Goal: Task Accomplishment & Management: Use online tool/utility

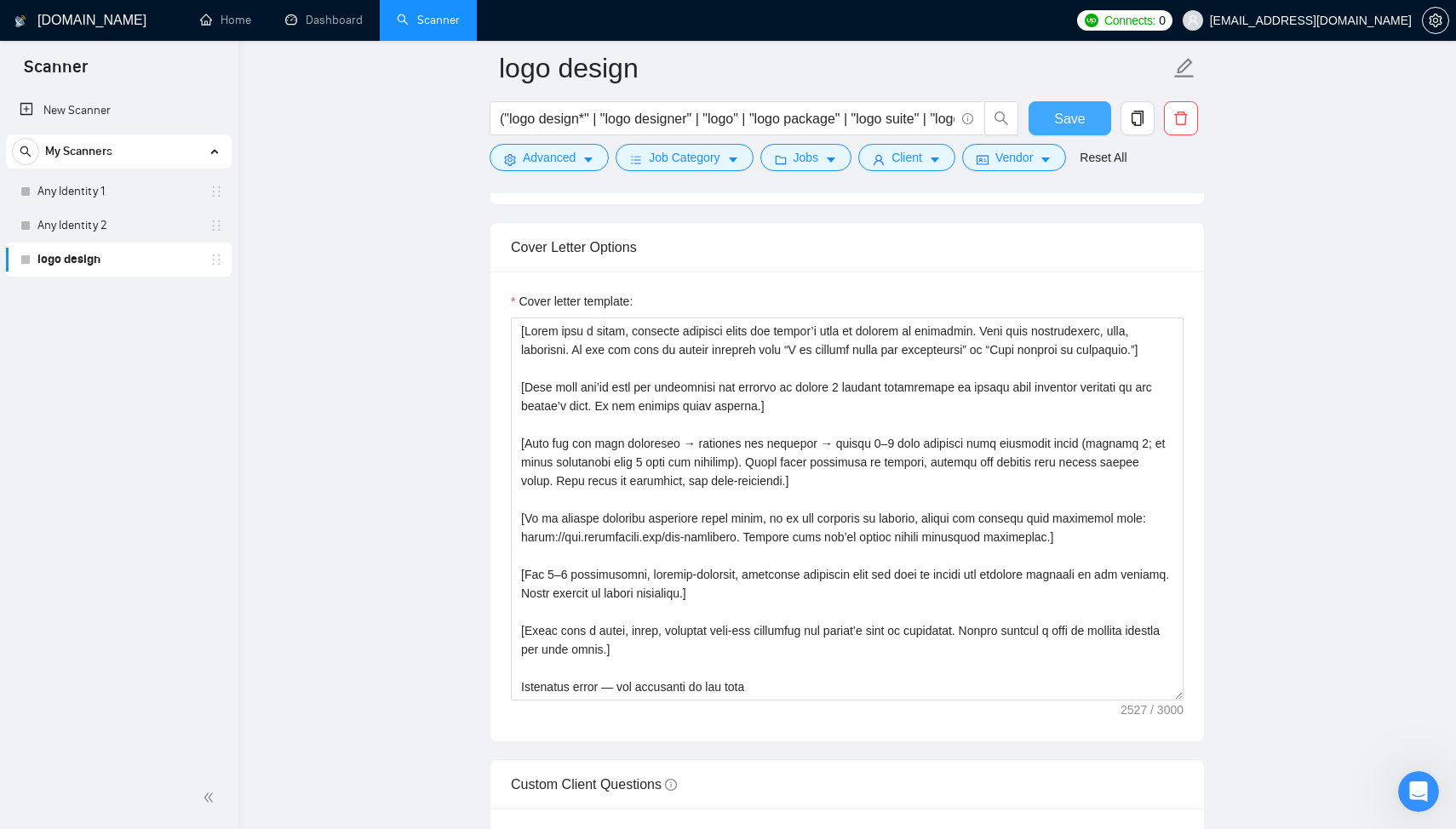
scroll to position [1963, 0]
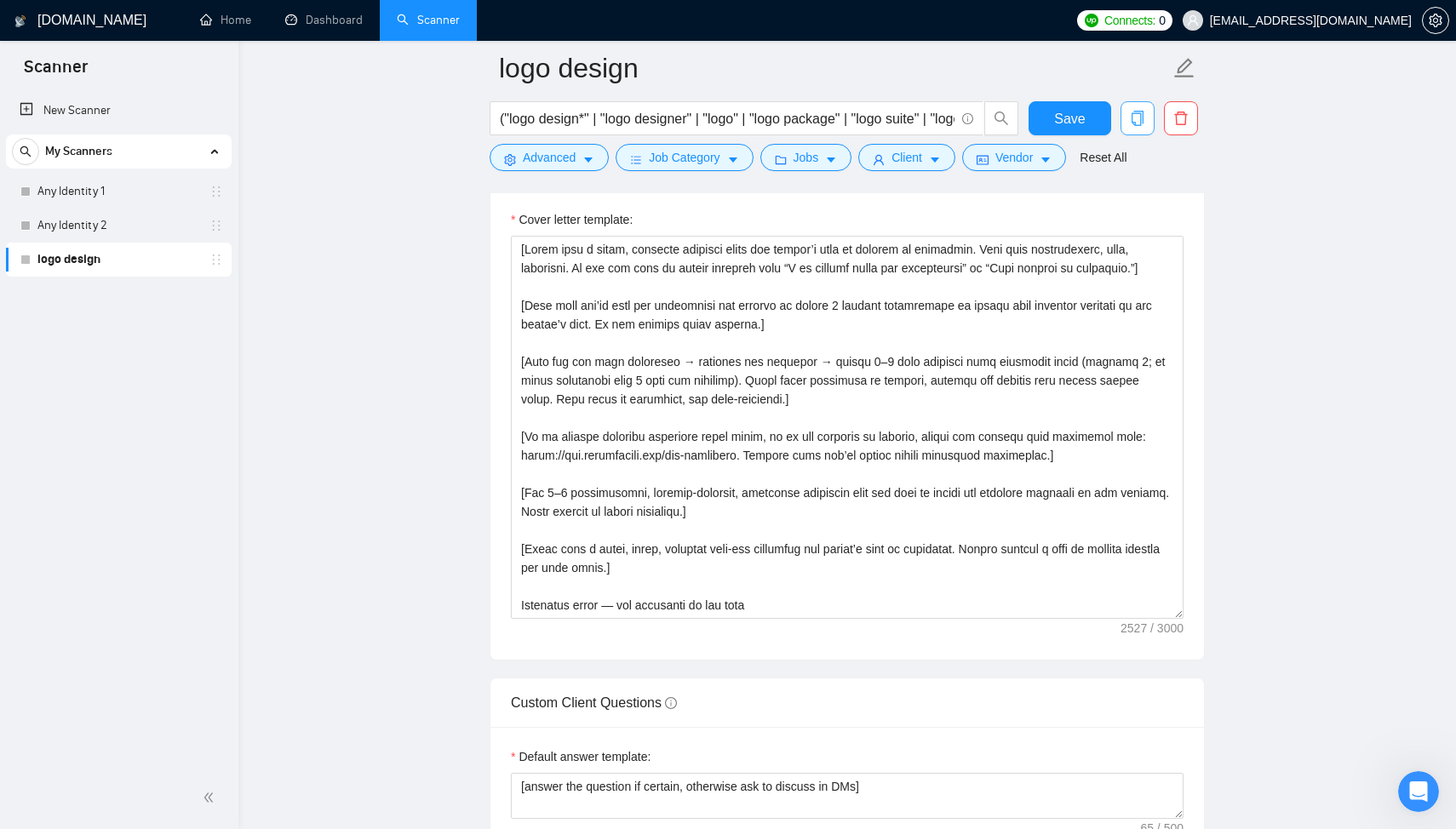
click at [1143, 118] on icon "copy" at bounding box center [1138, 118] width 12 height 15
click at [1123, 197] on span "Yes" at bounding box center [1116, 207] width 20 height 19
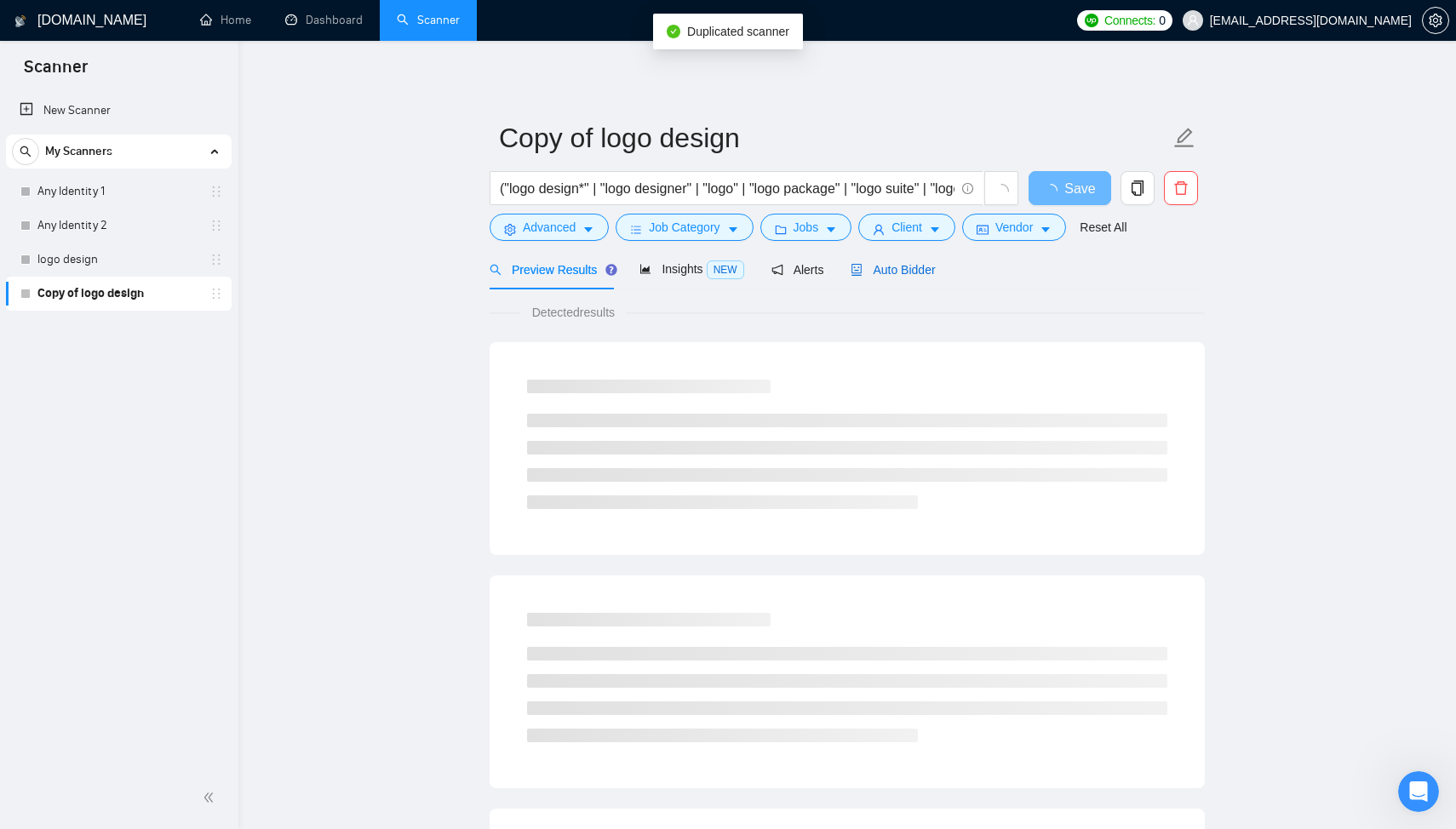
click at [906, 261] on div "Auto Bidder" at bounding box center [892, 270] width 85 height 19
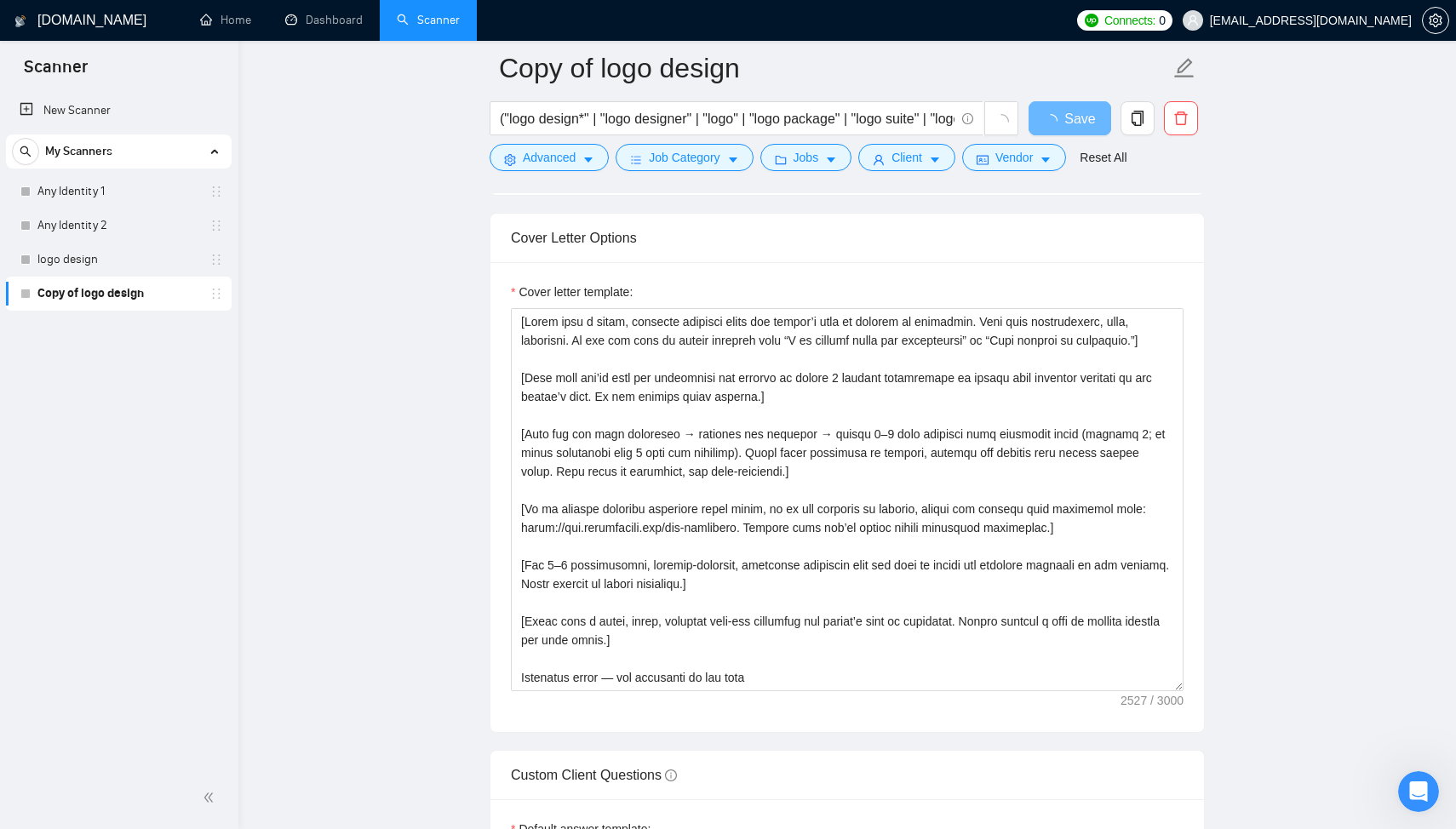
scroll to position [21, 0]
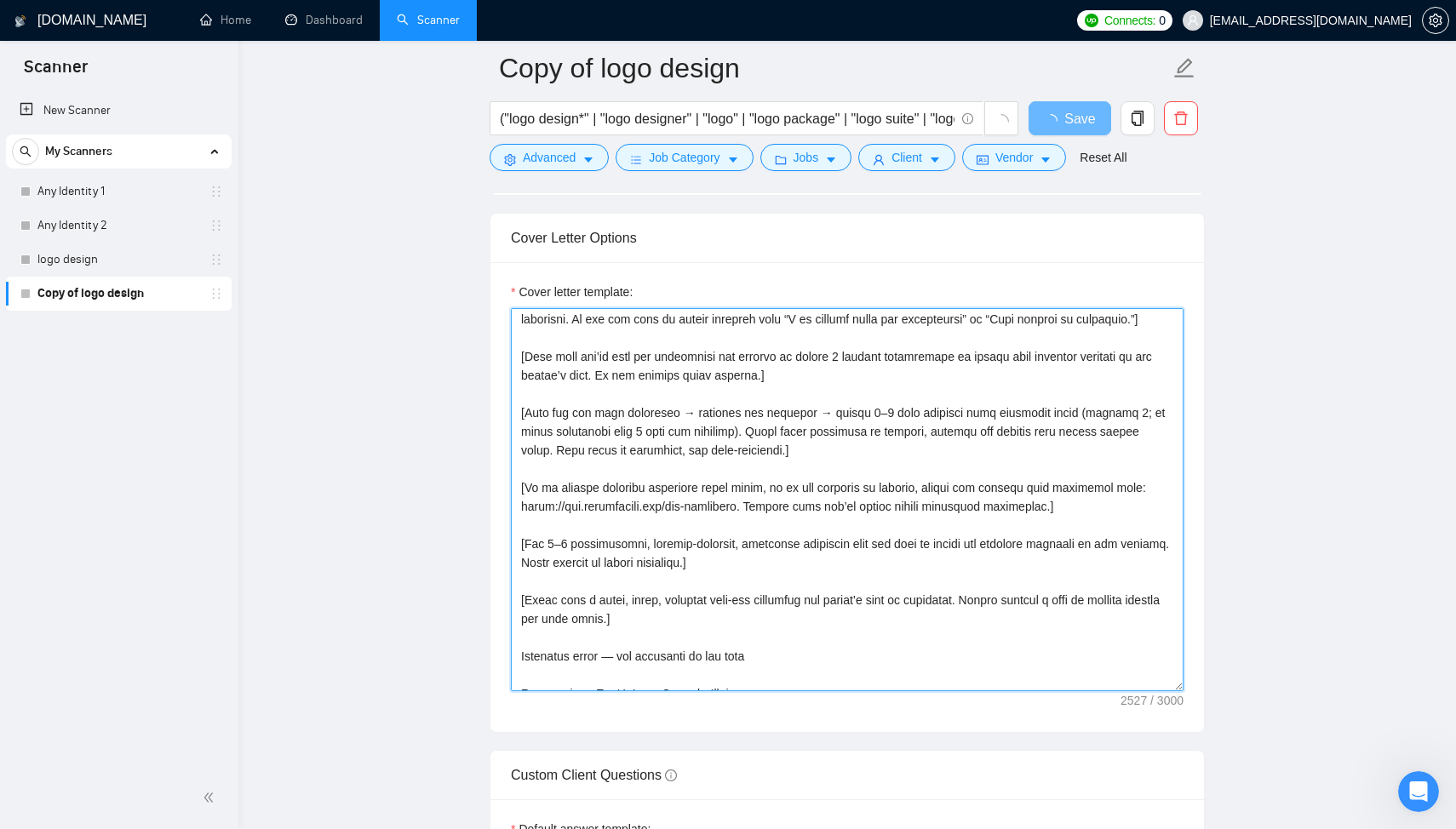
click at [707, 440] on textarea "Cover letter template:" at bounding box center [848, 500] width 673 height 383
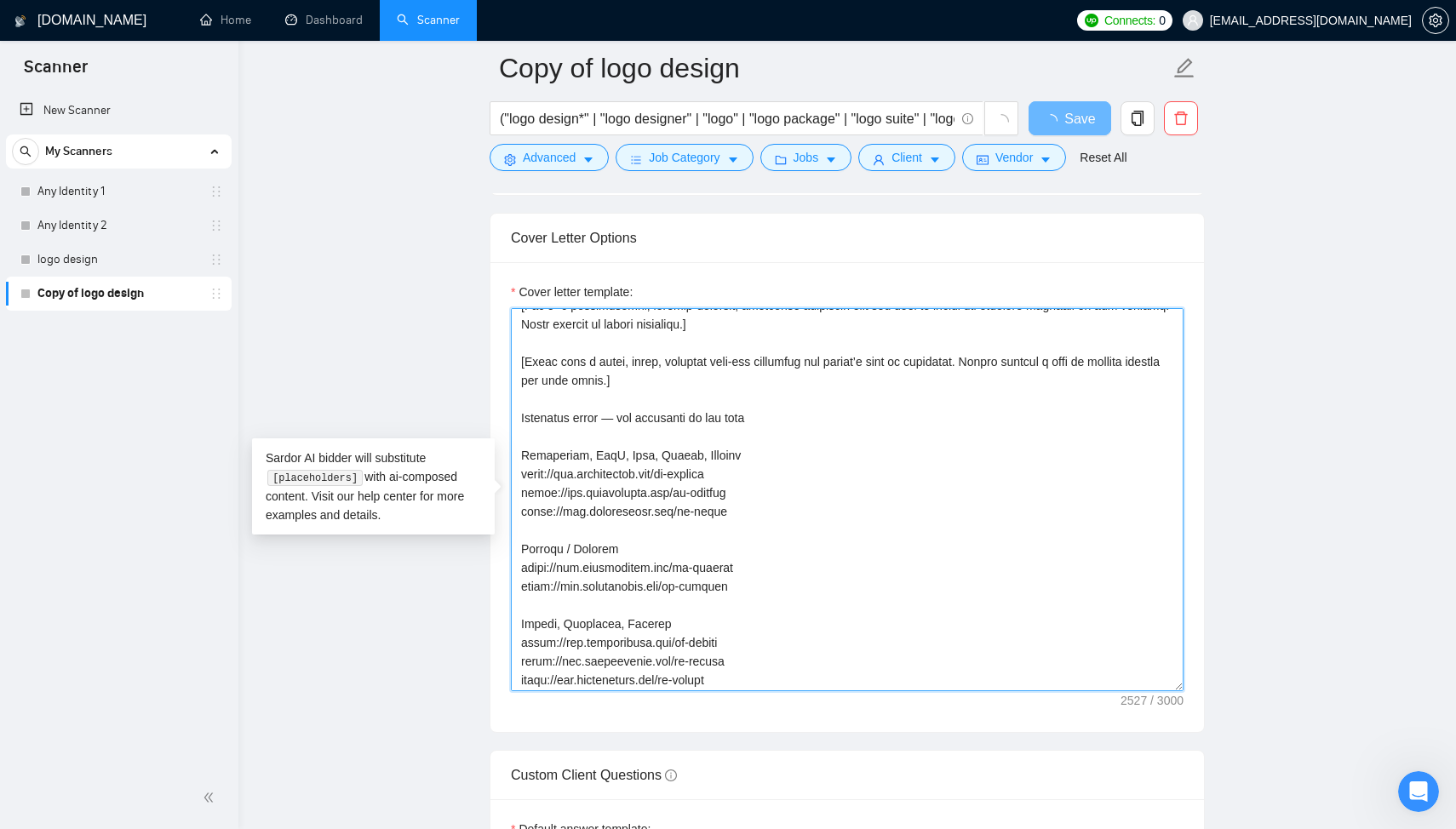
scroll to position [285, 0]
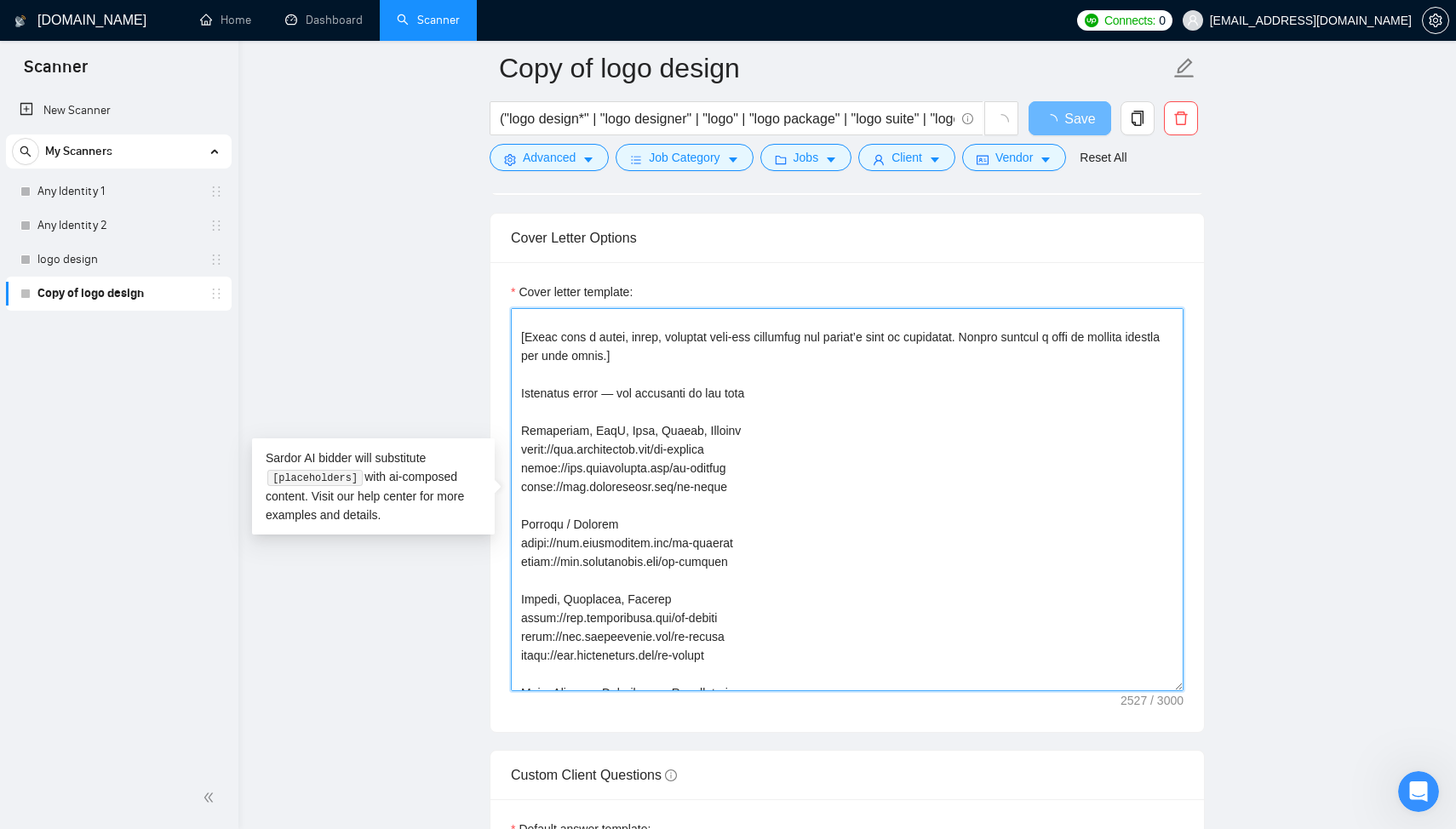
click at [526, 424] on textarea "Cover letter template:" at bounding box center [848, 500] width 673 height 383
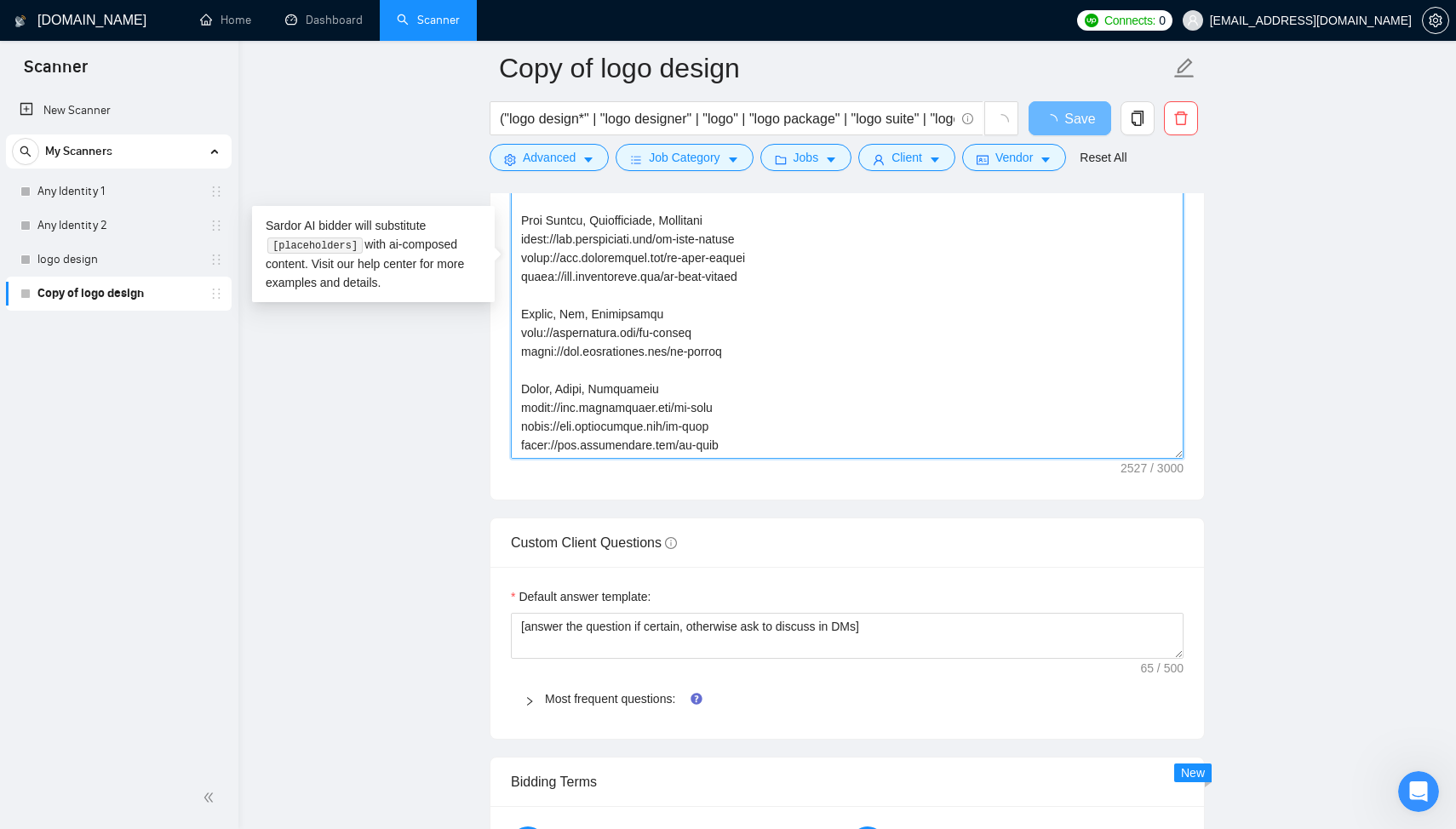
scroll to position [2111, 0]
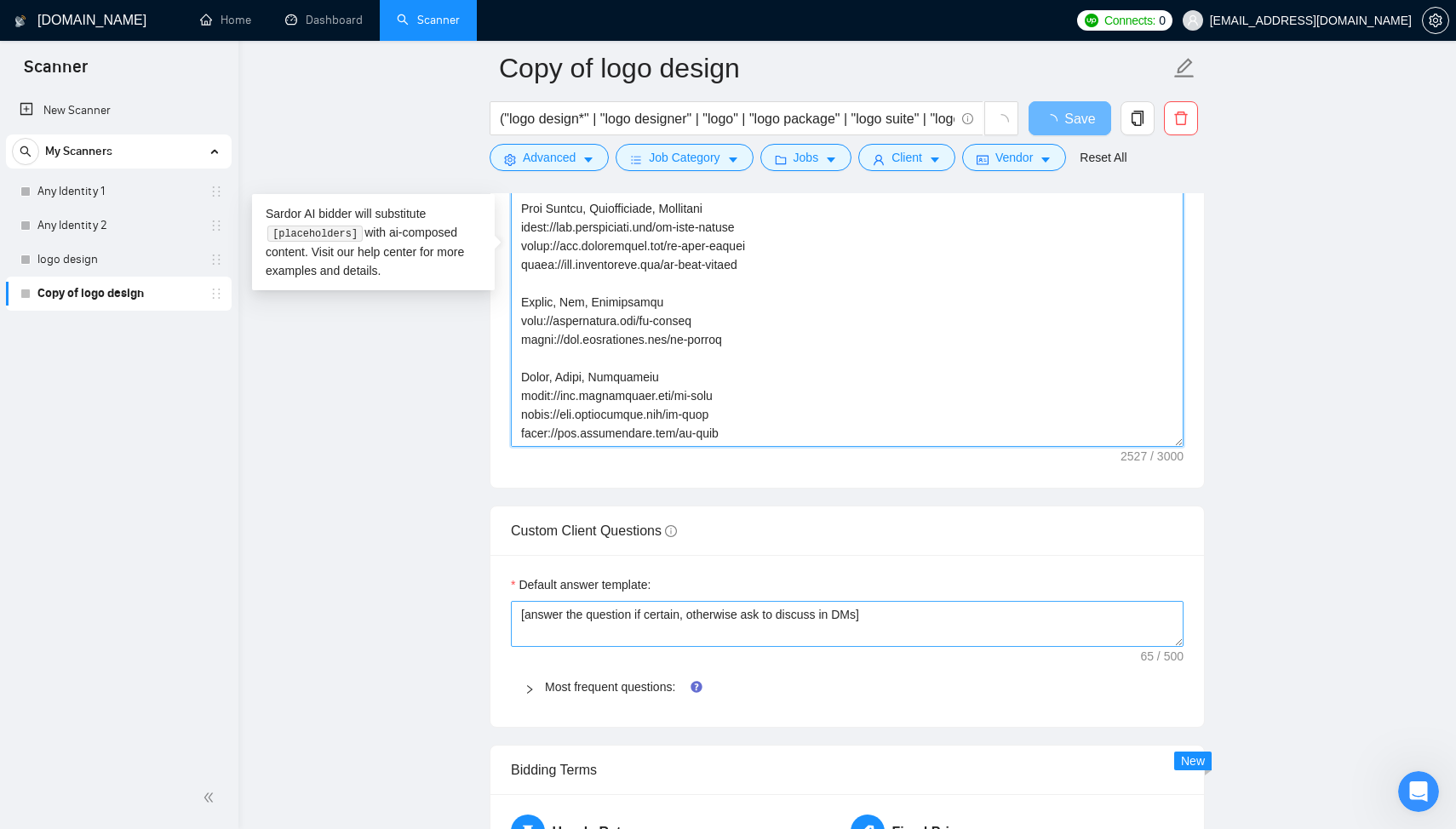
drag, startPoint x: 522, startPoint y: 425, endPoint x: 728, endPoint y: 623, distance: 285.7
click at [728, 623] on form "Auto Bidding Enabled Auto Bidding Enabled: OFF Auto Bidder Schedule Auto Biddin…" at bounding box center [847, 168] width 715 height 3918
paste textarea "3. Loremi & Dolorsitamet conse://adi.elitseddoei.tem/incidi-utl-etdolorema Aliq…"
type textarea "[Lorem ipsu d sitam, consecte adipisci elits doe tempor’i utla et dolorem al en…"
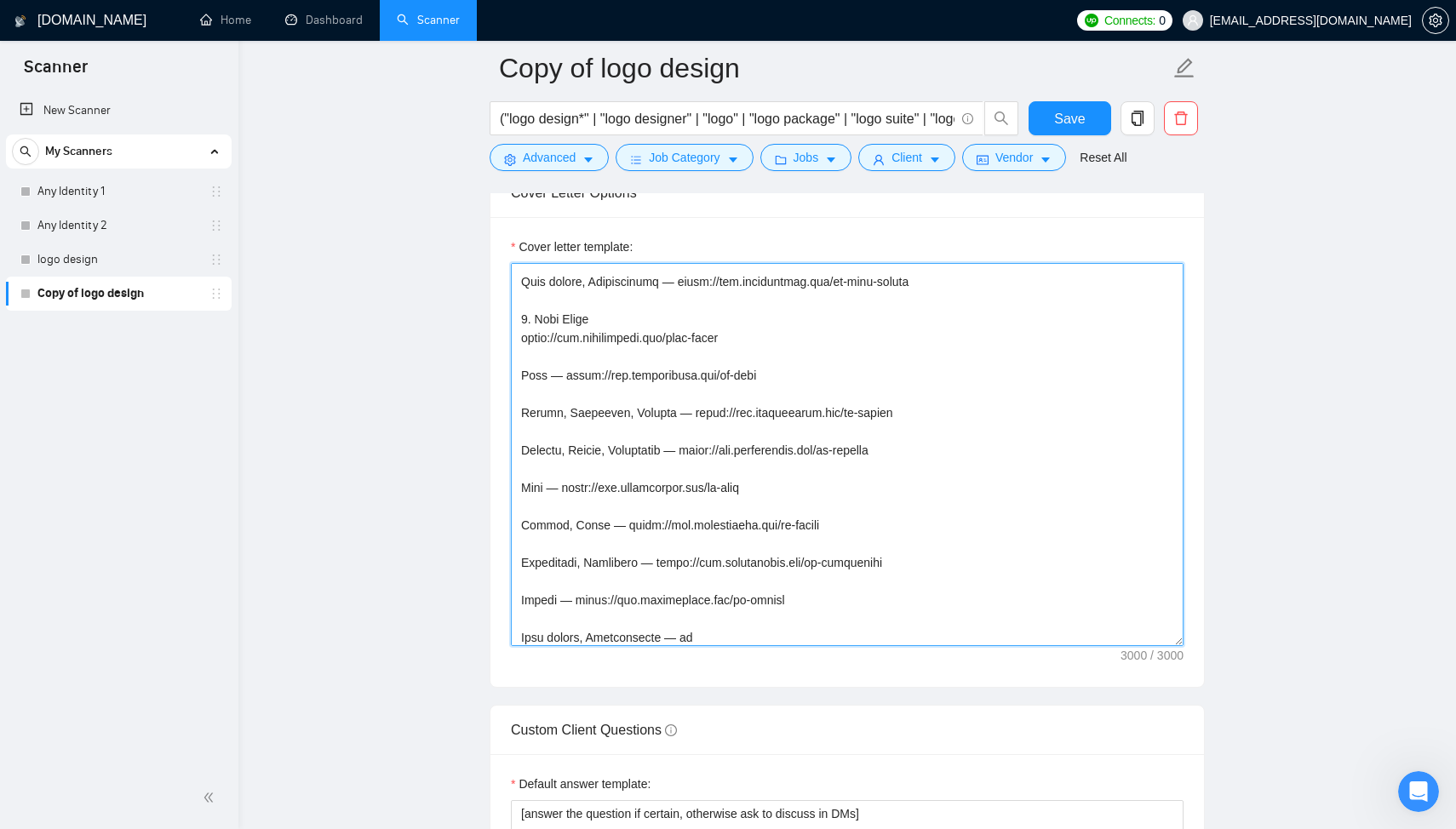
scroll to position [1198, 0]
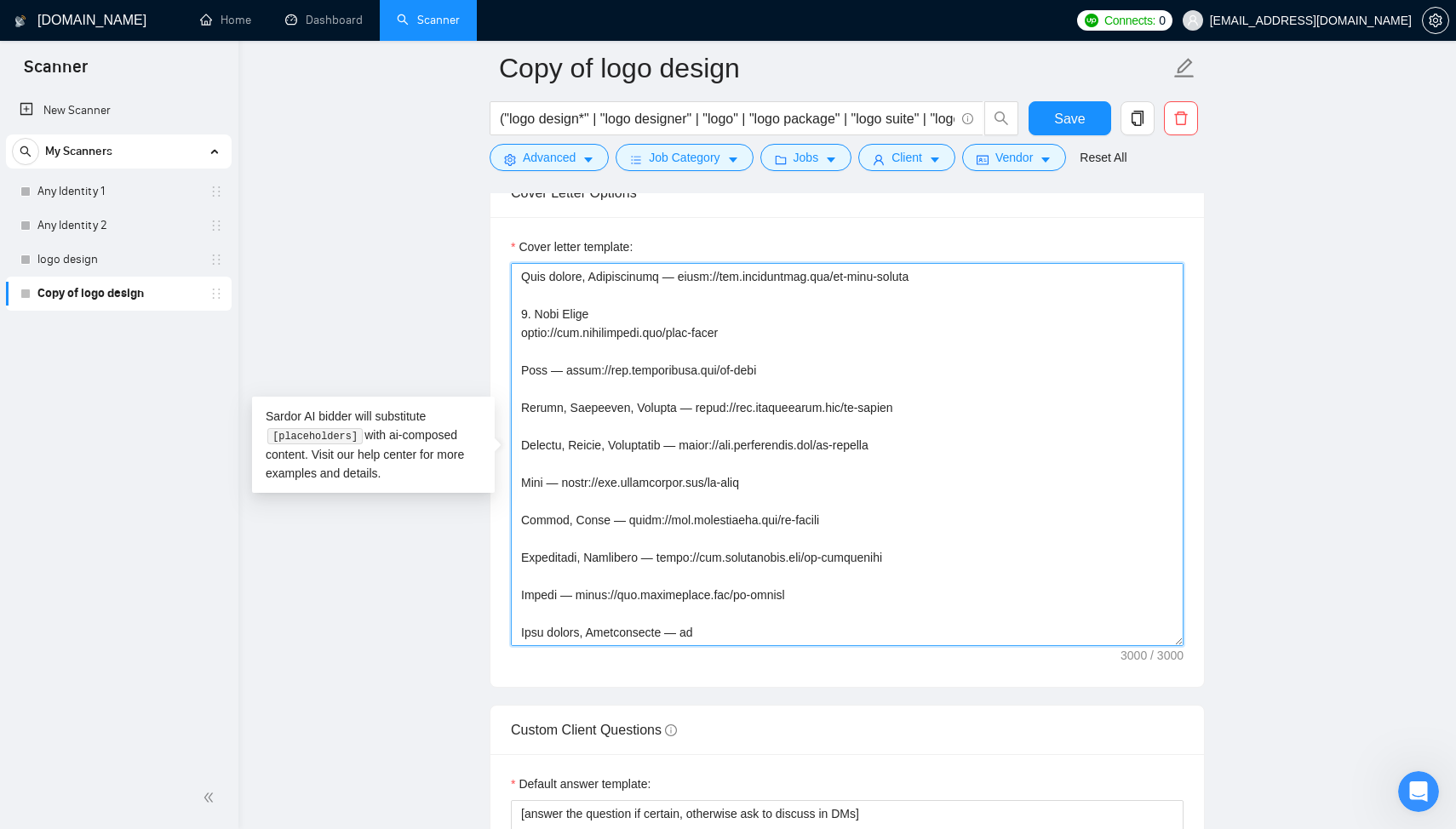
drag, startPoint x: 697, startPoint y: 631, endPoint x: 529, endPoint y: 627, distance: 168.0
click at [529, 627] on textarea "Cover letter template:" at bounding box center [848, 454] width 673 height 383
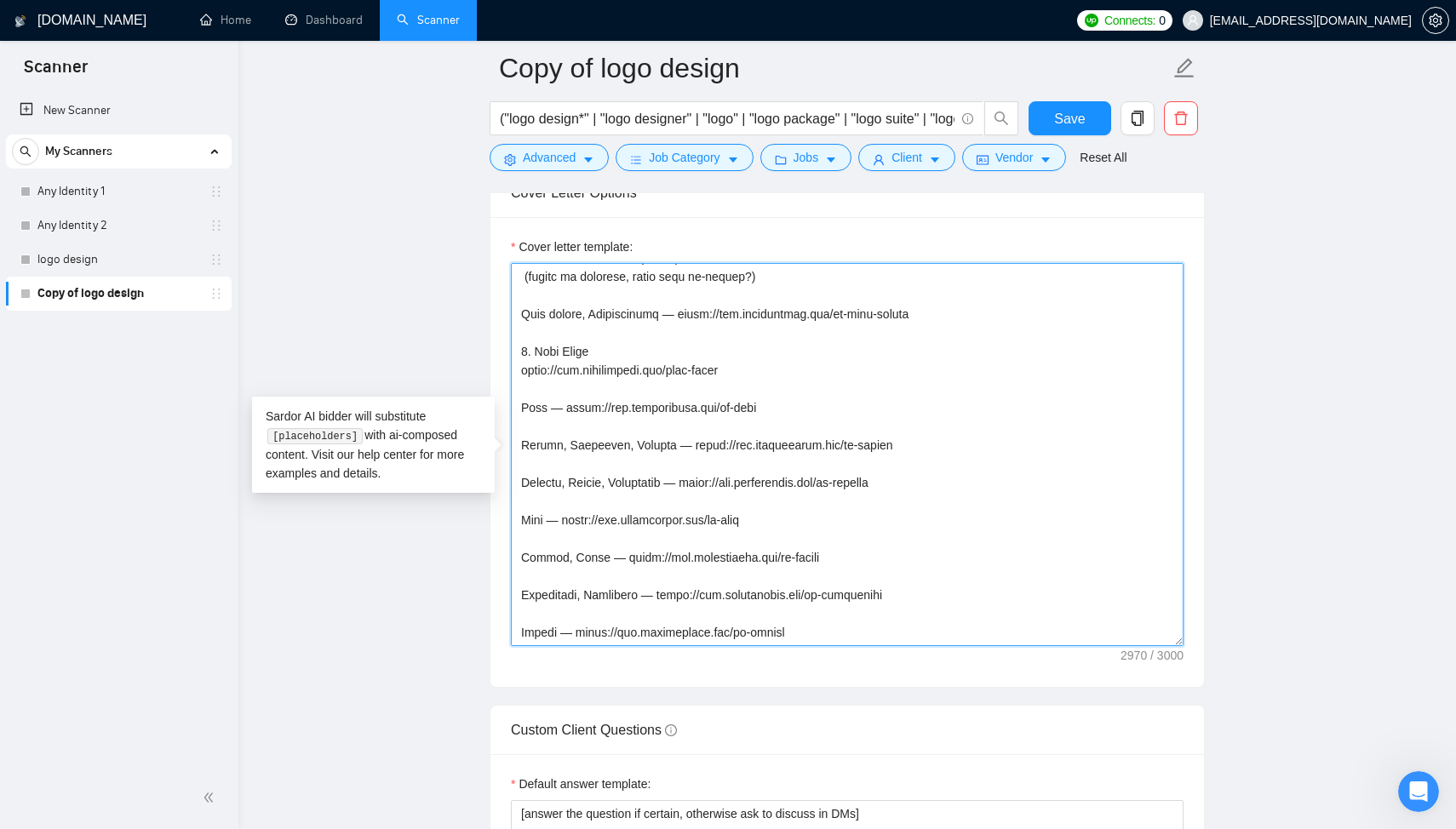
type textarea "[Lorem ipsu d sitam, consecte adipisci elits doe tempor’i utla et dolorem al en…"
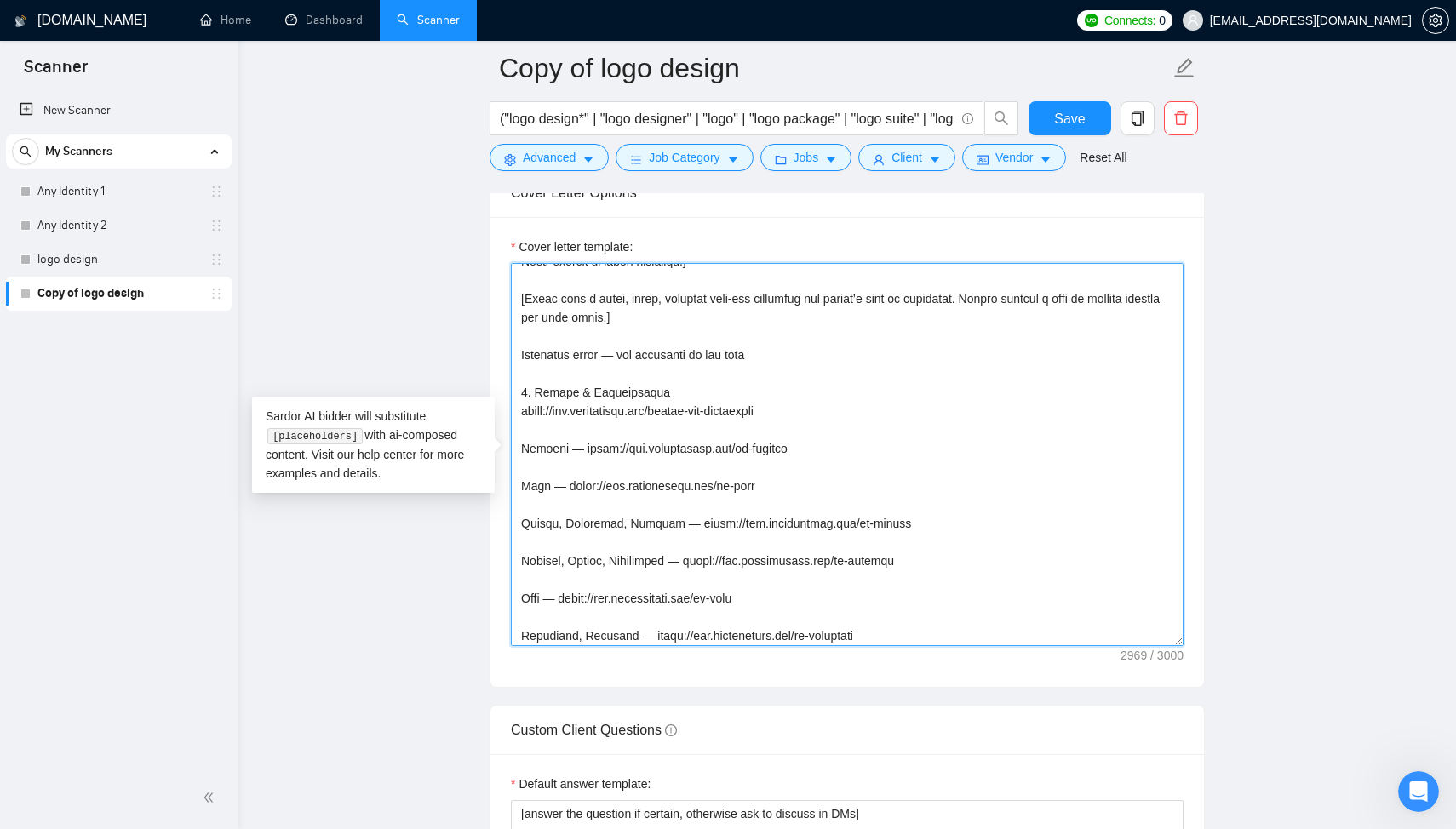
scroll to position [295, 0]
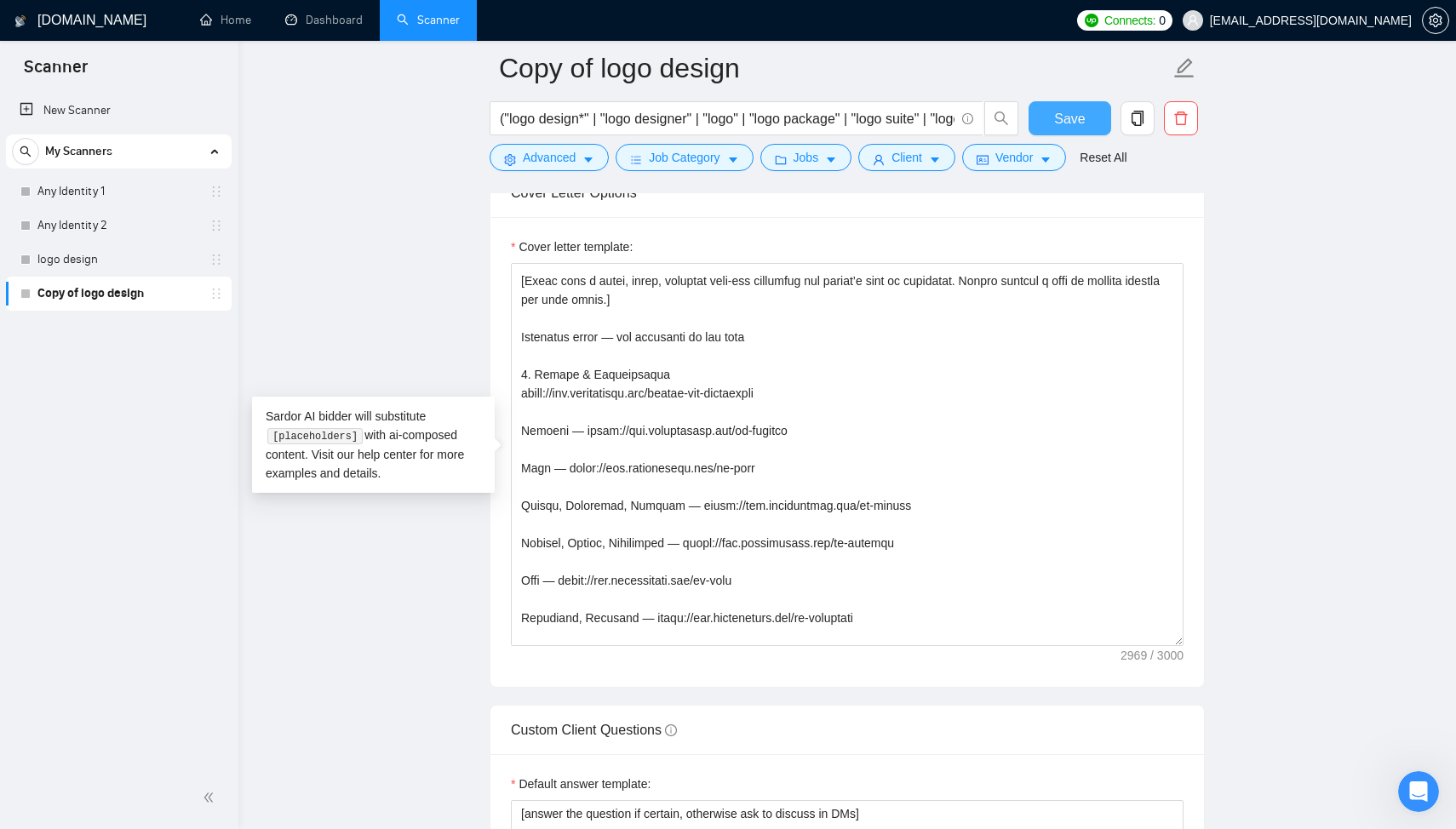
click at [1064, 122] on span "Save" at bounding box center [1069, 119] width 30 height 21
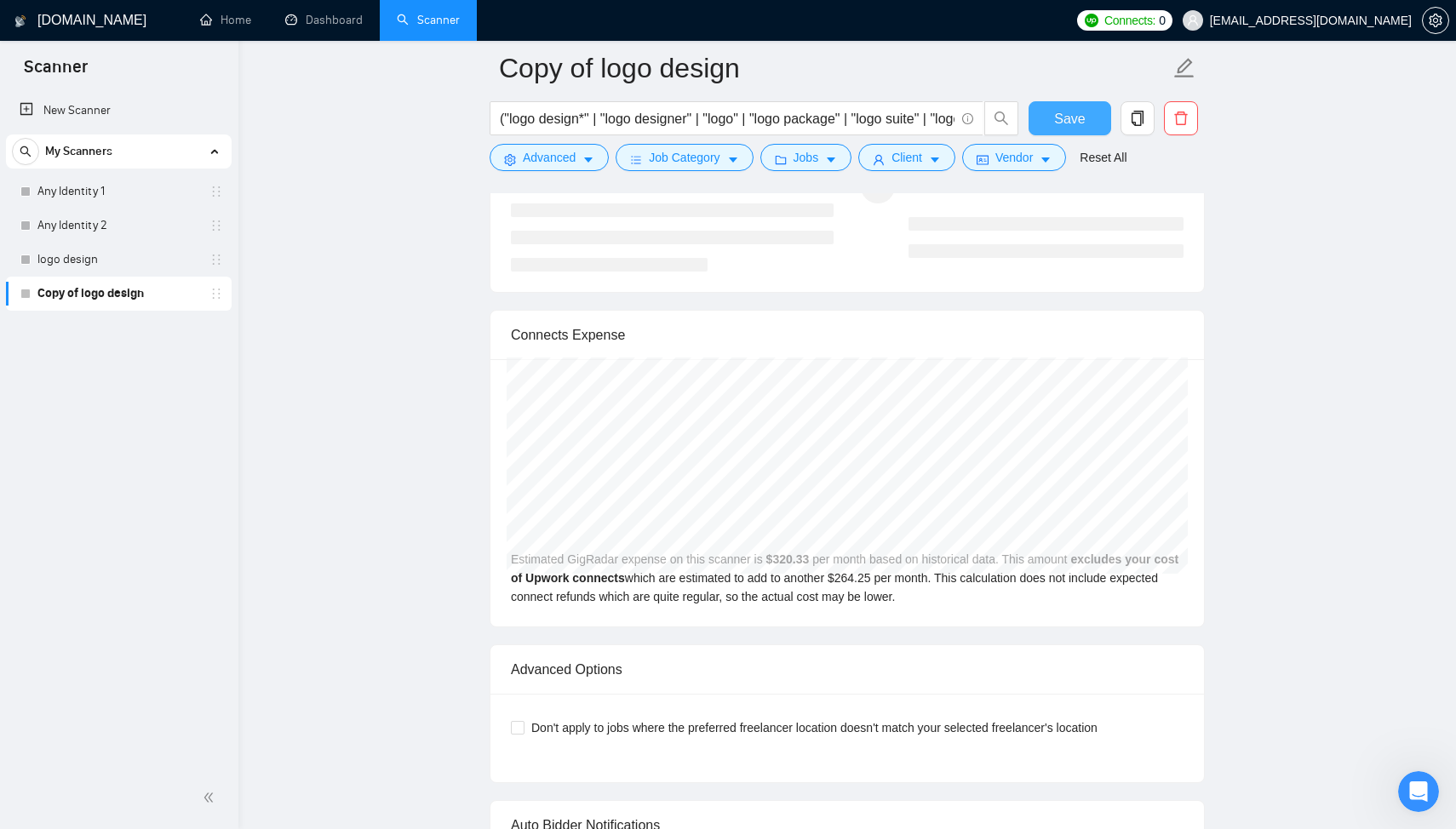
scroll to position [3040, 0]
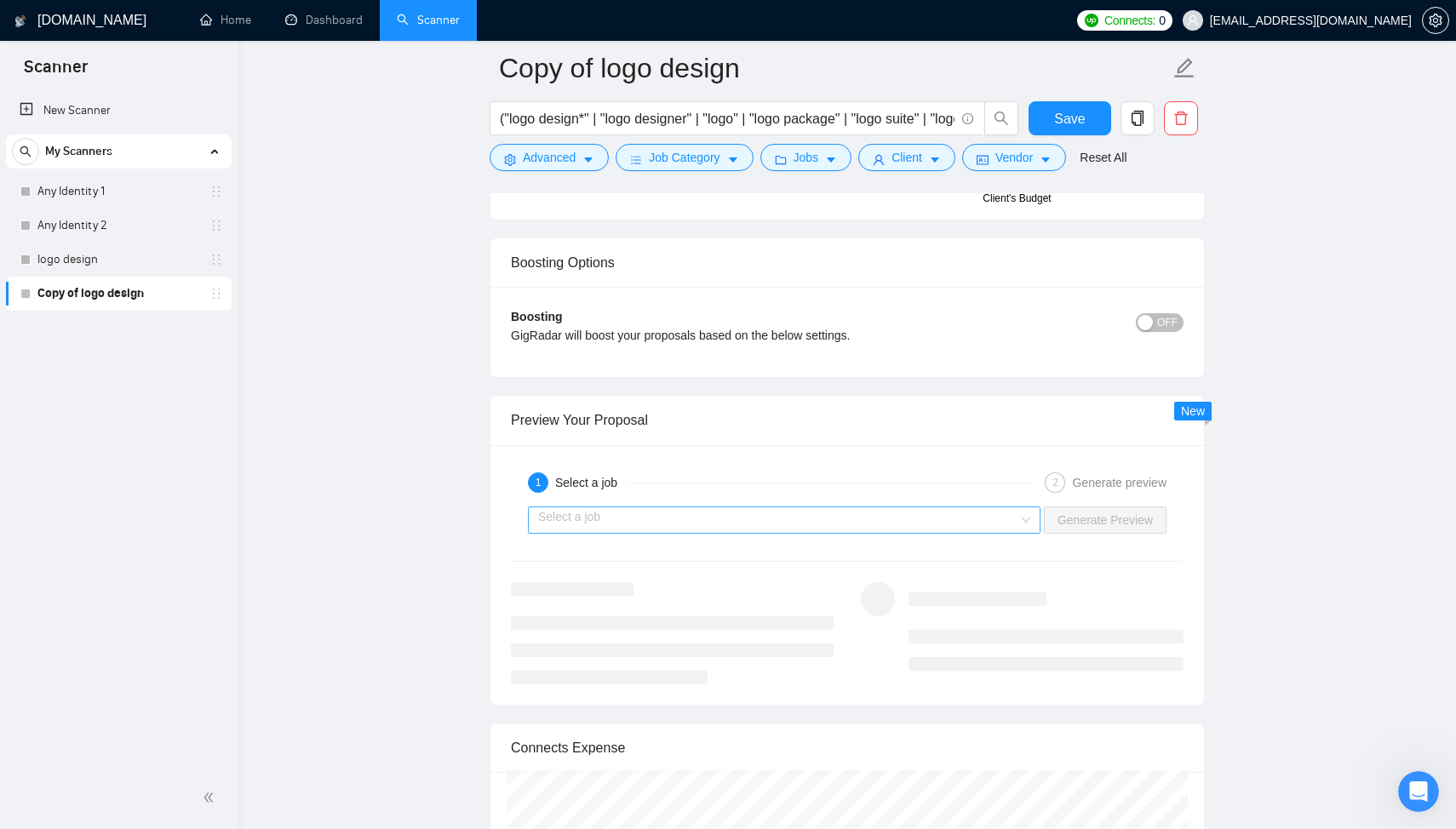
click at [659, 522] on input "search" at bounding box center [778, 520] width 480 height 26
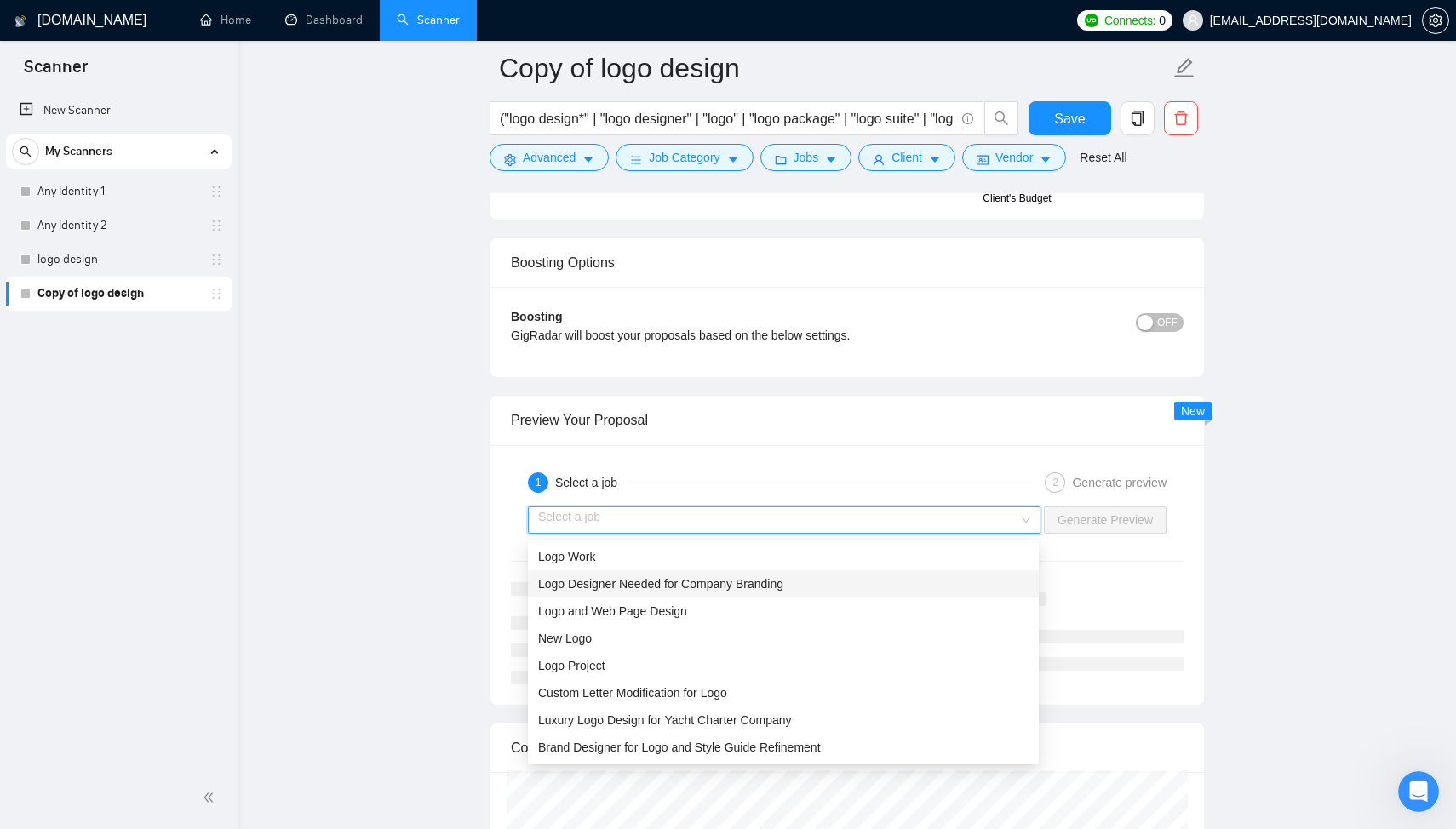
click at [664, 577] on span "Logo Designer Needed for Company Branding" at bounding box center [661, 583] width 246 height 13
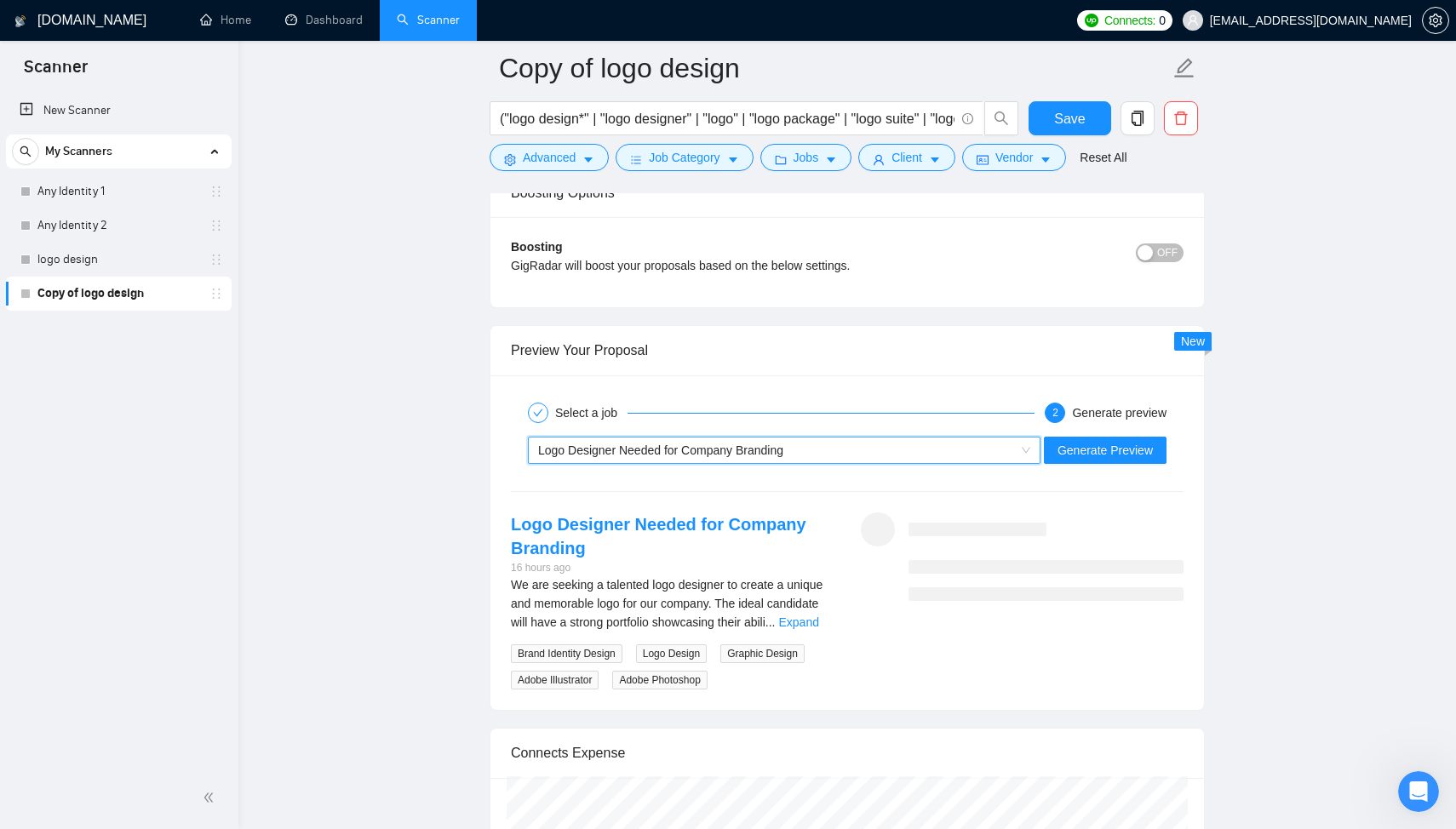
scroll to position [3111, 0]
click at [819, 624] on link "Expand" at bounding box center [799, 621] width 40 height 13
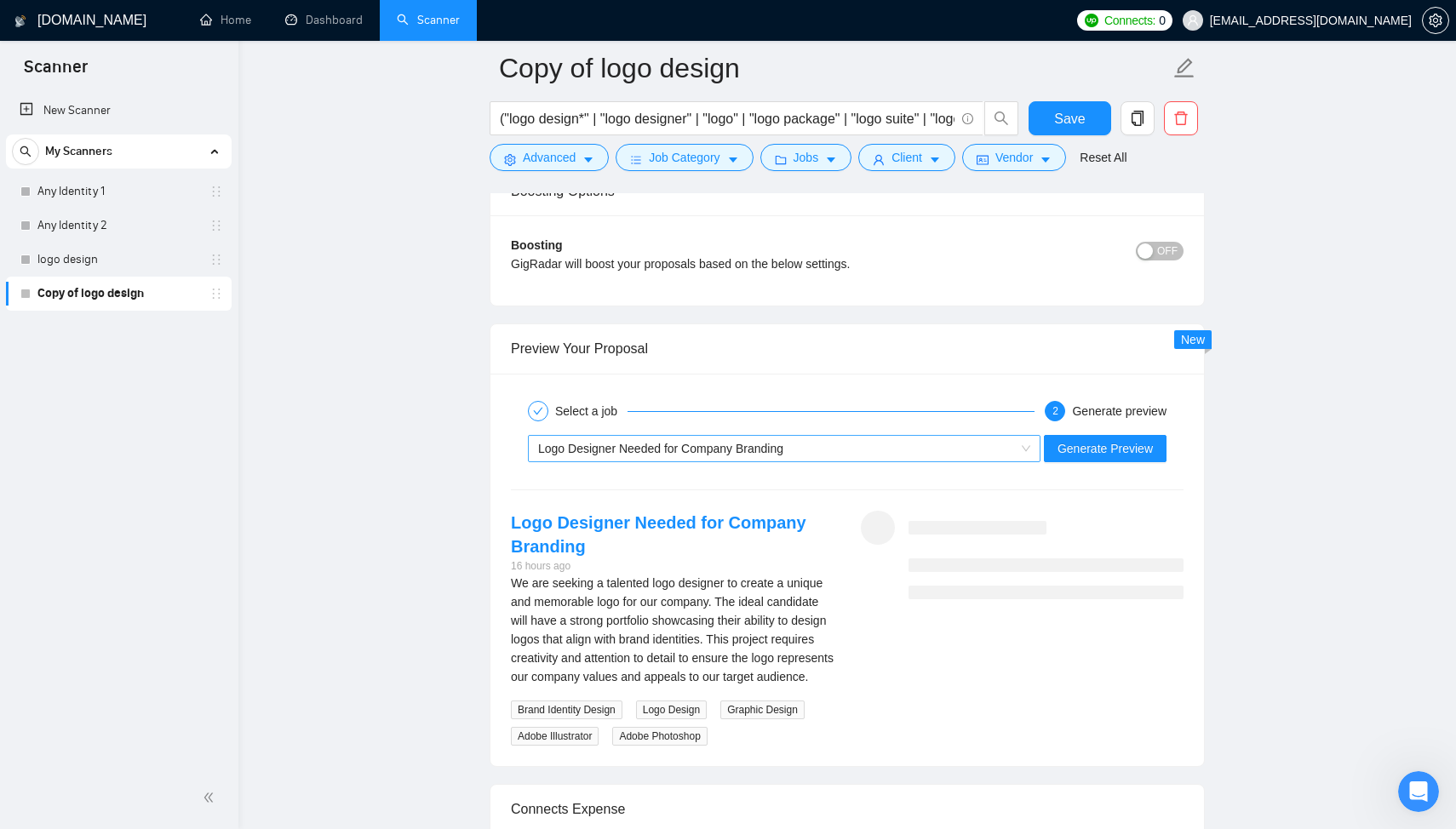
click at [567, 451] on span "Logo Designer Needed for Company Branding" at bounding box center [661, 448] width 246 height 13
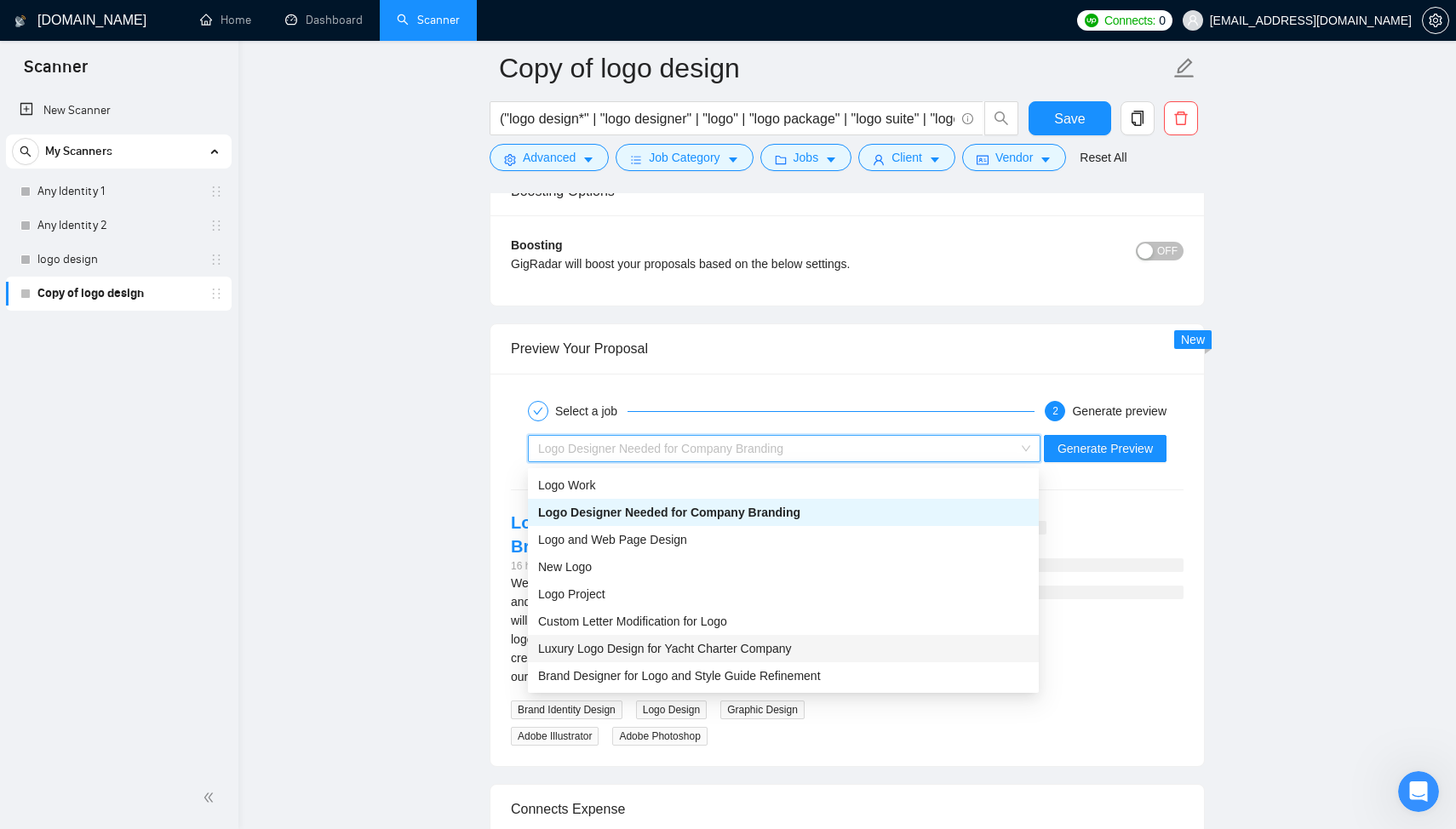
click at [660, 641] on span "Luxury Logo Design for Yacht Charter Company" at bounding box center [665, 648] width 254 height 13
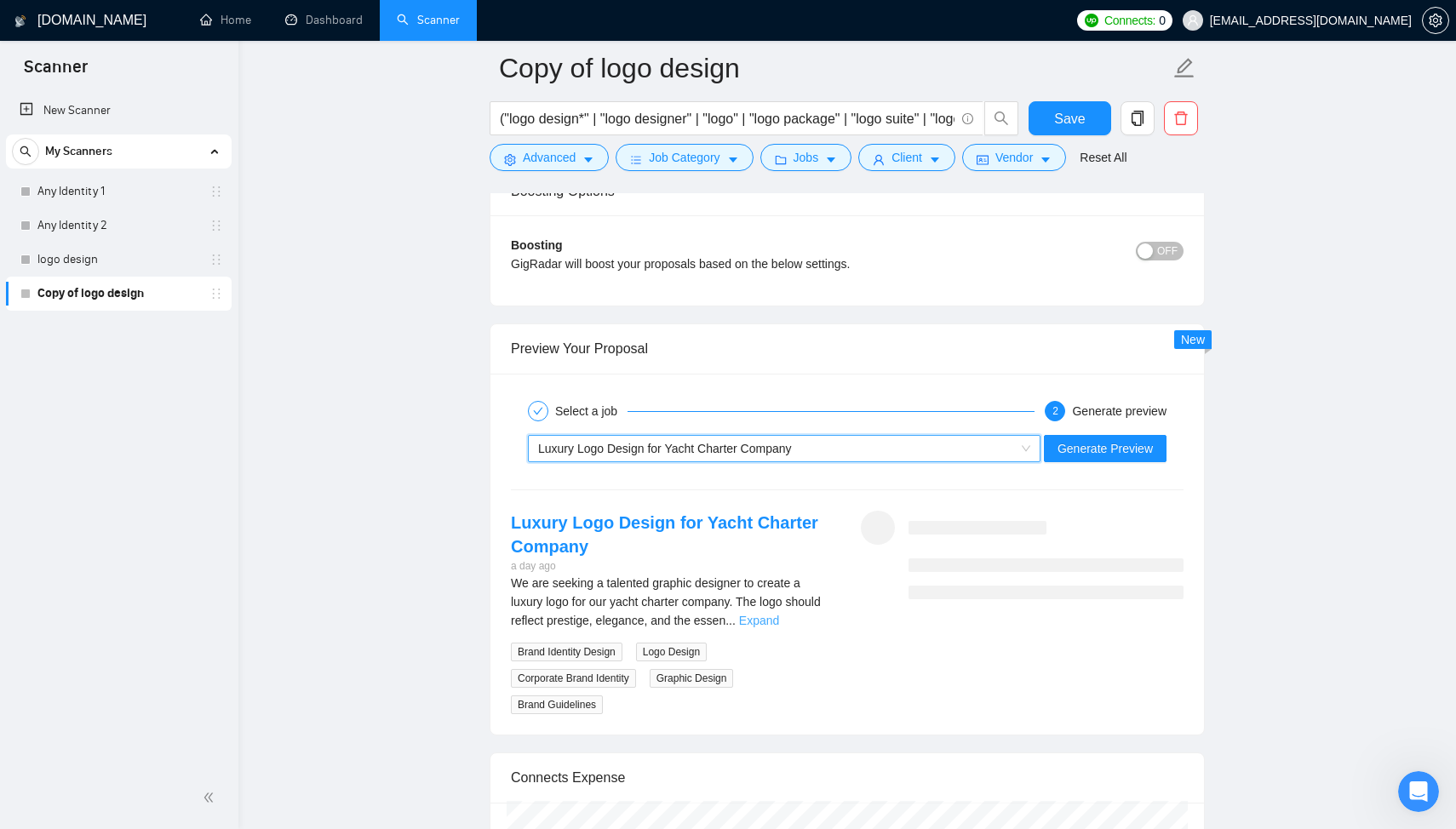
click at [779, 622] on link "Expand" at bounding box center [759, 621] width 40 height 13
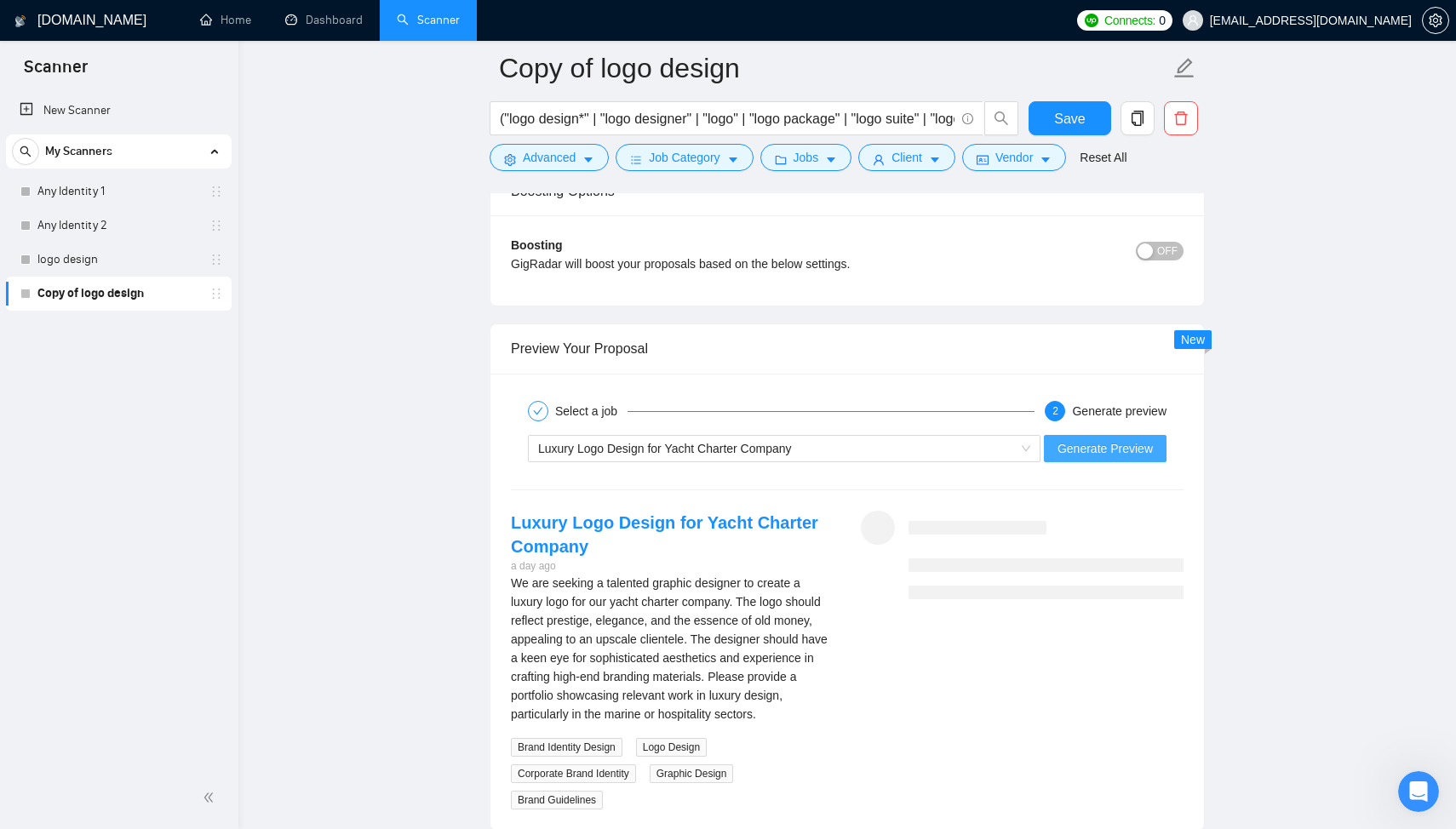
click at [1106, 449] on span "Generate Preview" at bounding box center [1106, 448] width 95 height 19
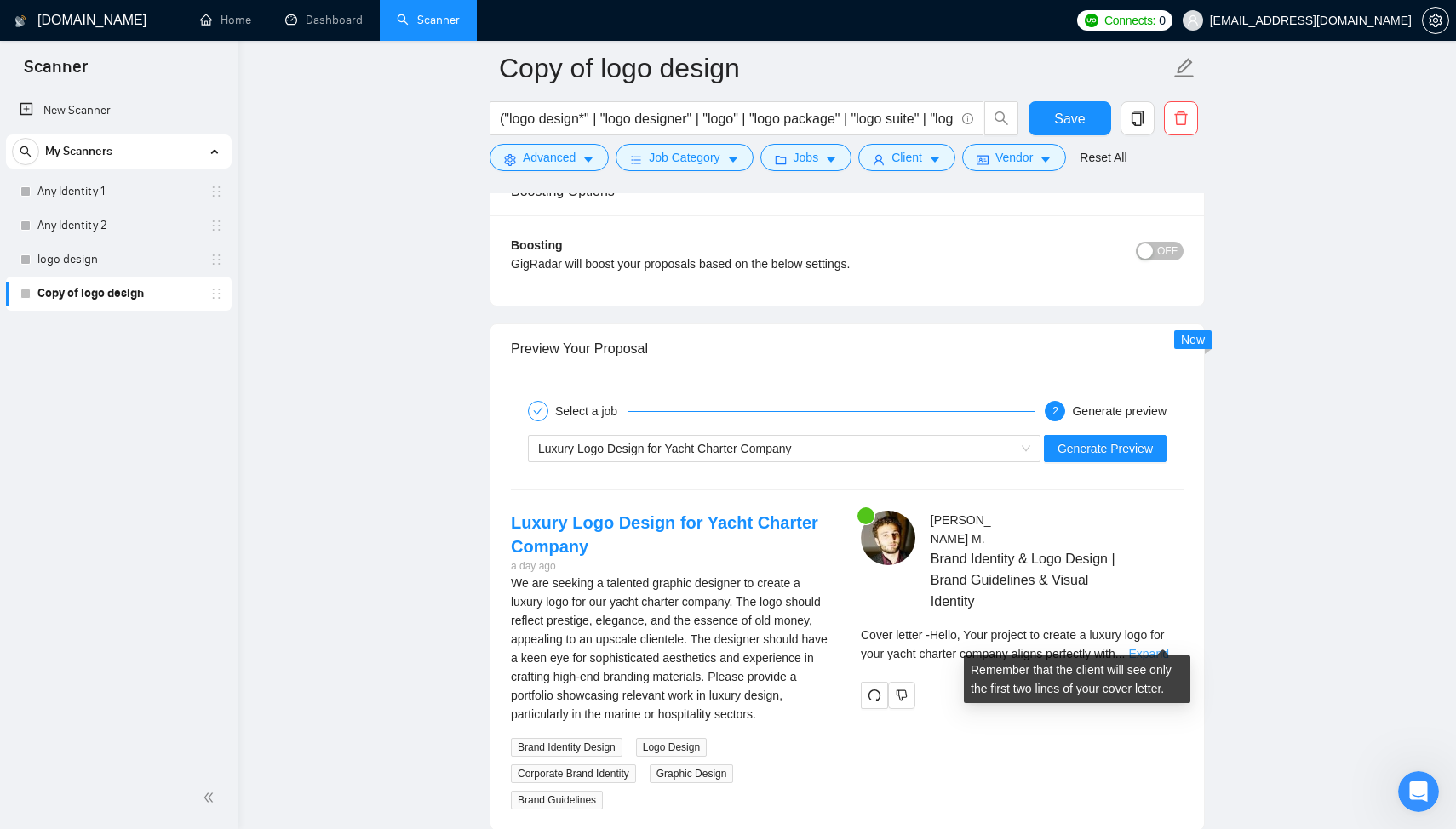
click at [1165, 647] on link "Expand" at bounding box center [1148, 654] width 40 height 13
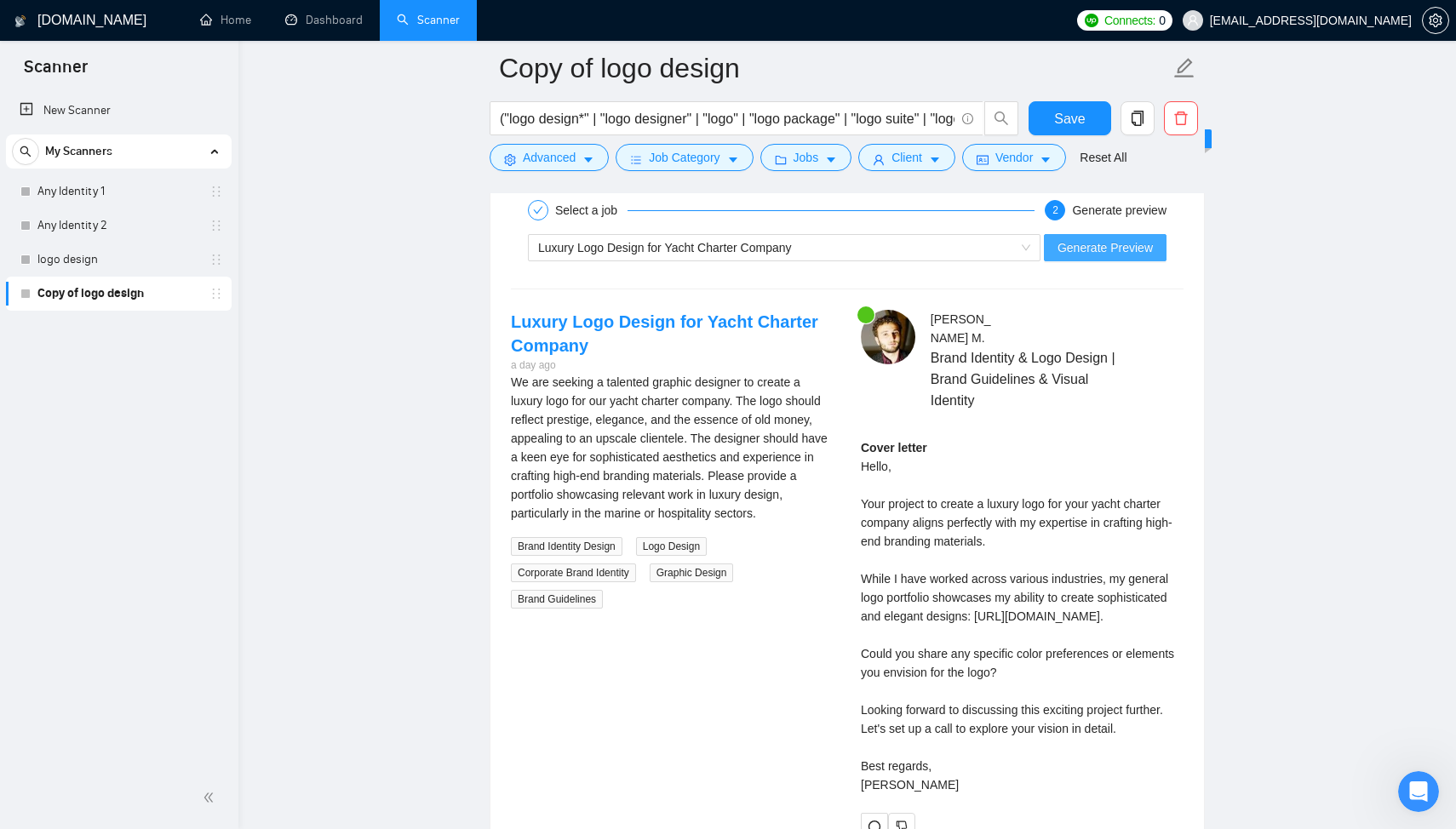
scroll to position [3313, 0]
click at [686, 257] on div "Luxury Logo Design for Yacht Charter Company" at bounding box center [776, 247] width 477 height 26
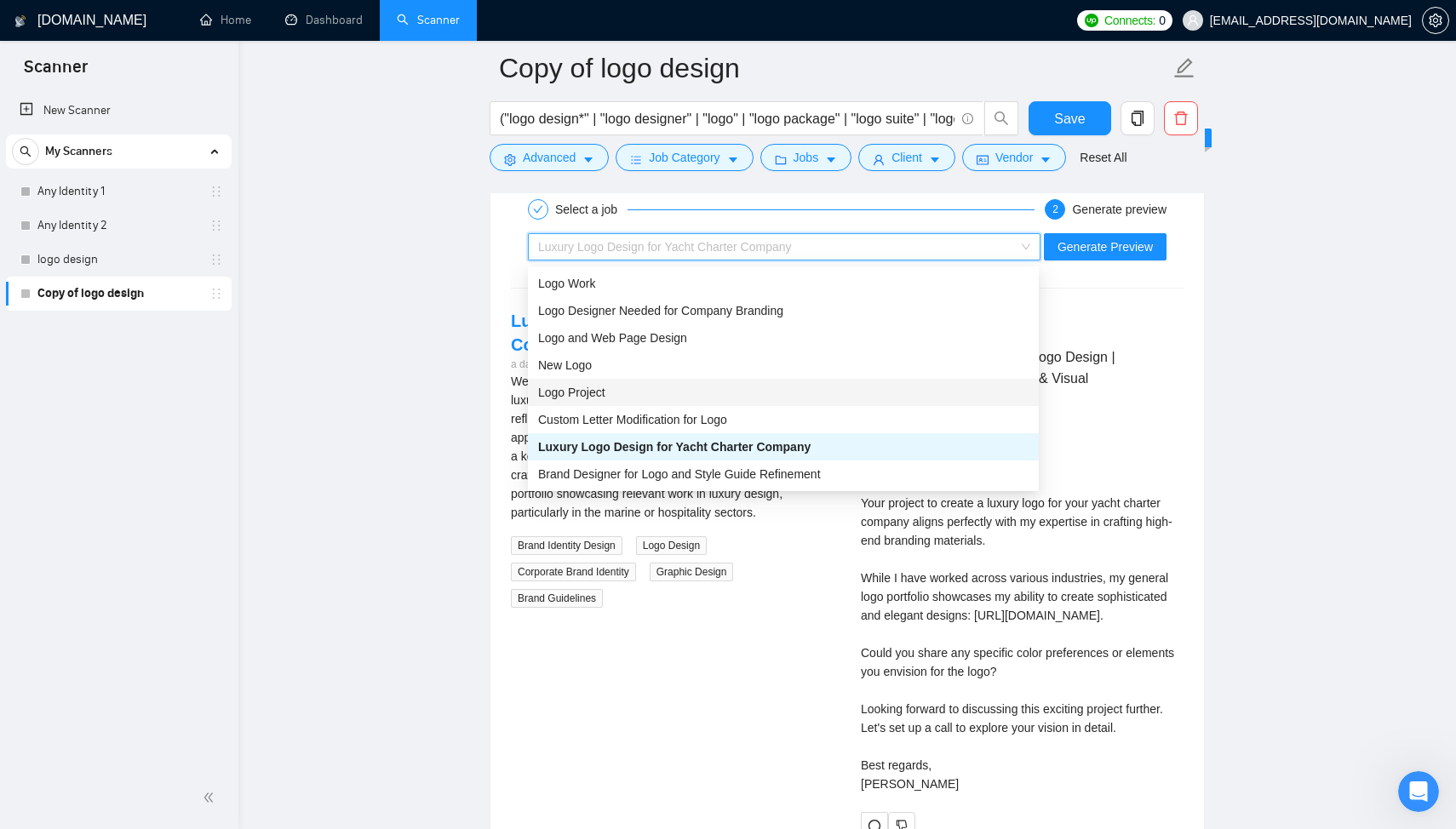
click at [678, 392] on div "Logo Project" at bounding box center [783, 392] width 490 height 19
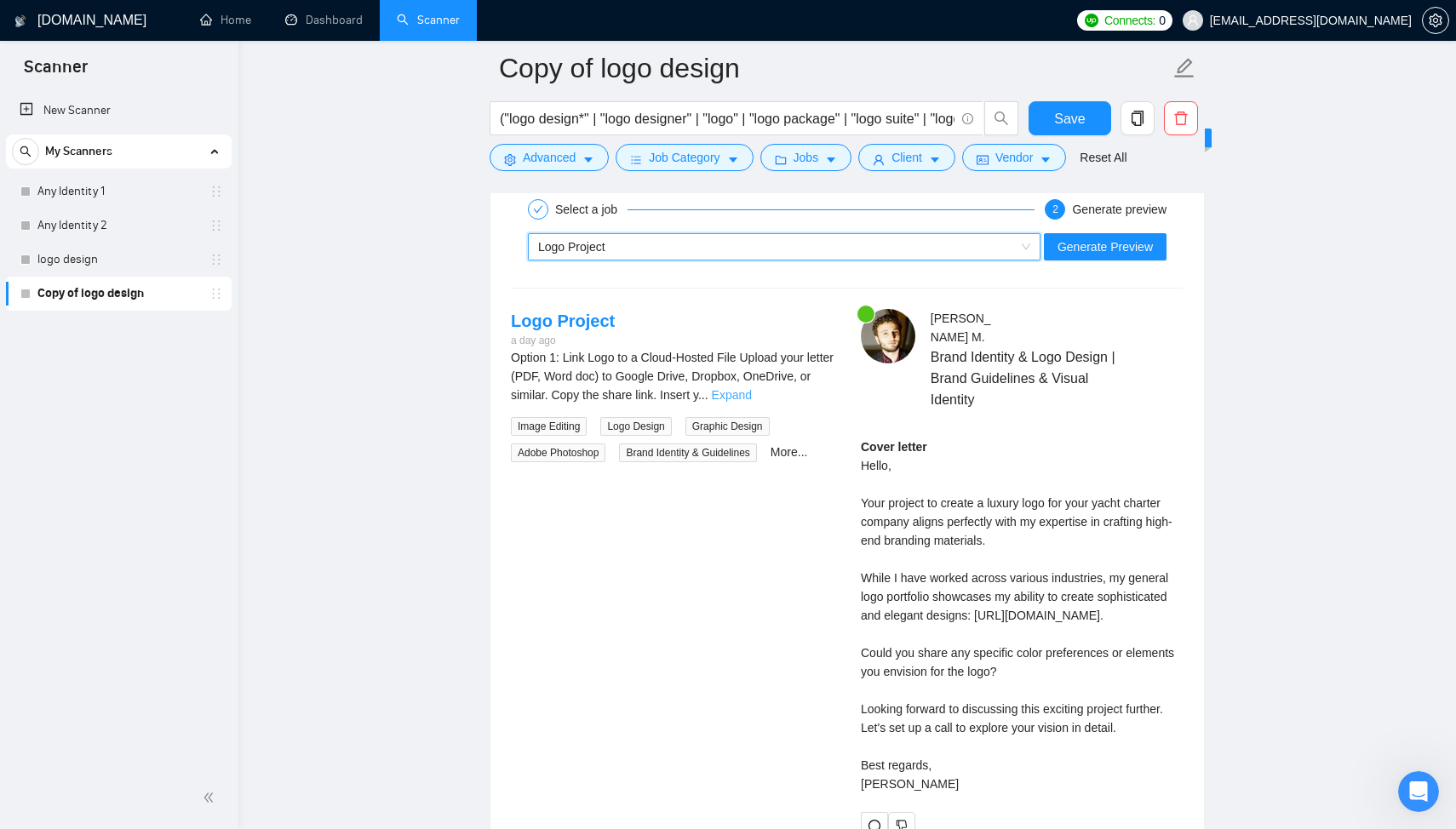
click at [752, 393] on link "Expand" at bounding box center [732, 395] width 40 height 13
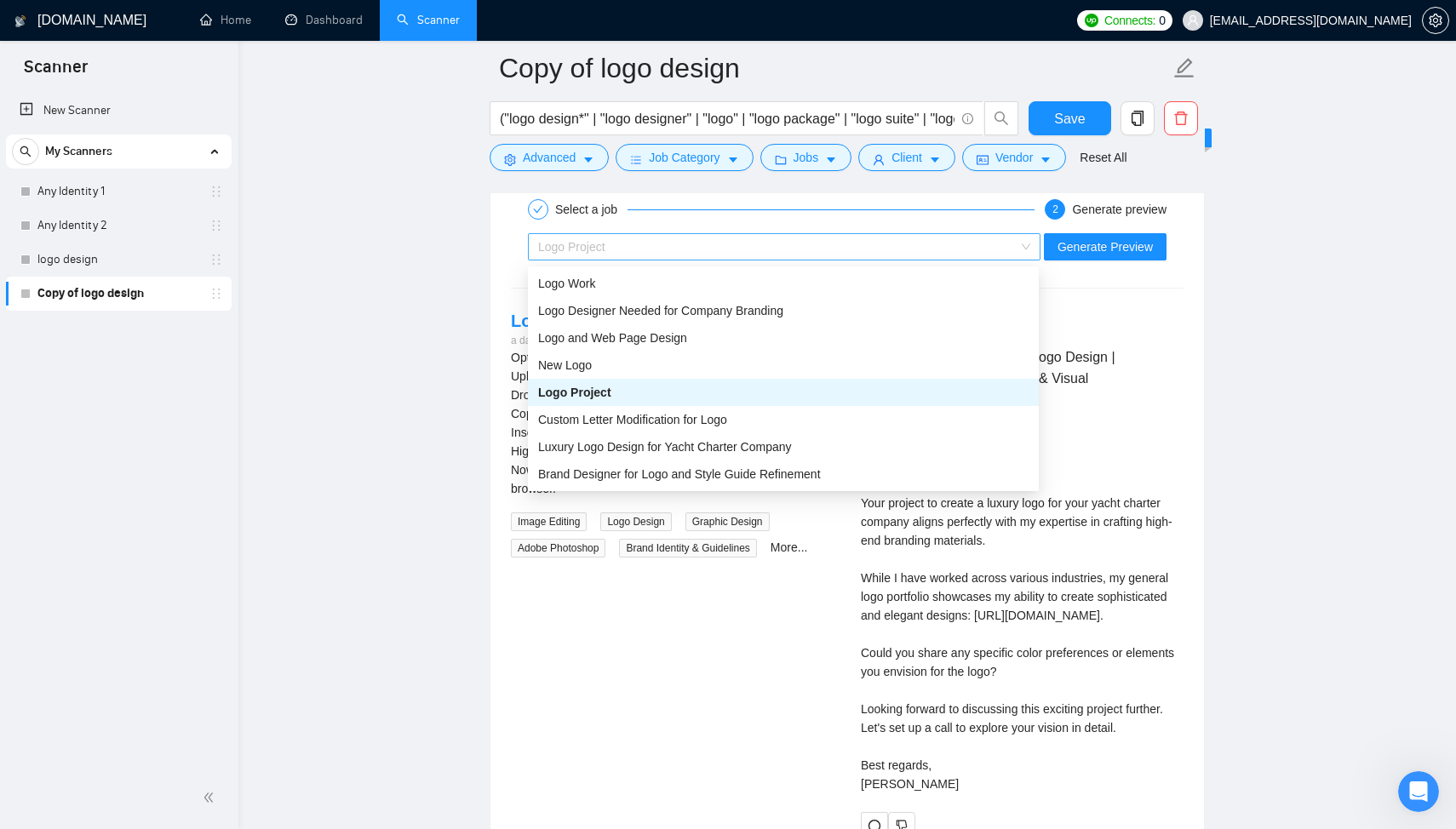
click at [664, 261] on div "Logo Project" at bounding box center [784, 247] width 512 height 28
click at [670, 242] on div "Logo Project" at bounding box center [776, 247] width 477 height 26
click at [651, 293] on div "Logo Work" at bounding box center [783, 283] width 511 height 28
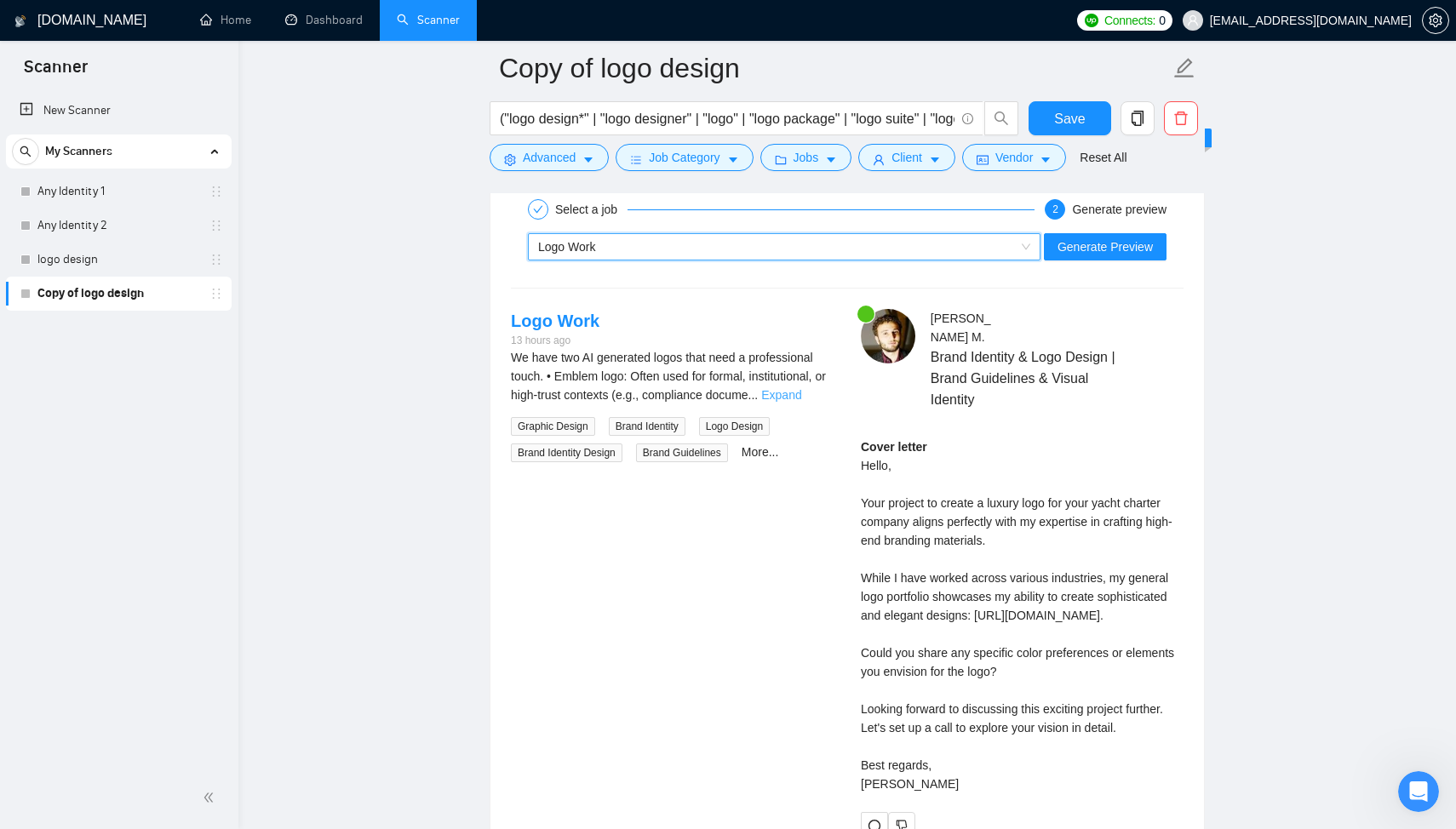
click at [797, 391] on link "Expand" at bounding box center [782, 395] width 40 height 13
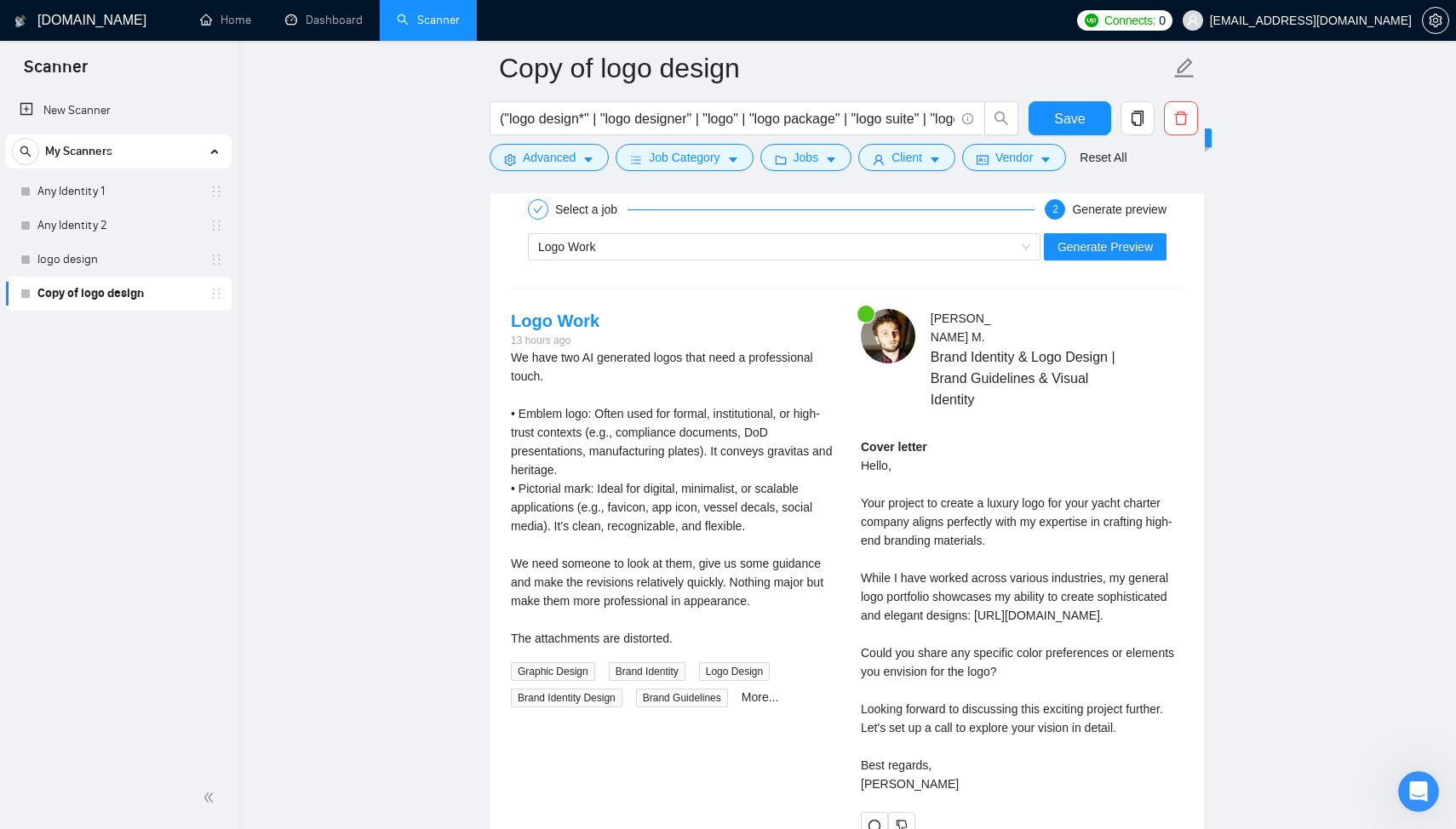
click at [648, 227] on div "Select a job 2 Generate preview" at bounding box center [848, 209] width 673 height 34
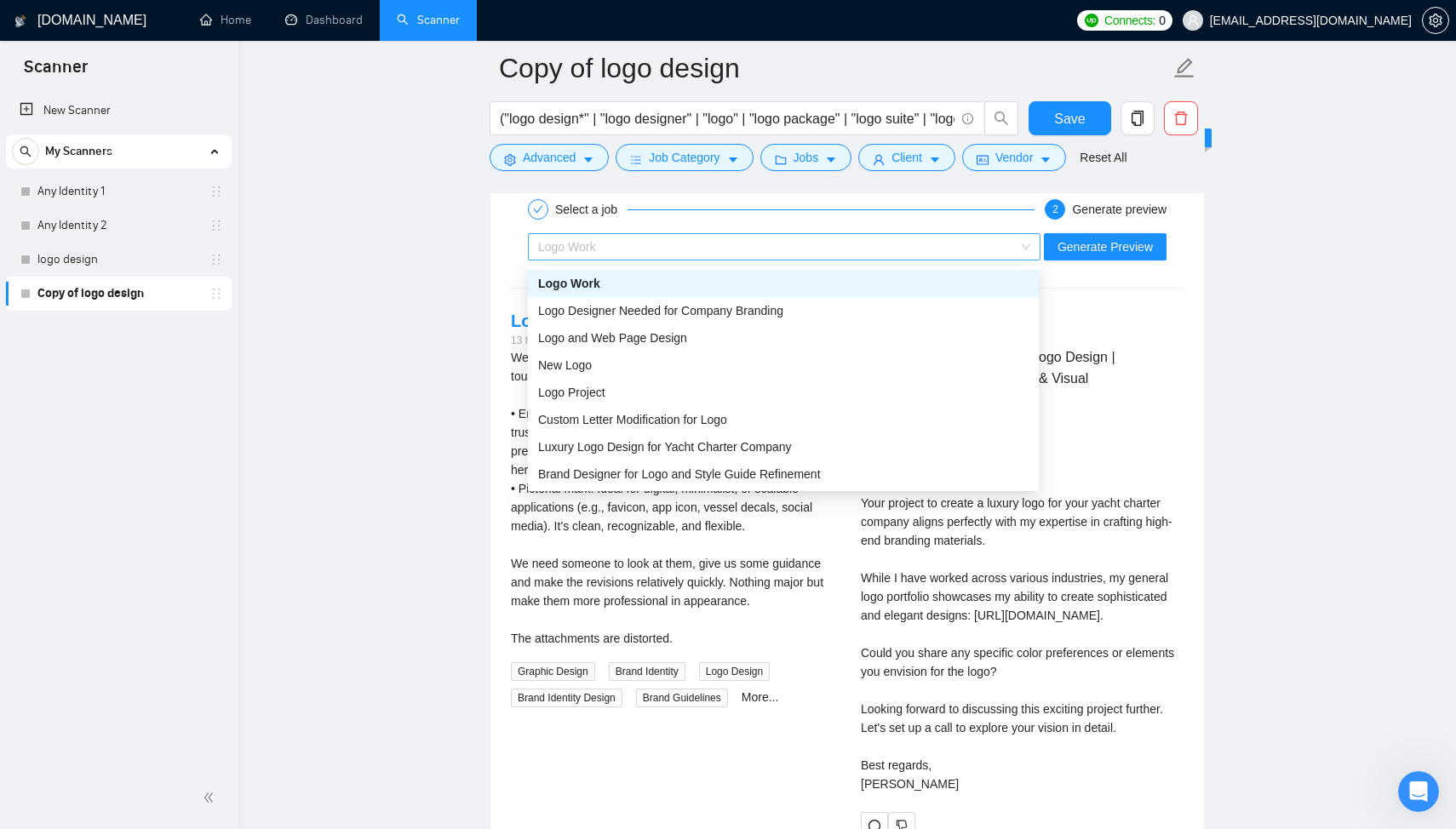
click at [648, 248] on div "Logo Work" at bounding box center [776, 247] width 477 height 26
click at [636, 328] on div "Logo and Web Page Design" at bounding box center [783, 338] width 490 height 19
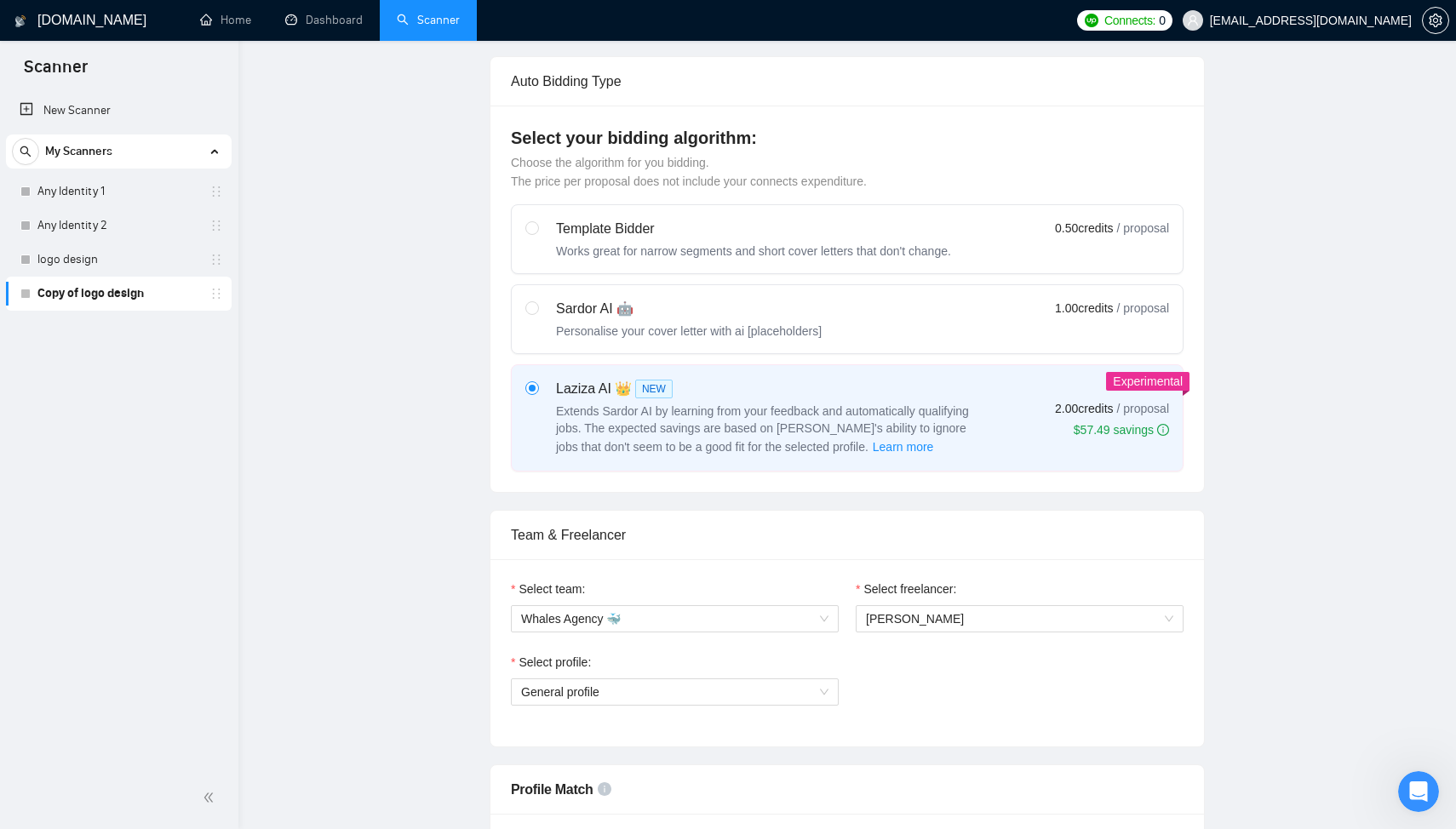
scroll to position [0, 0]
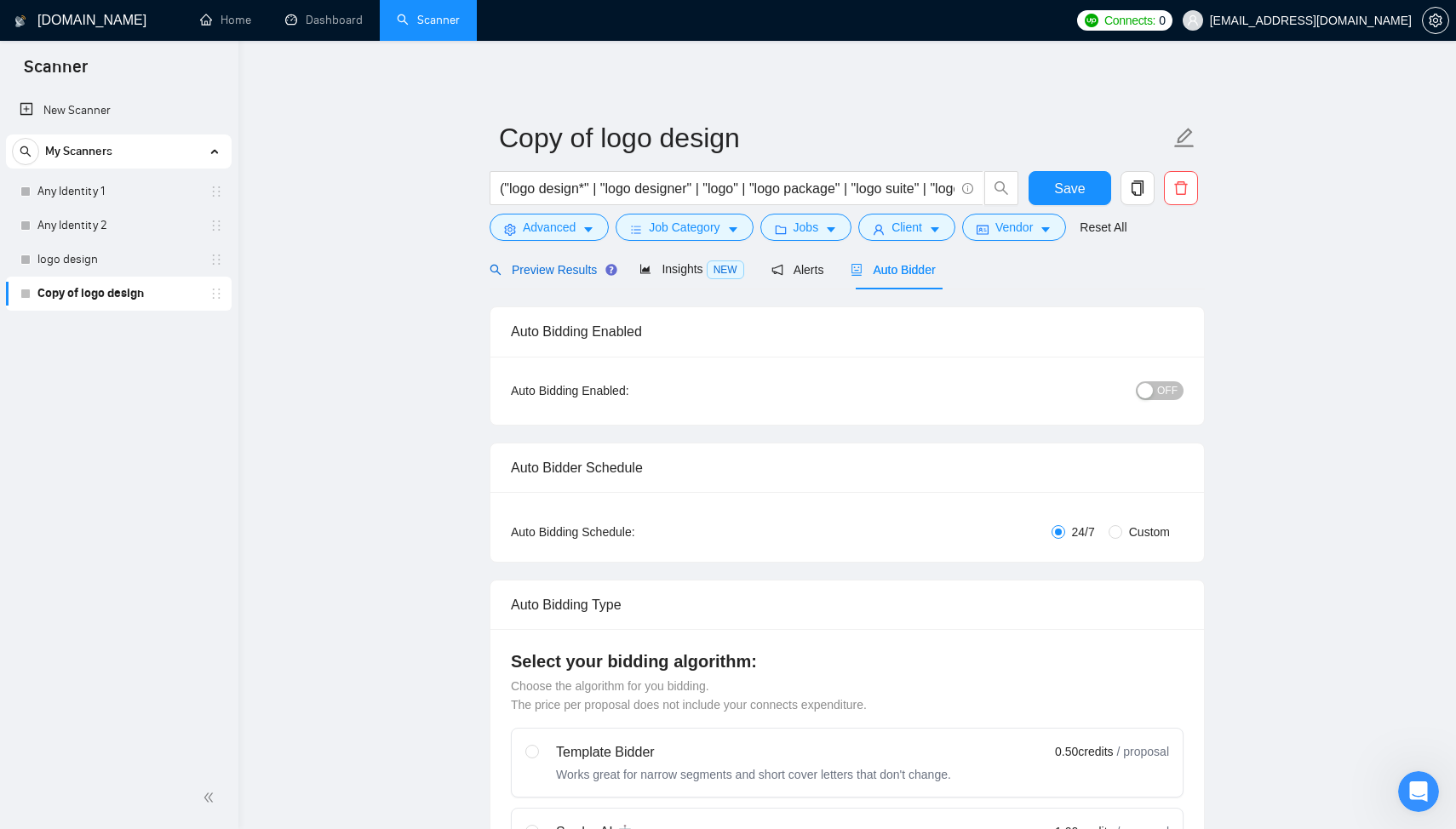
click at [555, 267] on span "Preview Results" at bounding box center [550, 269] width 123 height 13
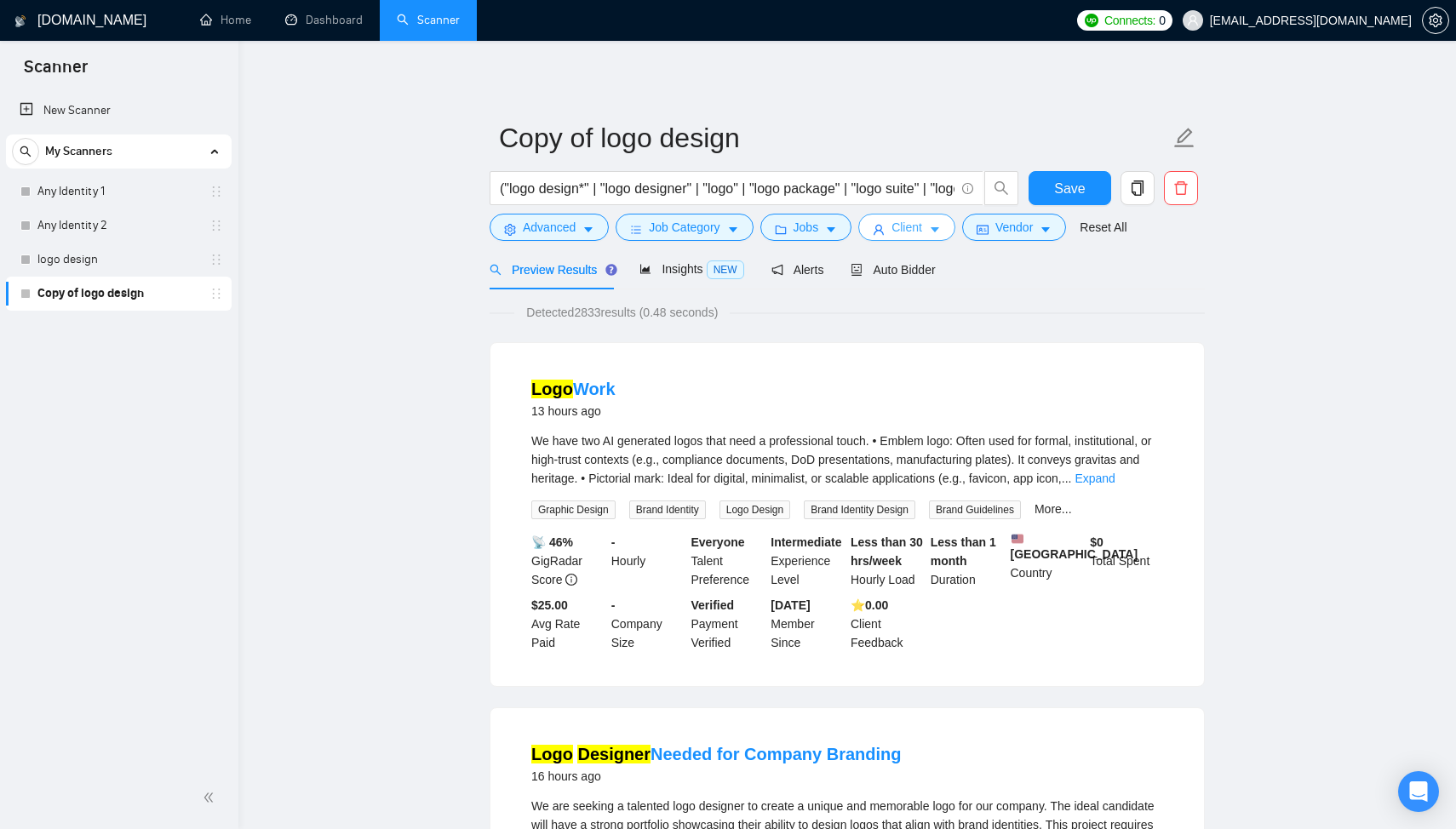
click at [932, 231] on button "Client" at bounding box center [907, 227] width 97 height 28
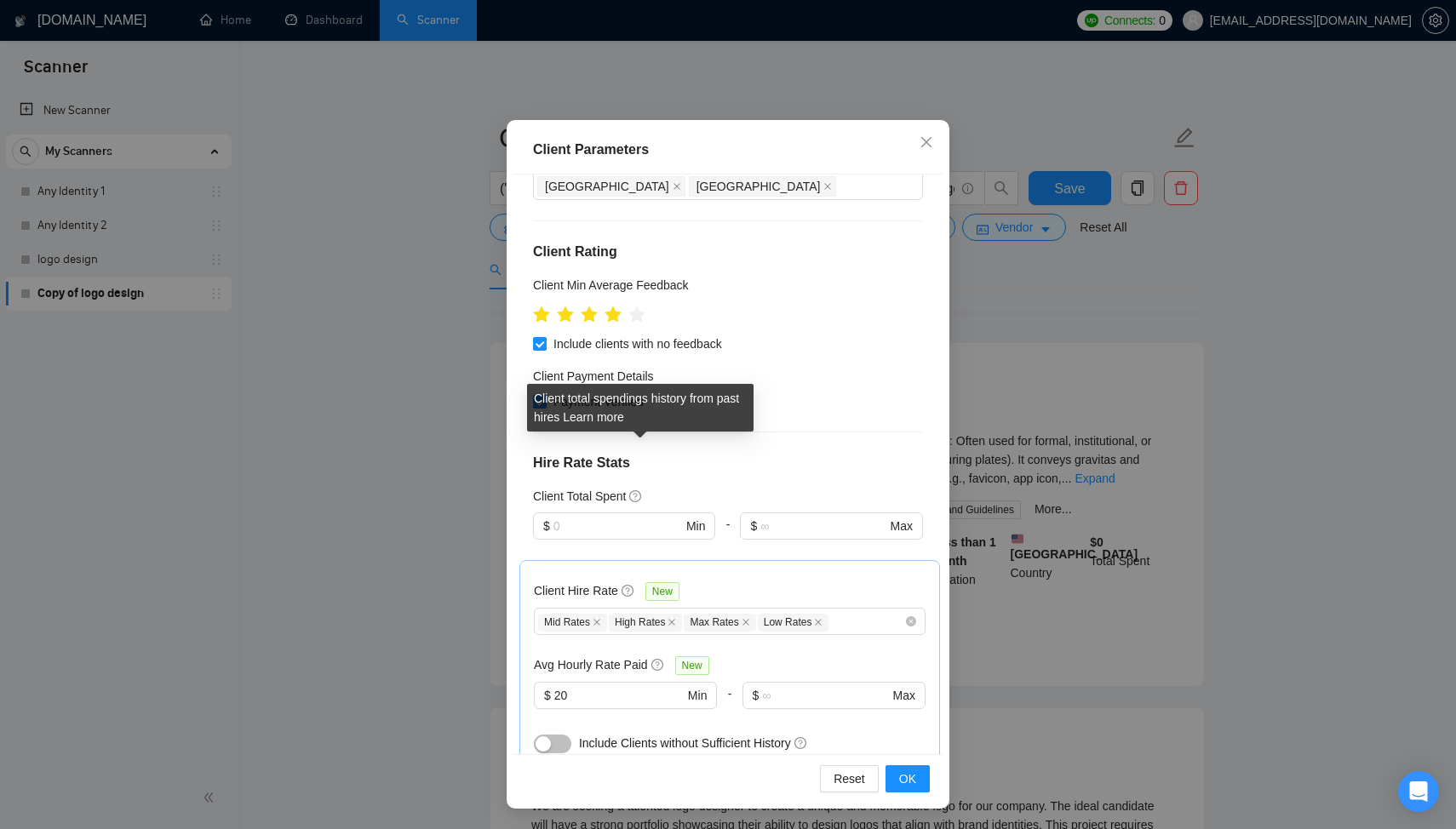
scroll to position [527, 0]
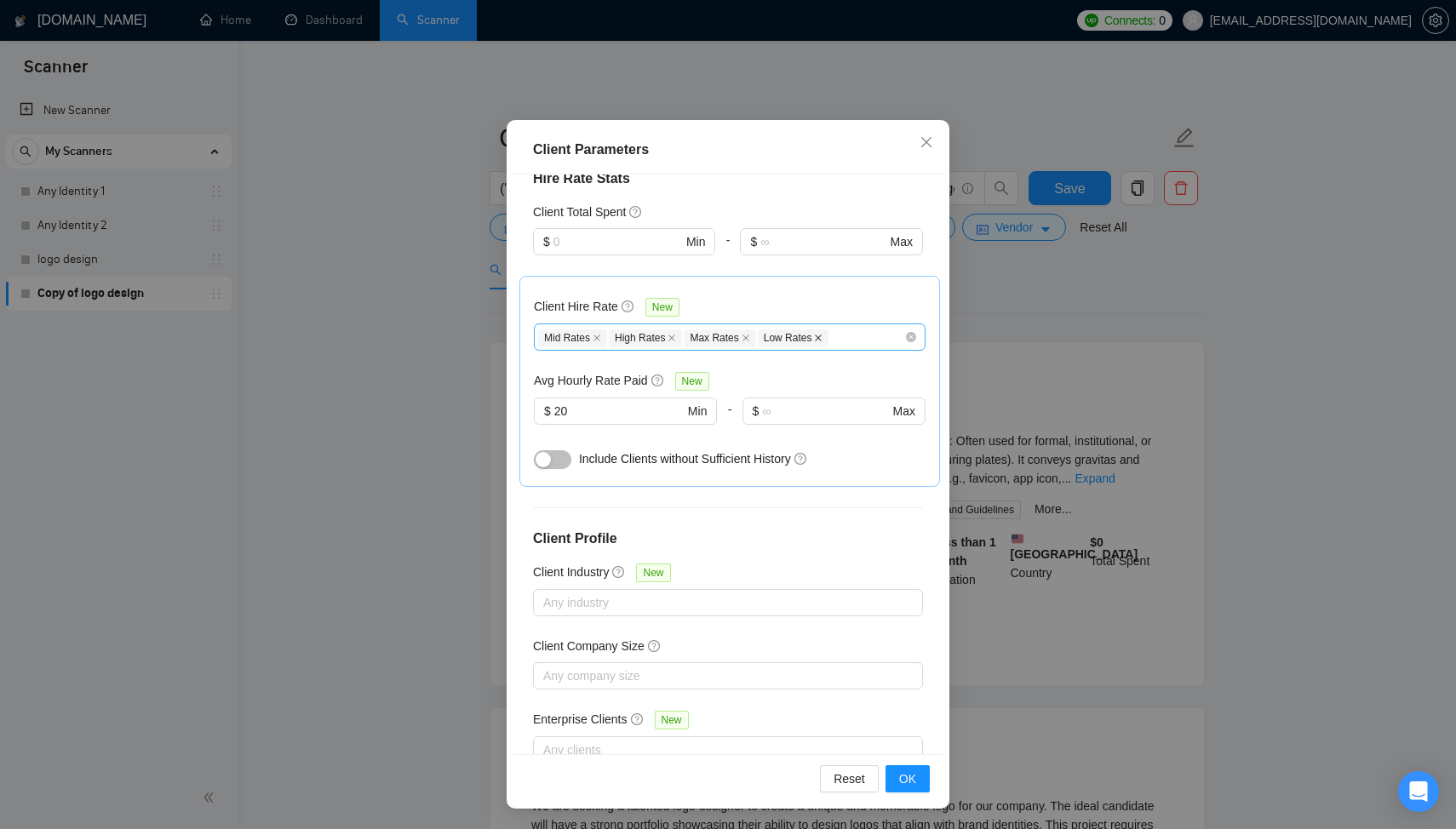
click at [823, 334] on icon "close" at bounding box center [818, 338] width 9 height 9
click at [546, 452] on div "button" at bounding box center [544, 460] width 15 height 15
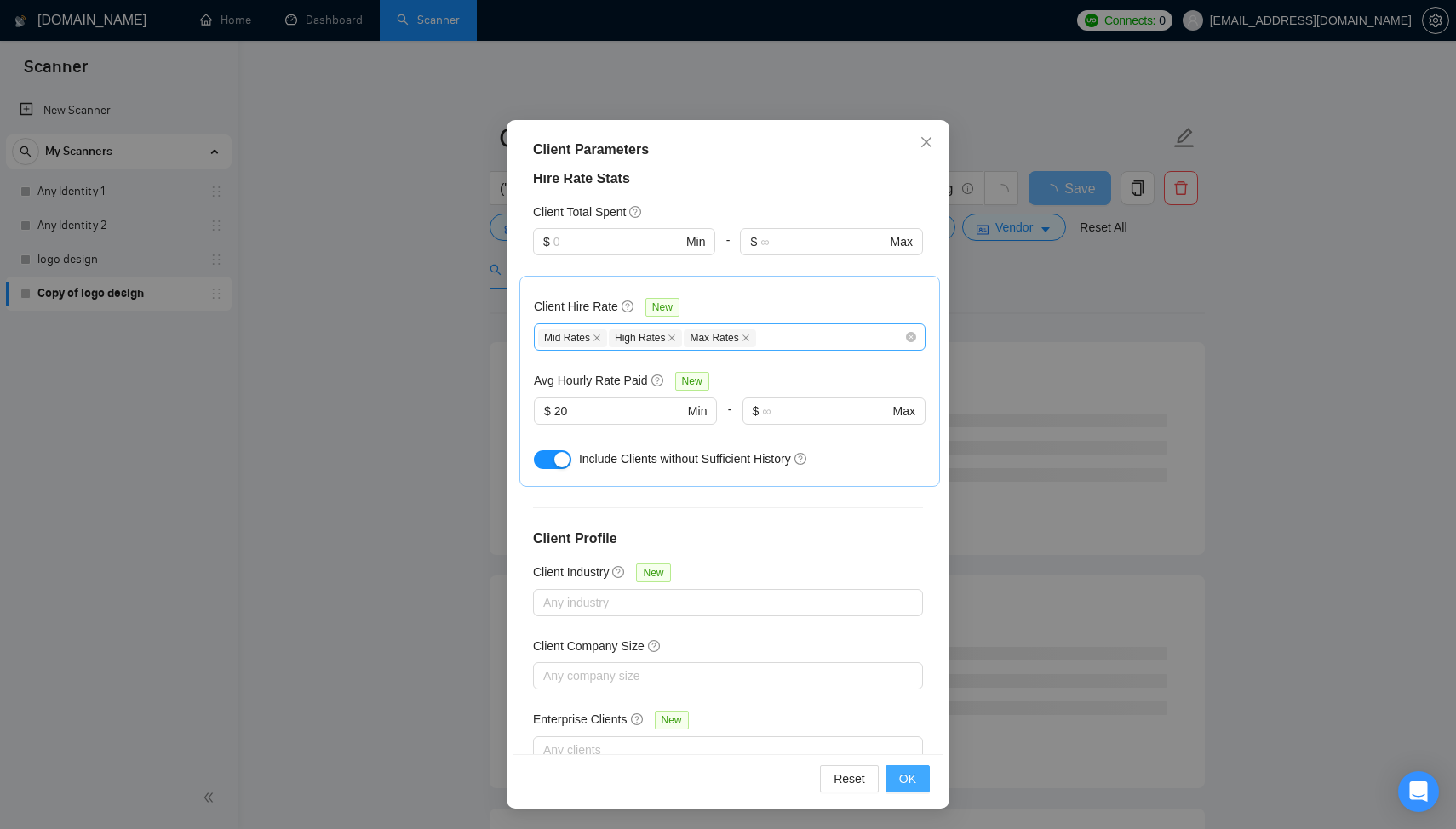
click at [918, 783] on button "OK" at bounding box center [908, 779] width 45 height 28
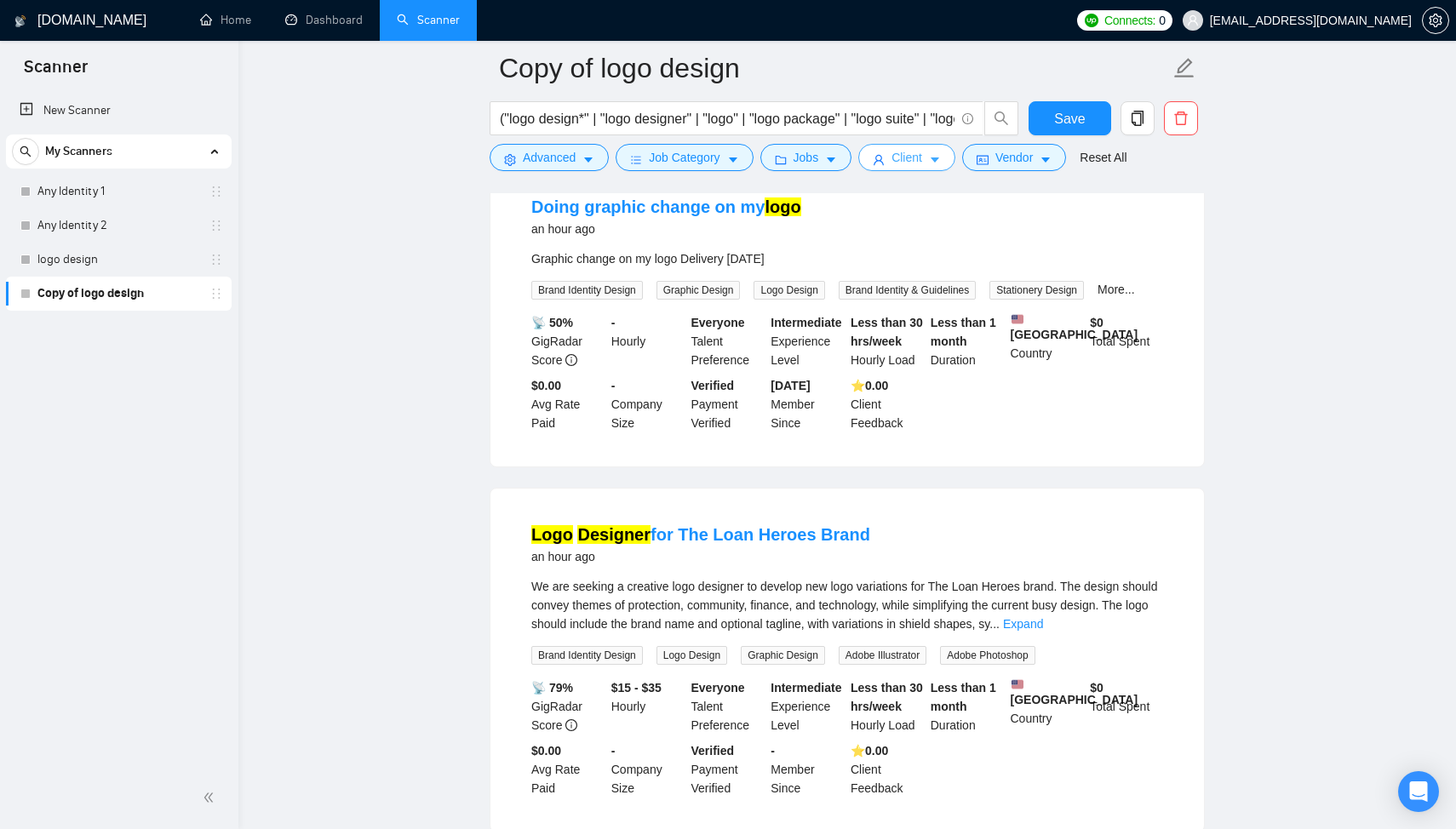
scroll to position [546, 0]
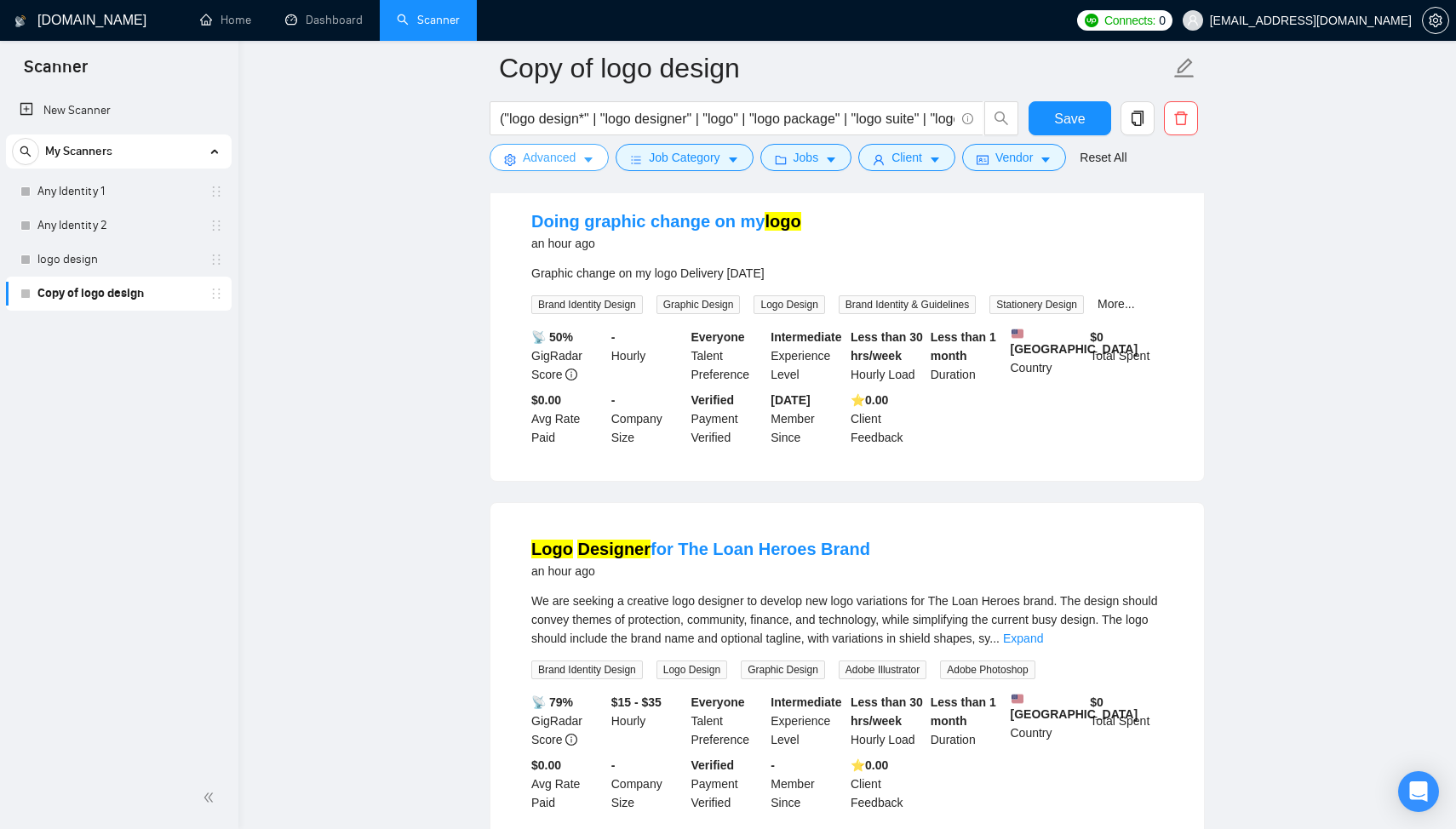
click at [526, 150] on span "Advanced" at bounding box center [548, 158] width 52 height 19
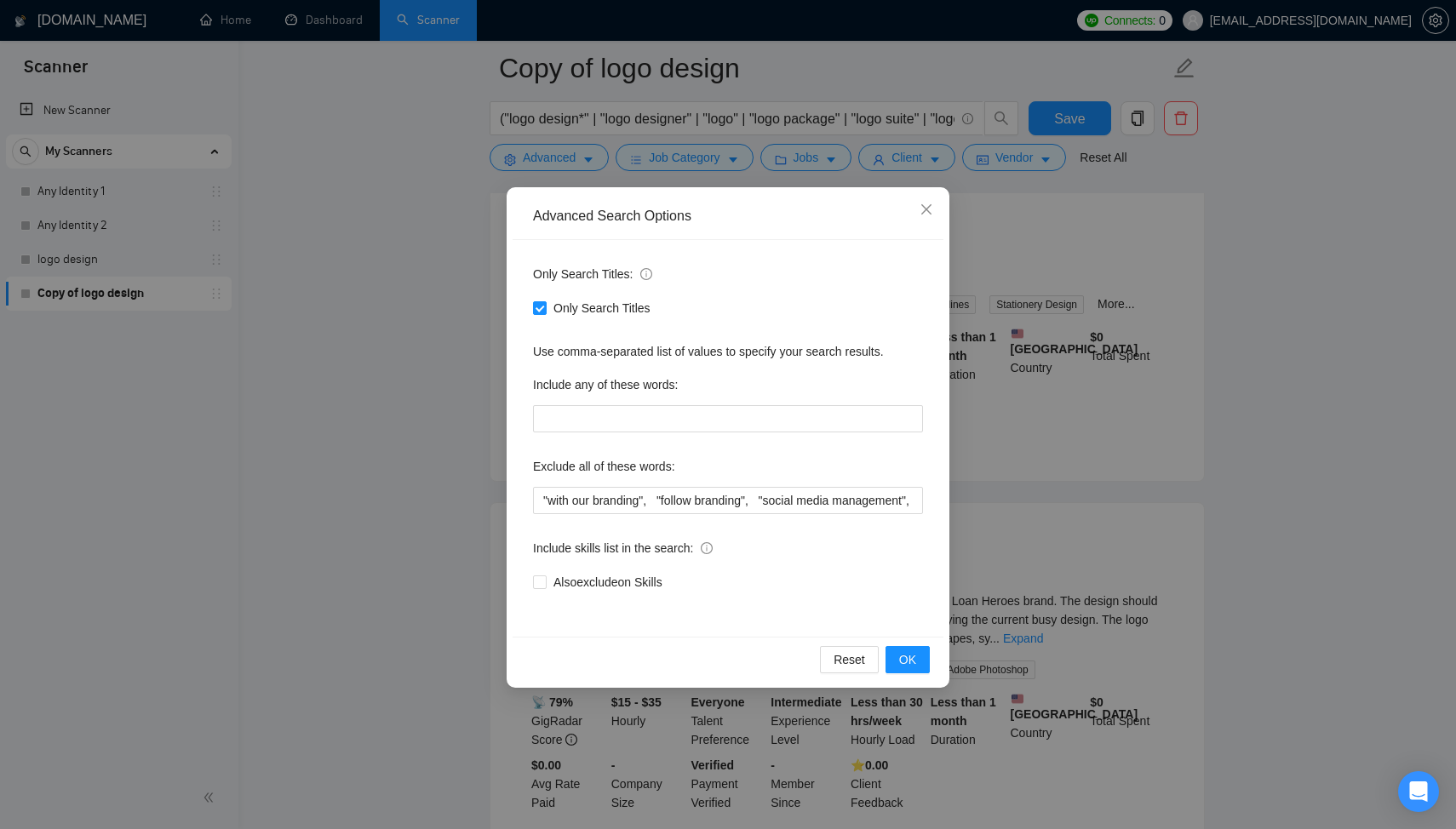
click at [1081, 375] on div "Advanced Search Options Only Search Titles: Only Search Titles Use comma-separa…" at bounding box center [728, 414] width 1456 height 829
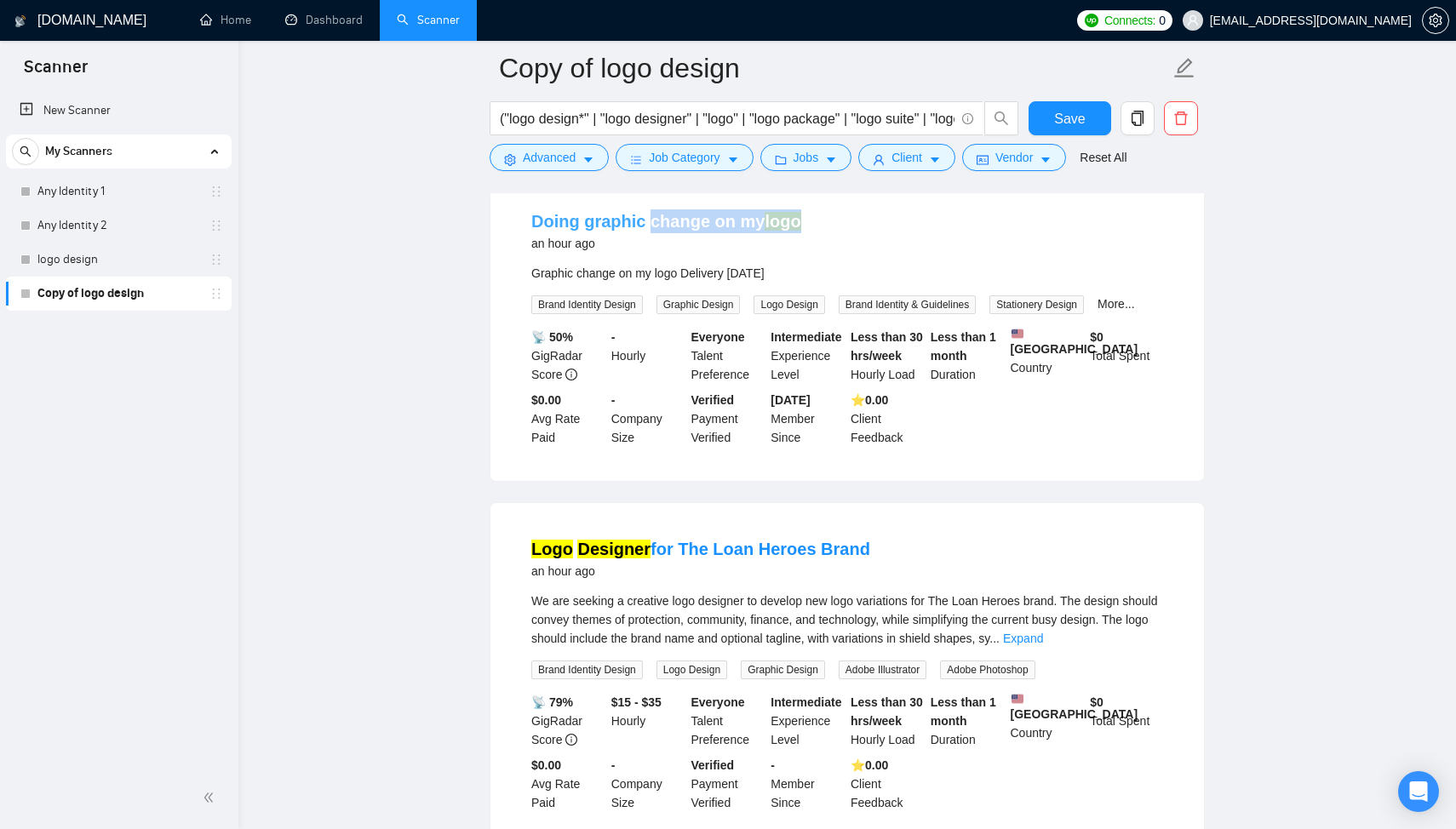
drag, startPoint x: 818, startPoint y: 213, endPoint x: 646, endPoint y: 219, distance: 172.1
click at [646, 219] on div "Doing graphic change on my logo an hour ago" at bounding box center [848, 231] width 632 height 45
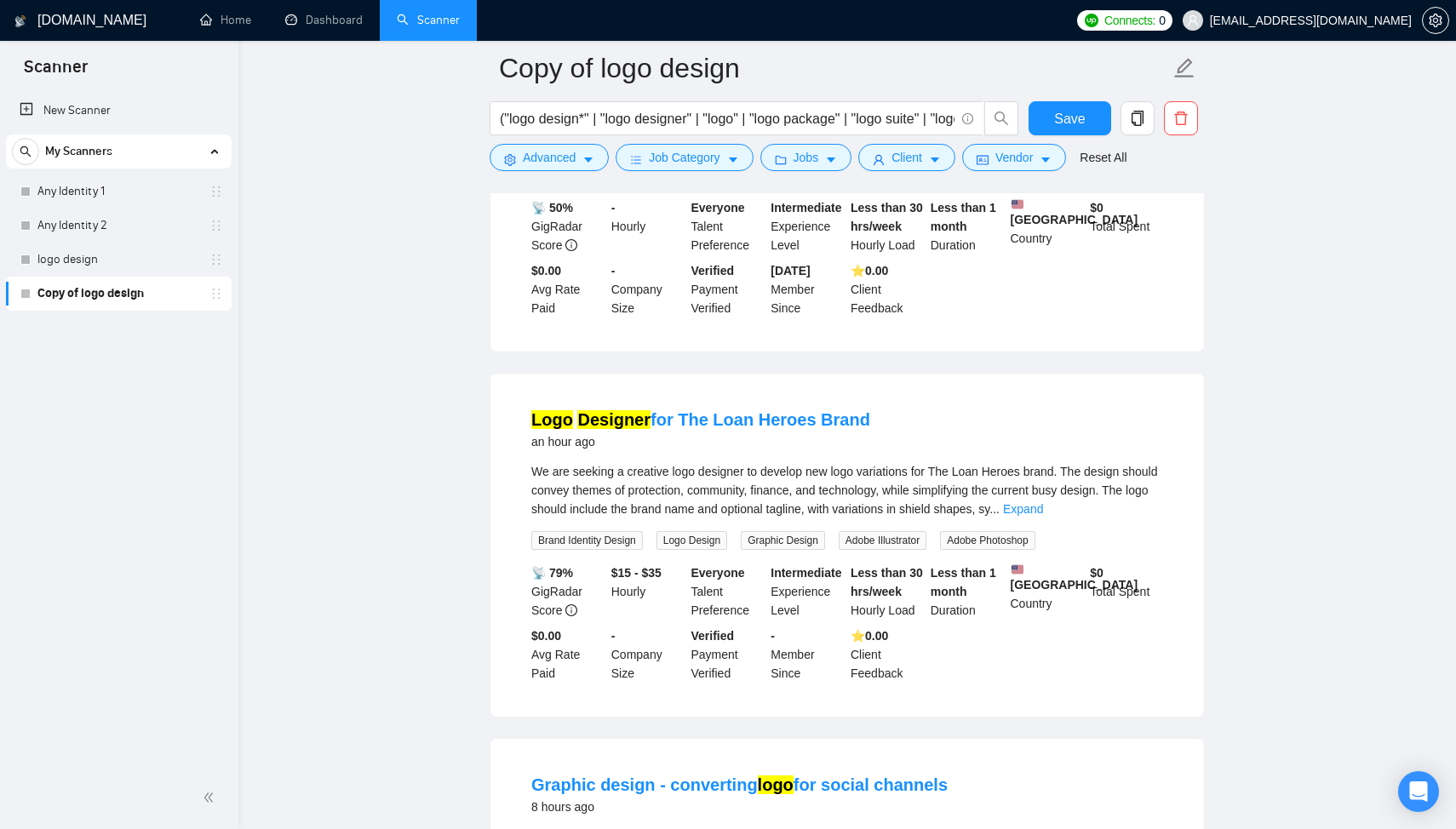
scroll to position [682, 0]
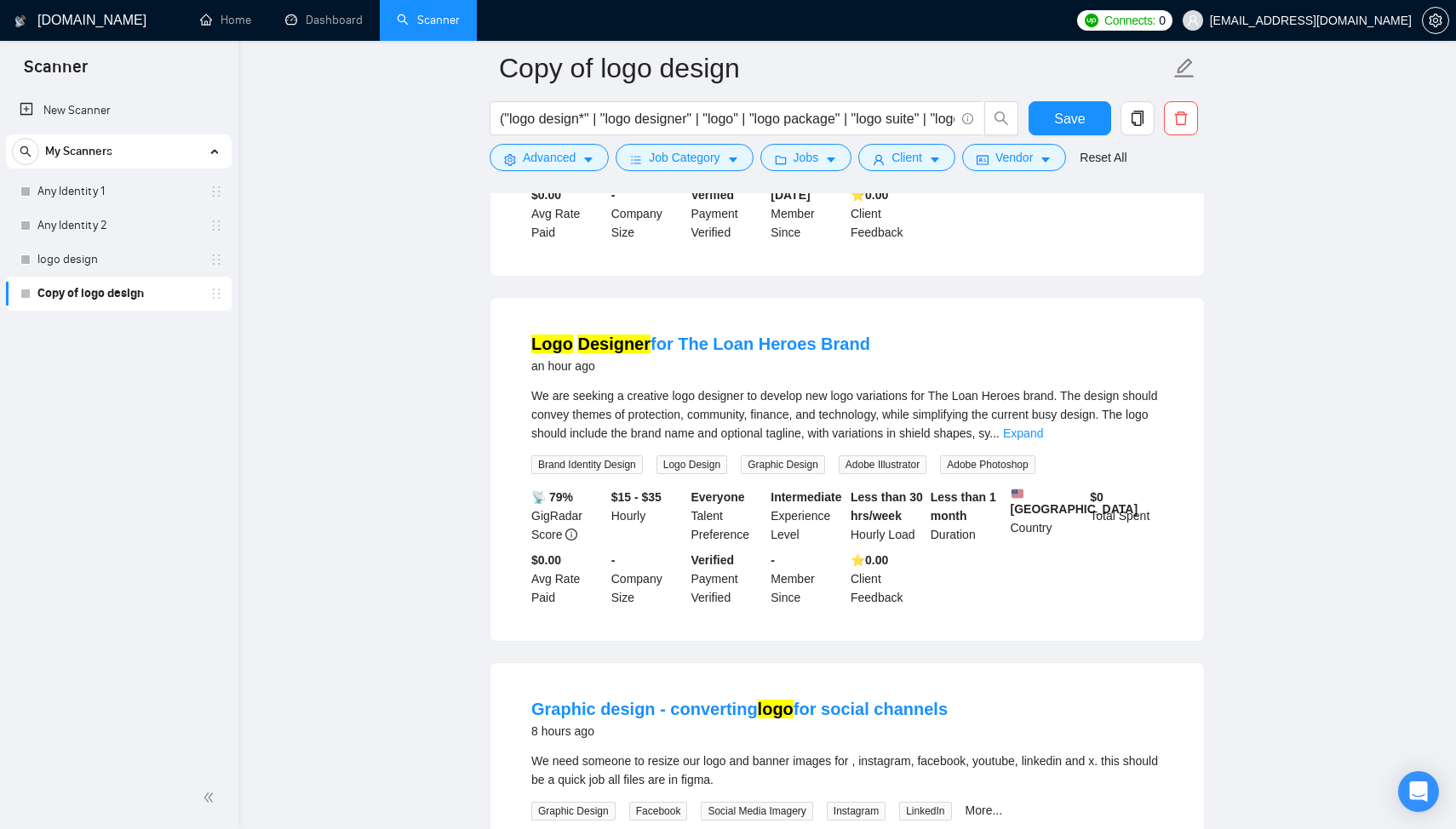
scroll to position [764, 0]
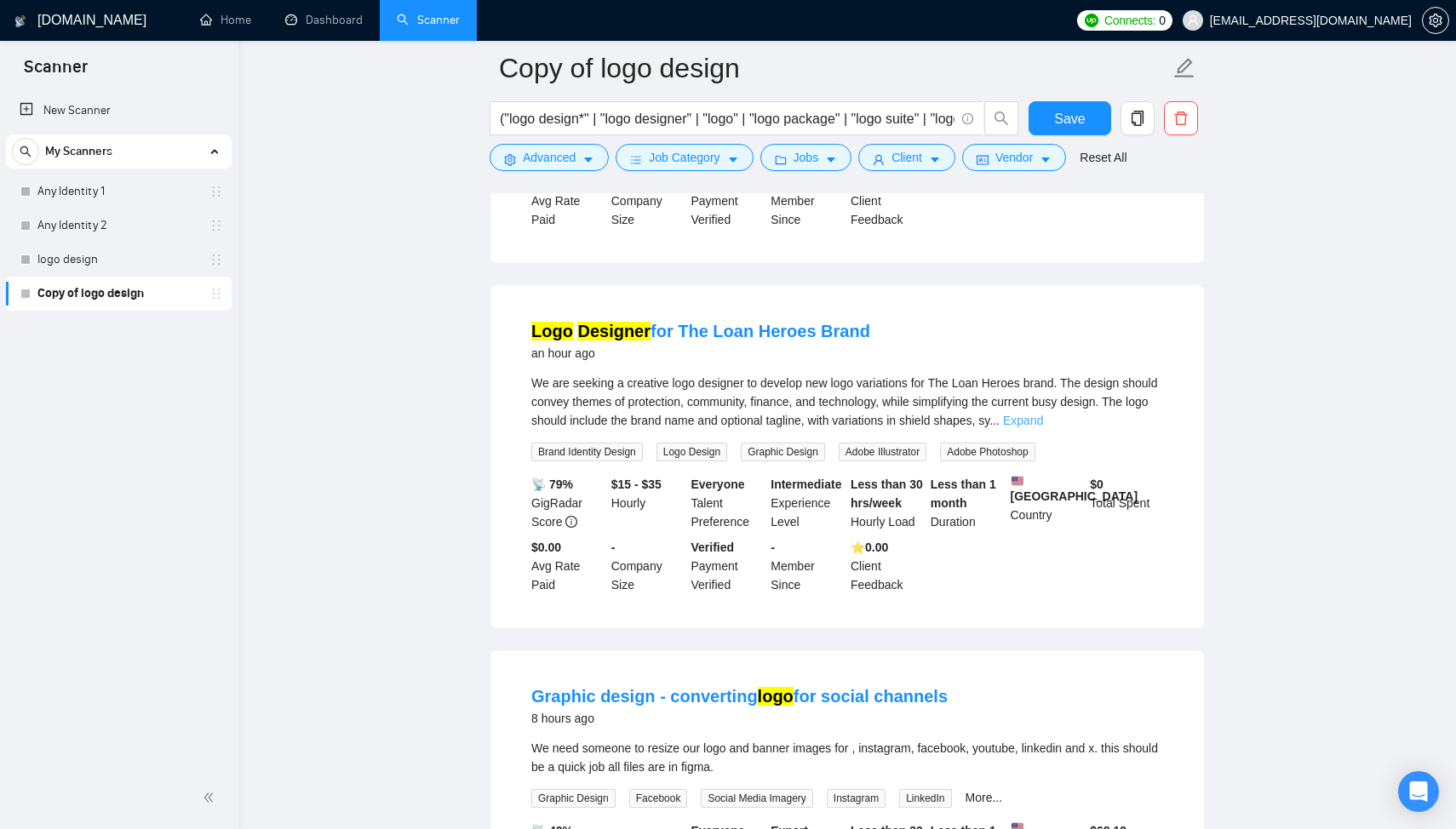
click at [1044, 423] on link "Expand" at bounding box center [1024, 421] width 40 height 13
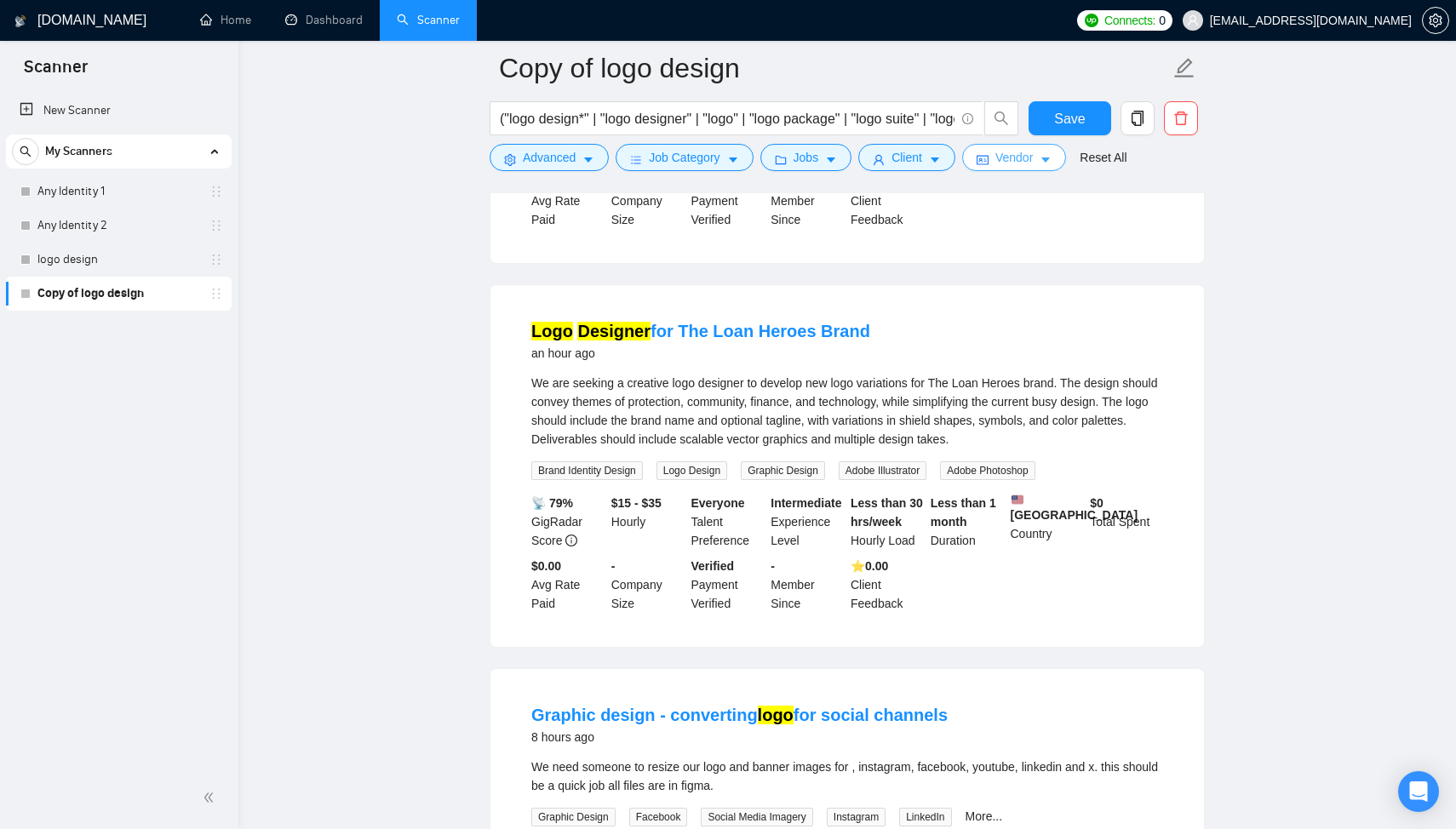
click at [998, 164] on button "Vendor" at bounding box center [1014, 157] width 104 height 28
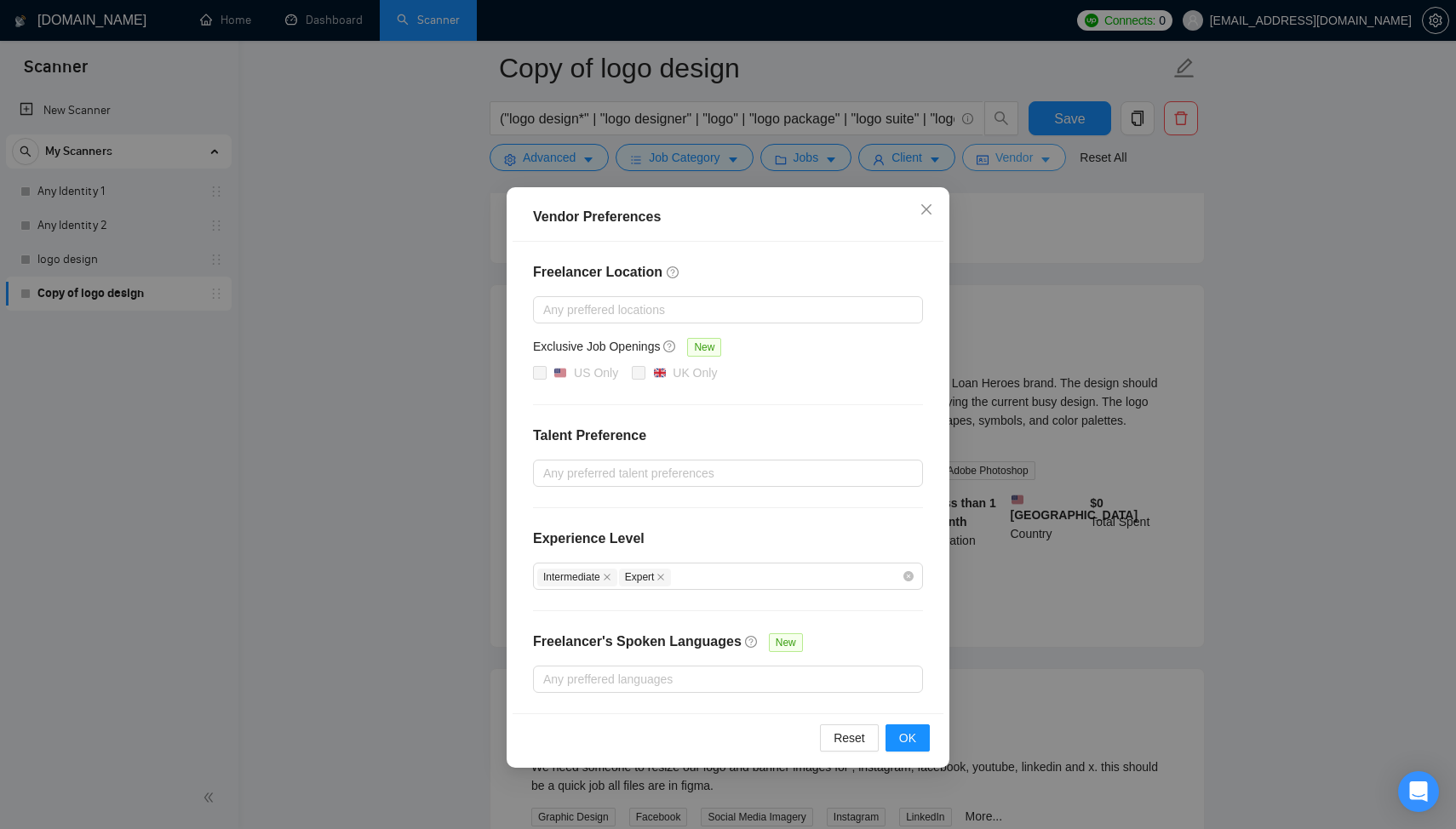
click at [998, 164] on div "Vendor Preferences Freelancer Location Any preffered locations Exclusive Job Op…" at bounding box center [728, 414] width 1456 height 829
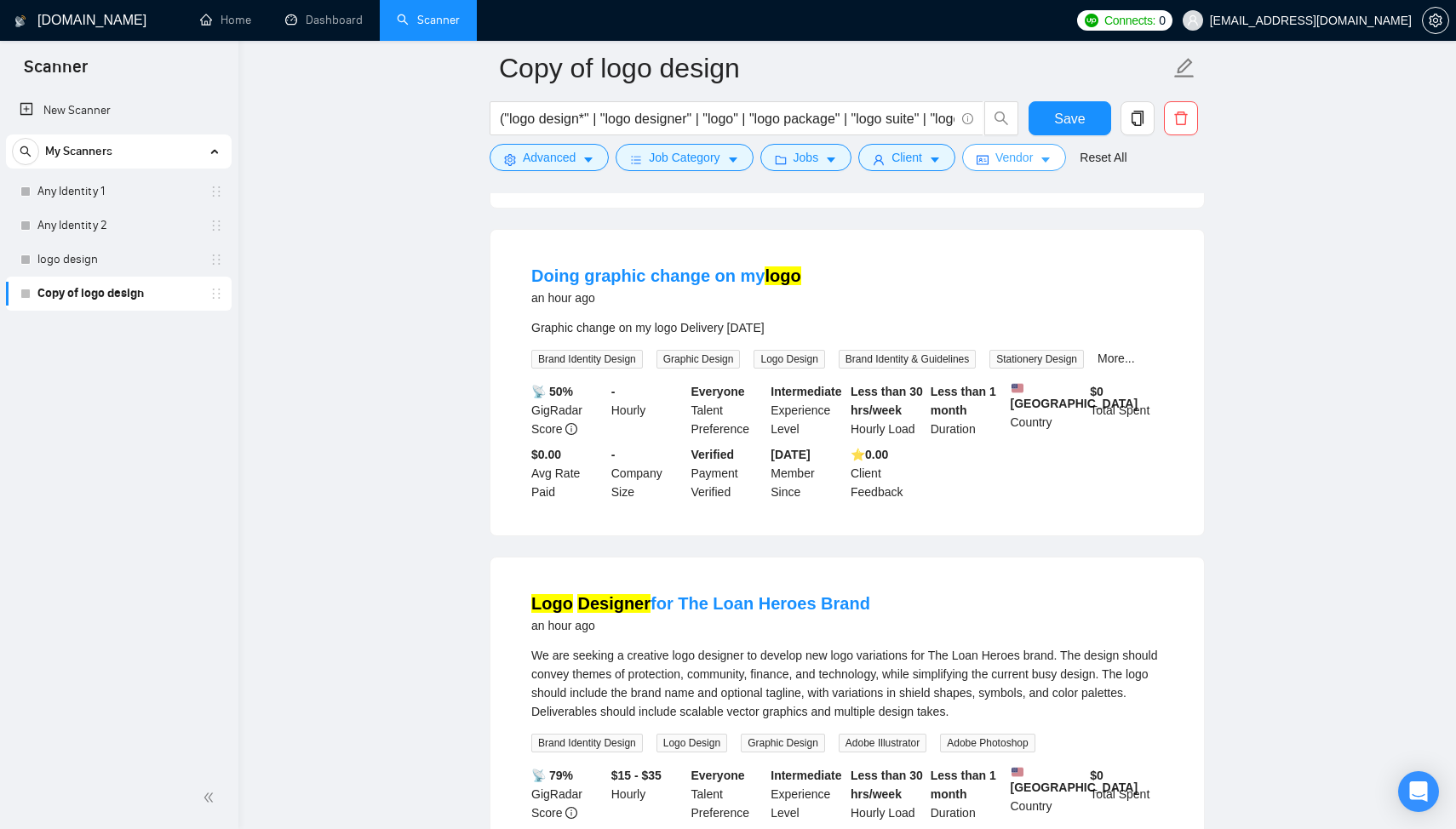
scroll to position [0, 0]
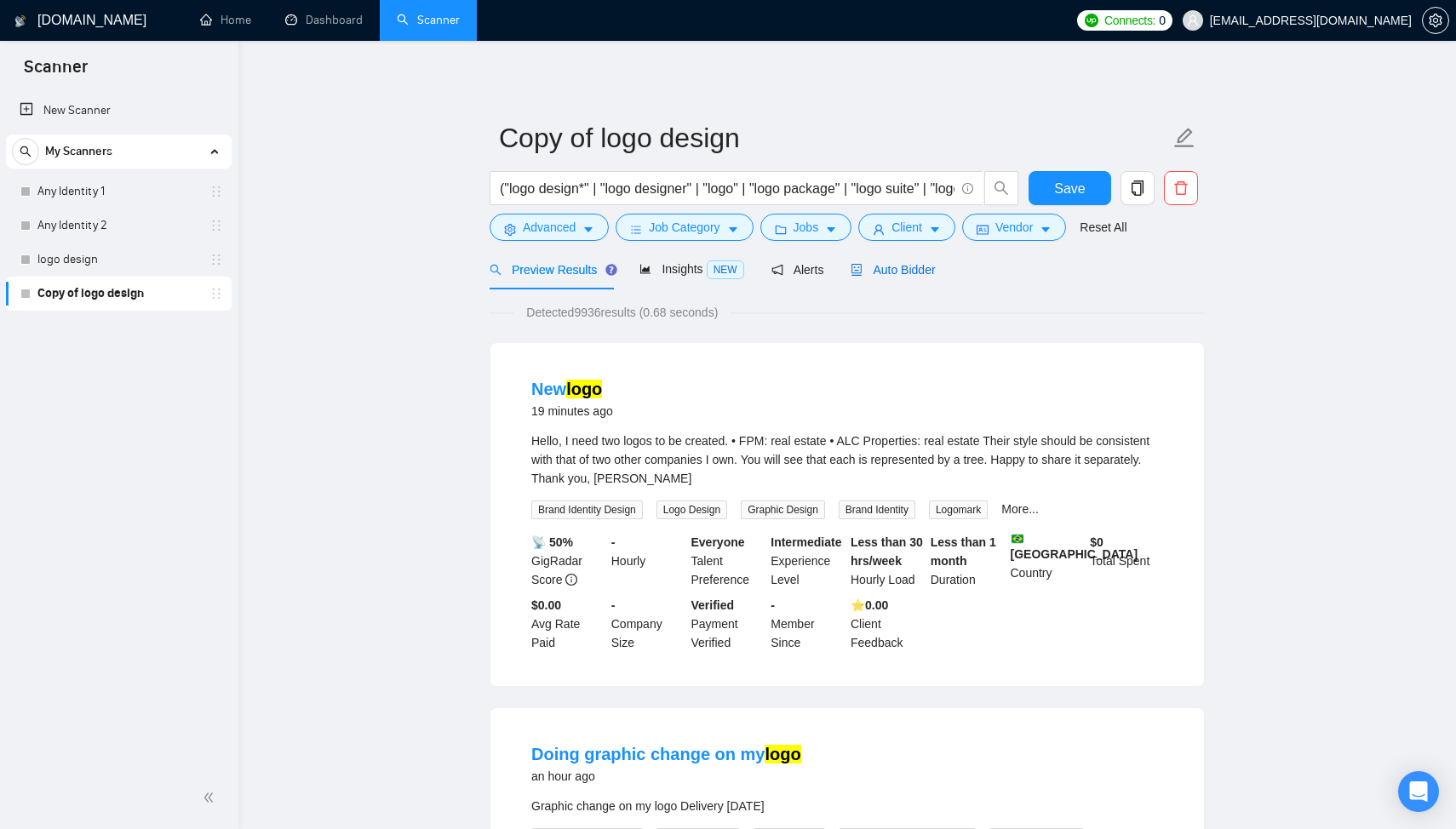
click at [887, 273] on span "Auto Bidder" at bounding box center [892, 269] width 85 height 13
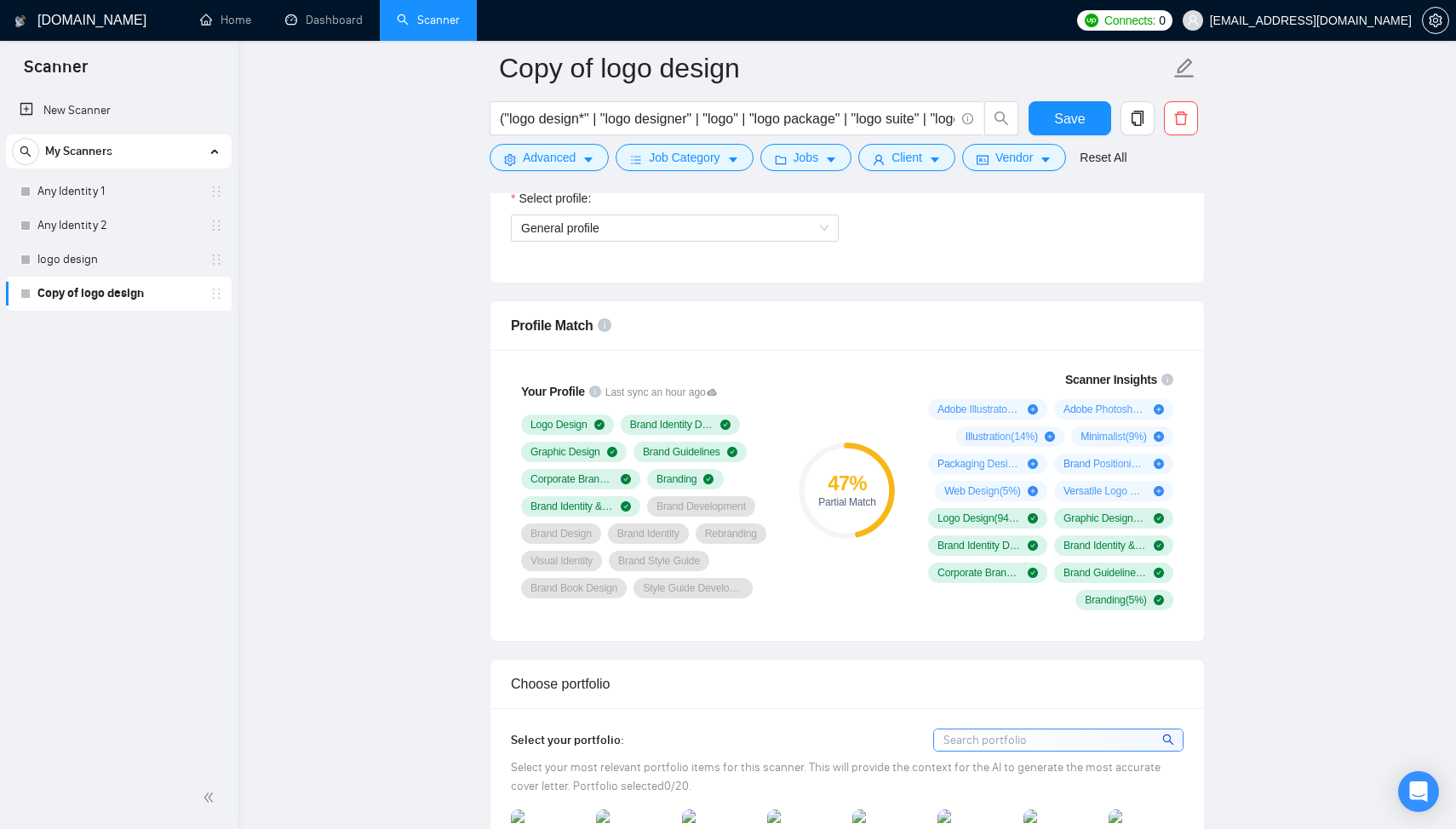
scroll to position [1057, 0]
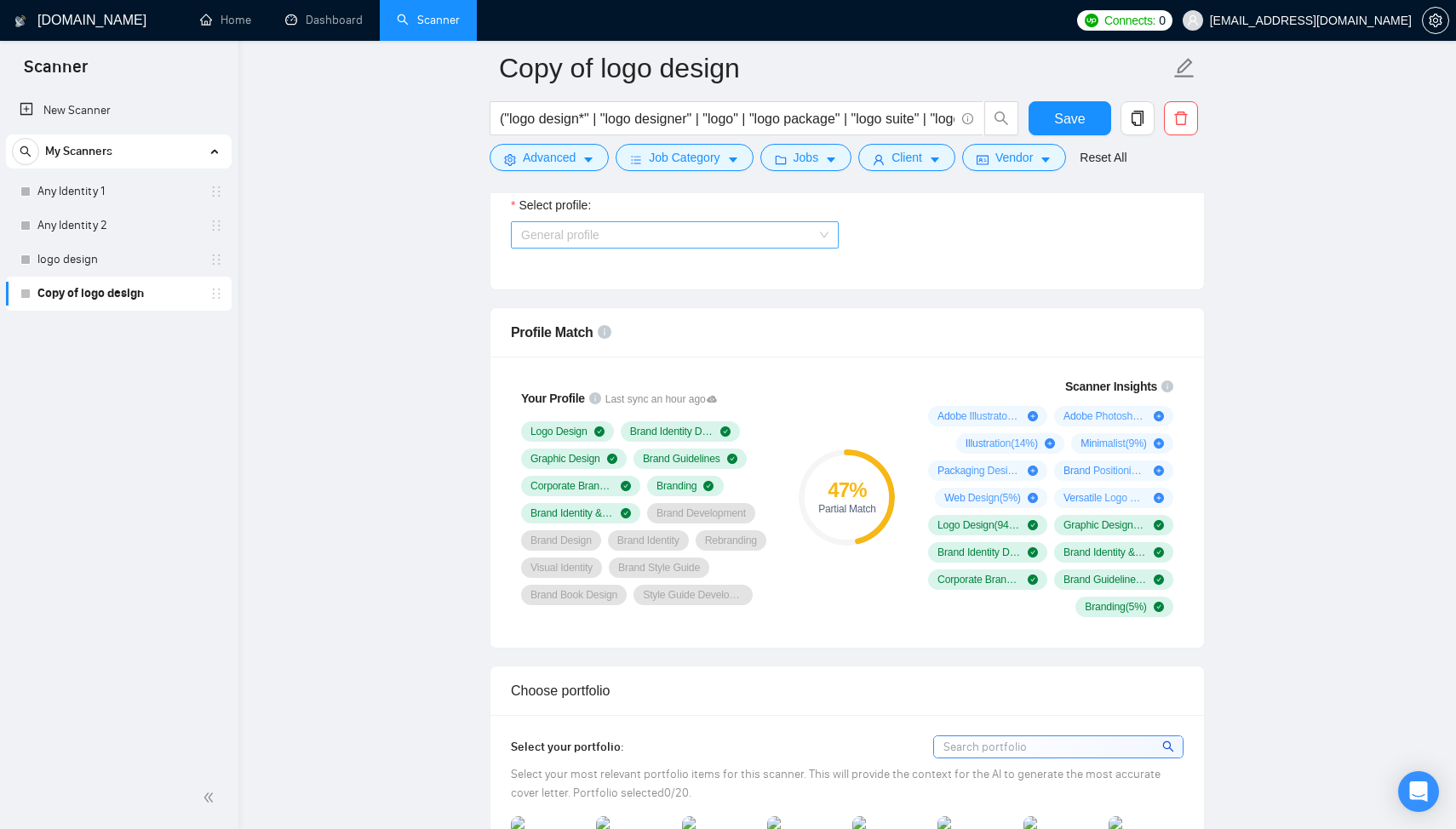
click at [614, 247] on span "General profile" at bounding box center [674, 234] width 308 height 26
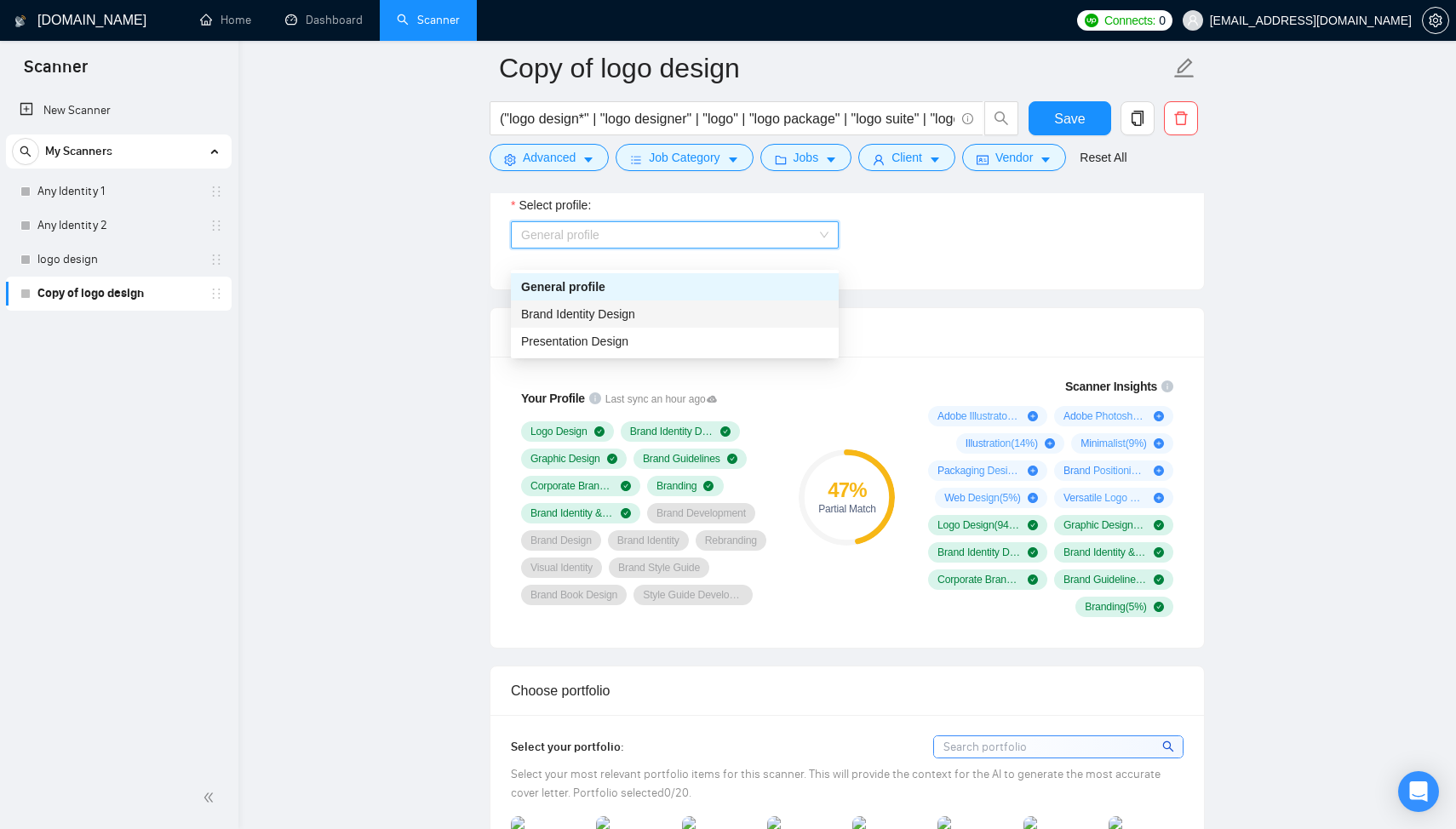
click at [612, 306] on div "Brand Identity Design" at bounding box center [674, 314] width 308 height 19
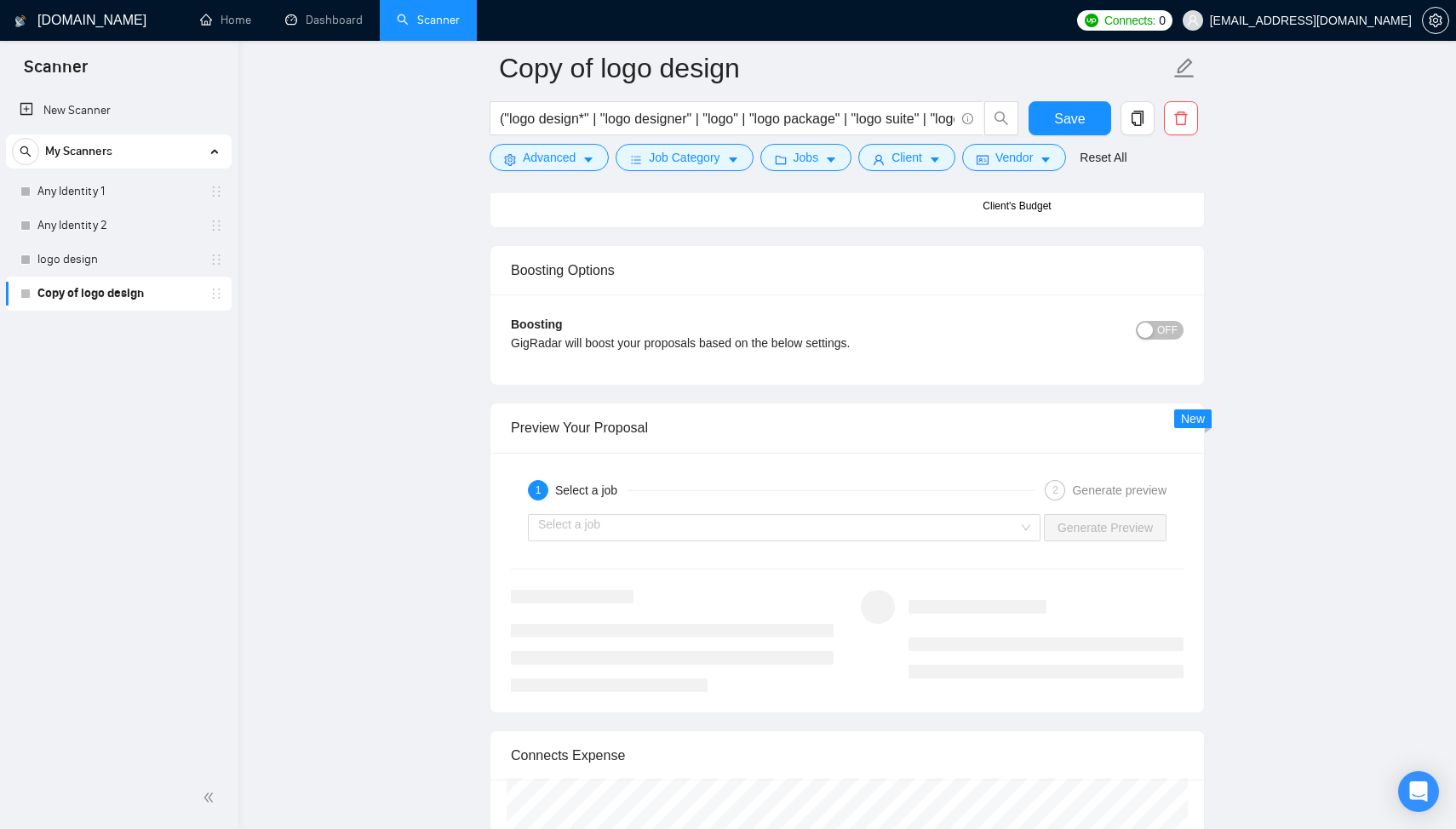
scroll to position [3227, 0]
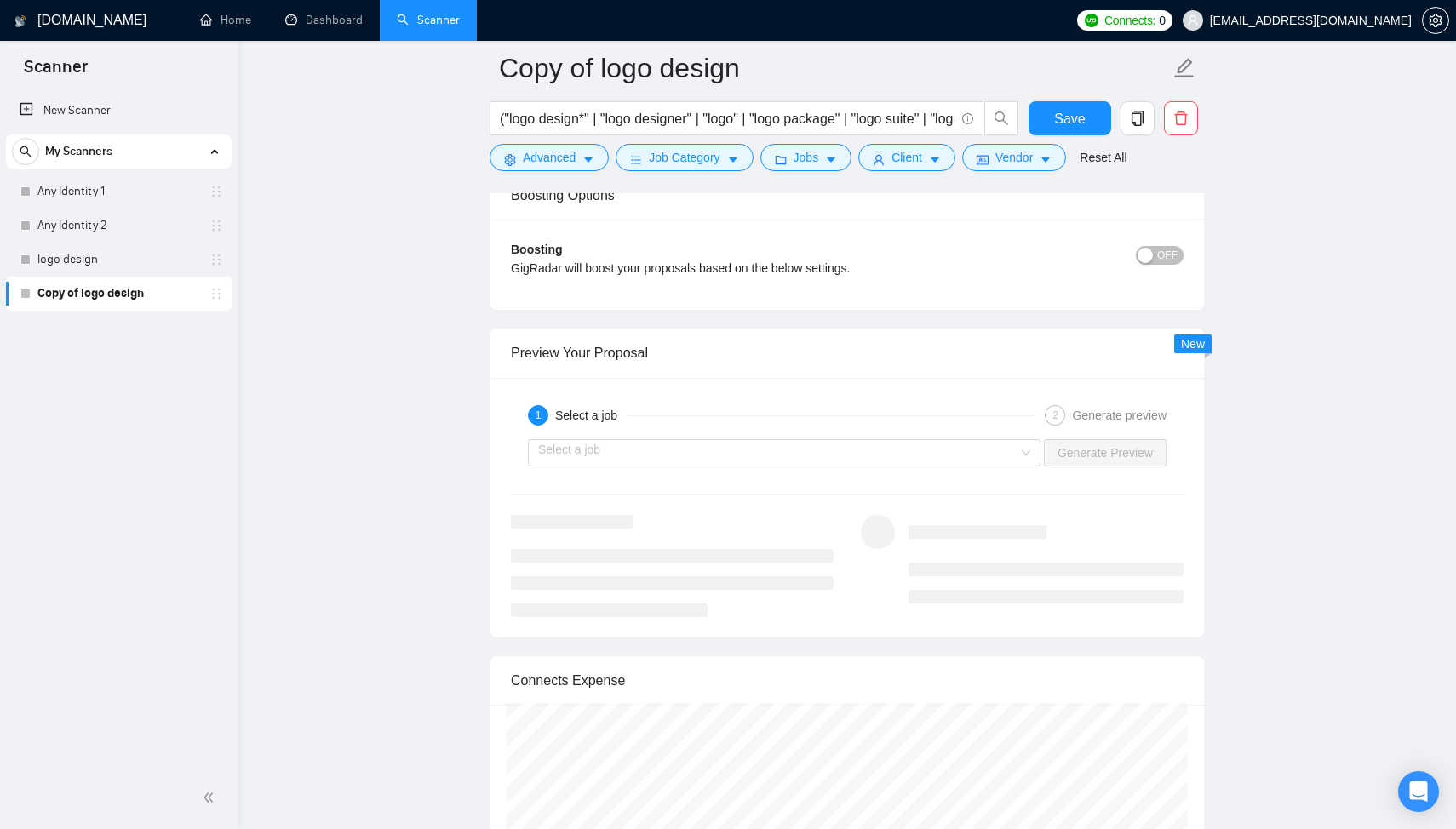
click at [687, 455] on div "Select a job Generate Preview" at bounding box center [848, 452] width 676 height 41
click at [686, 465] on input "search" at bounding box center [778, 452] width 480 height 26
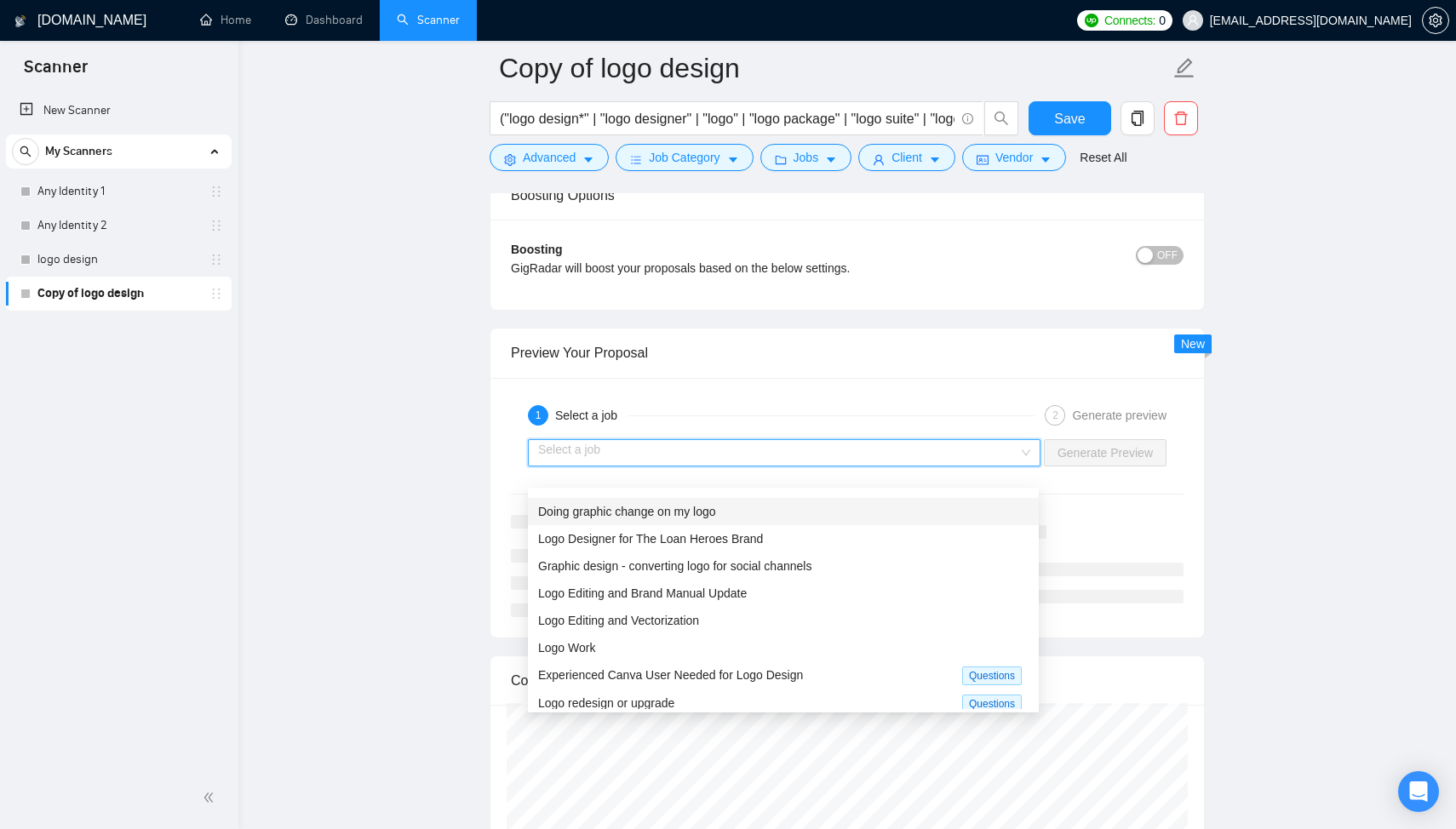
scroll to position [23, 0]
click at [707, 540] on span "Logo Designer for The Loan Heroes Brand" at bounding box center [650, 536] width 225 height 13
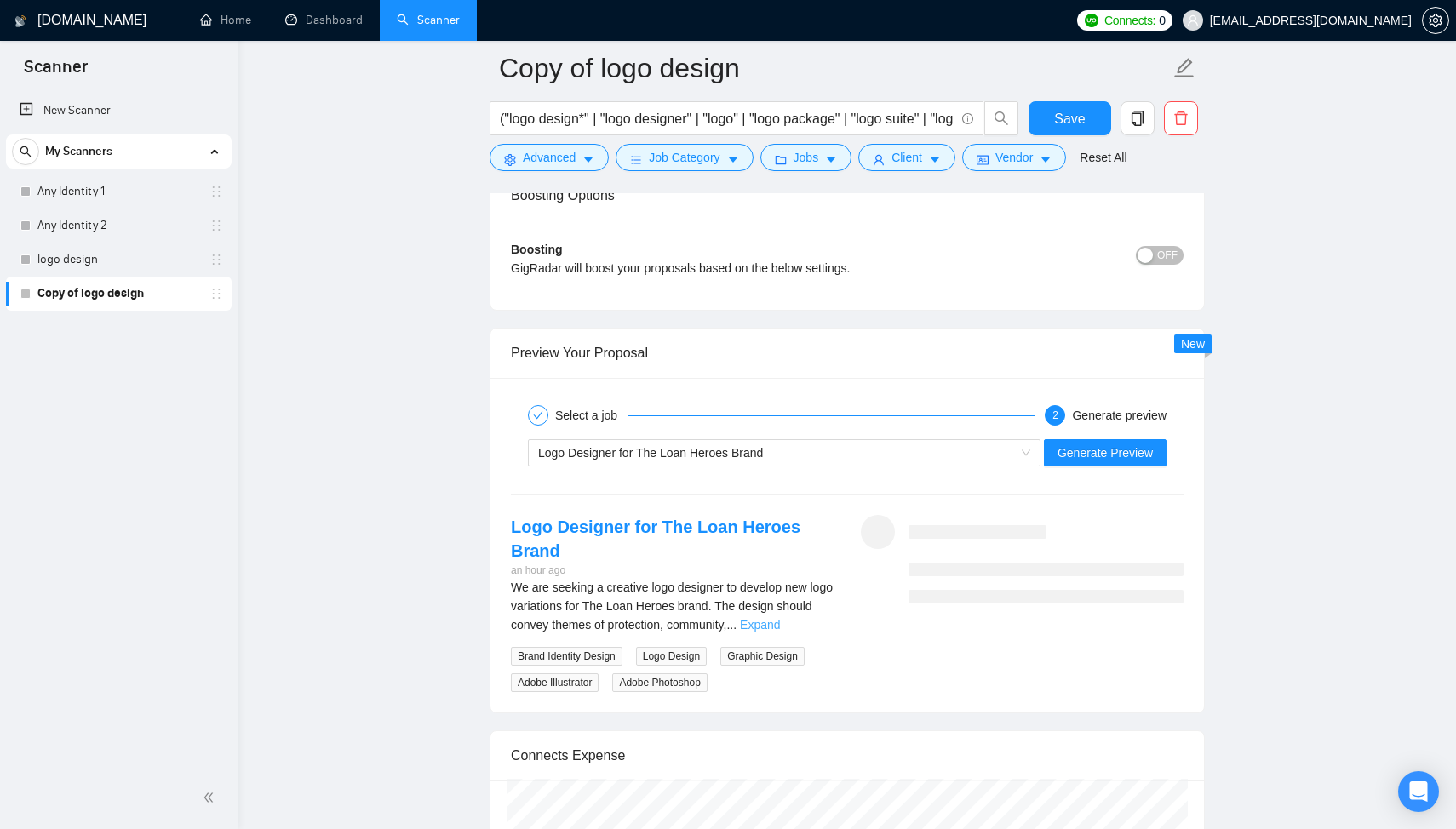
click at [780, 632] on link "Expand" at bounding box center [760, 624] width 40 height 13
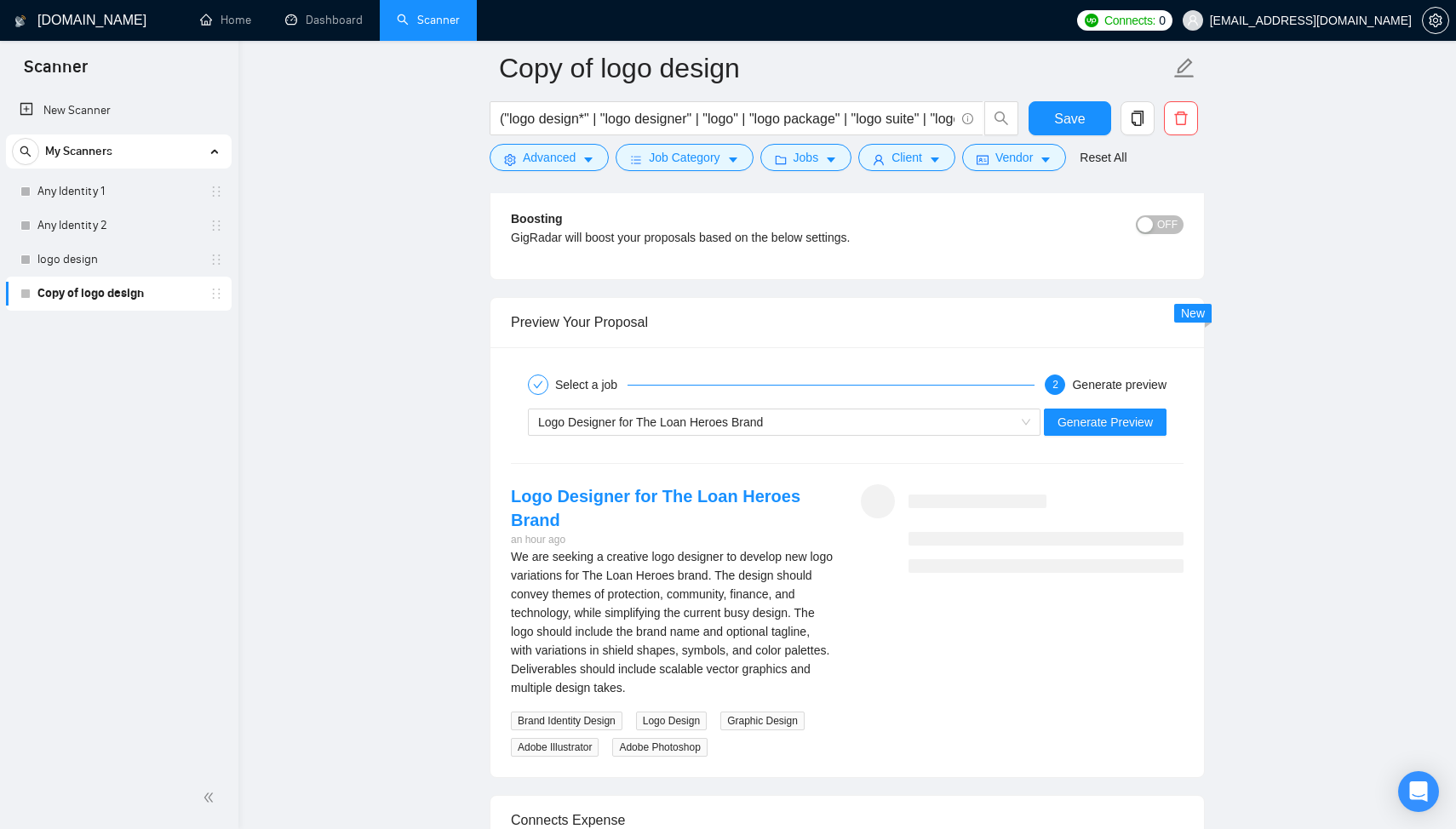
scroll to position [3265, 0]
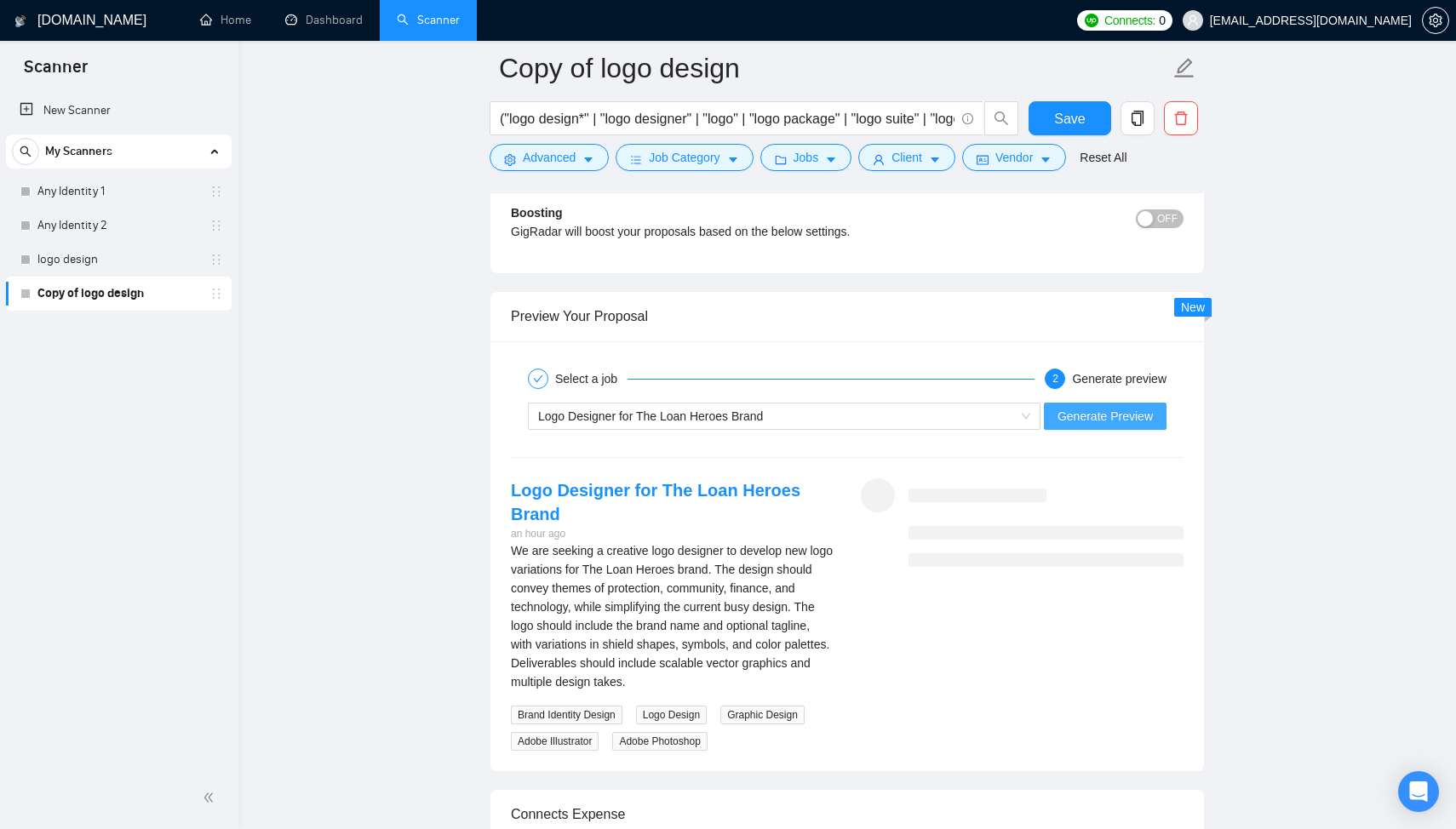
click at [1117, 425] on span "Generate Preview" at bounding box center [1106, 416] width 95 height 19
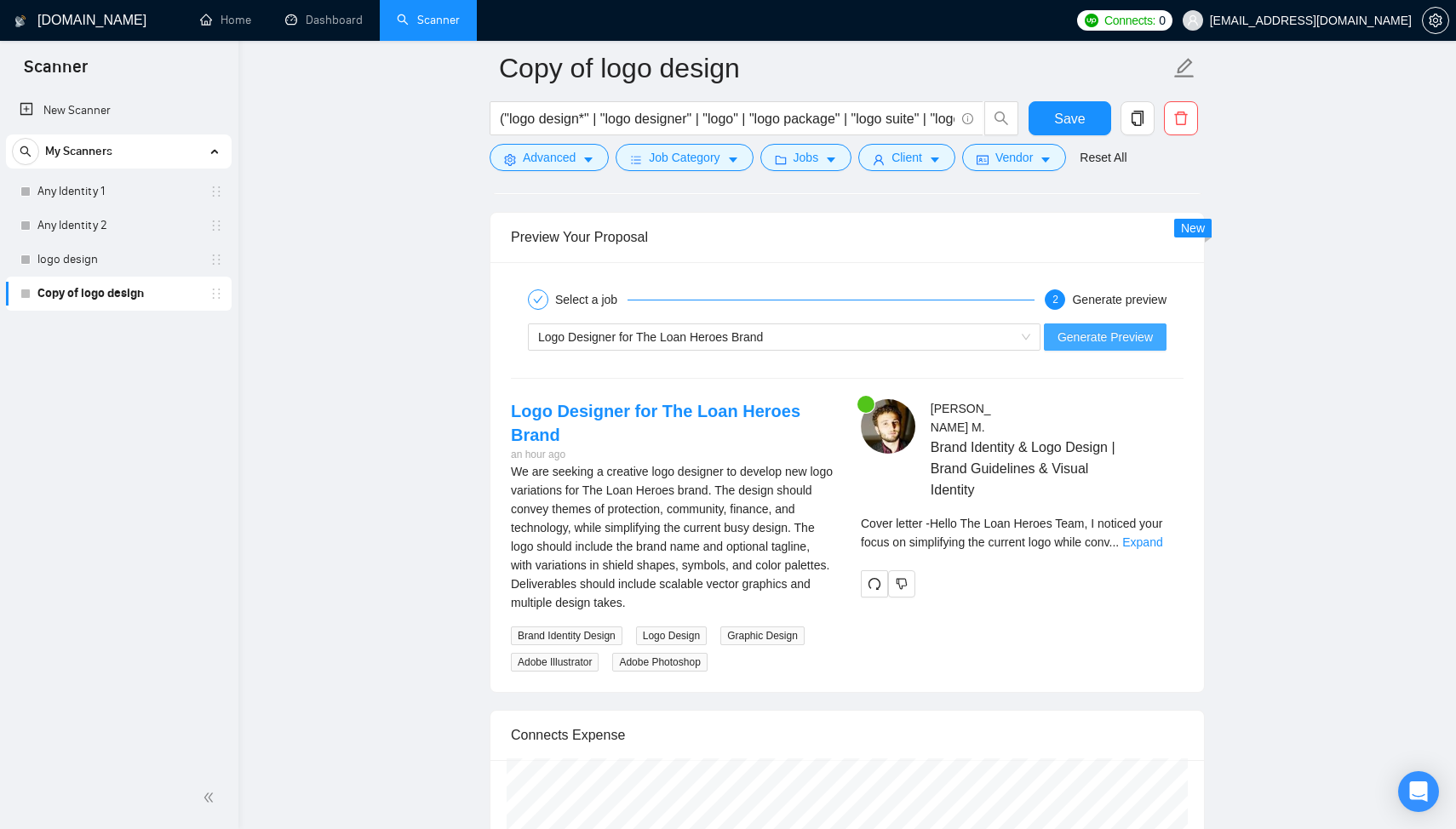
scroll to position [3351, 0]
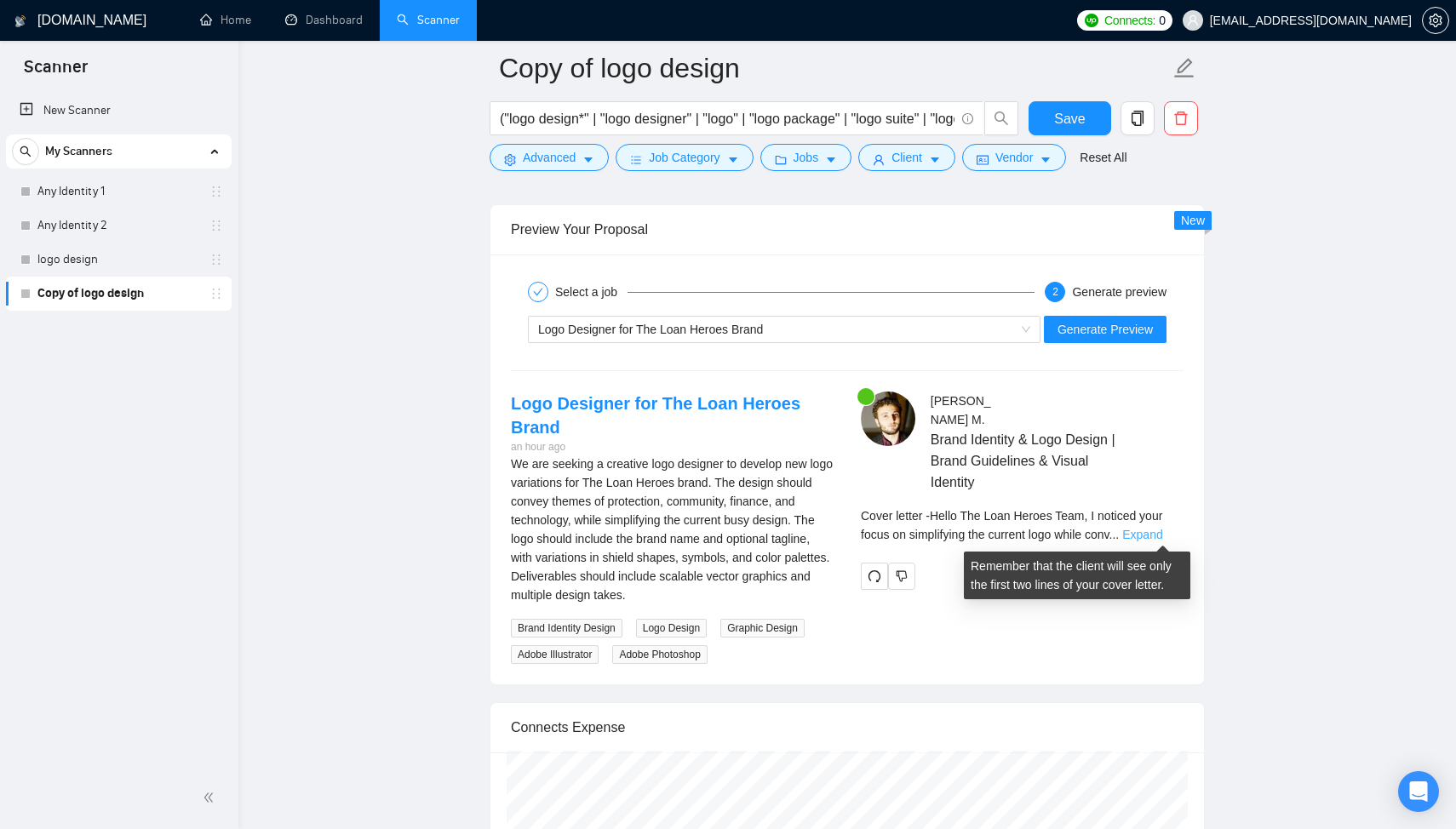
click at [1163, 532] on link "Expand" at bounding box center [1143, 534] width 40 height 13
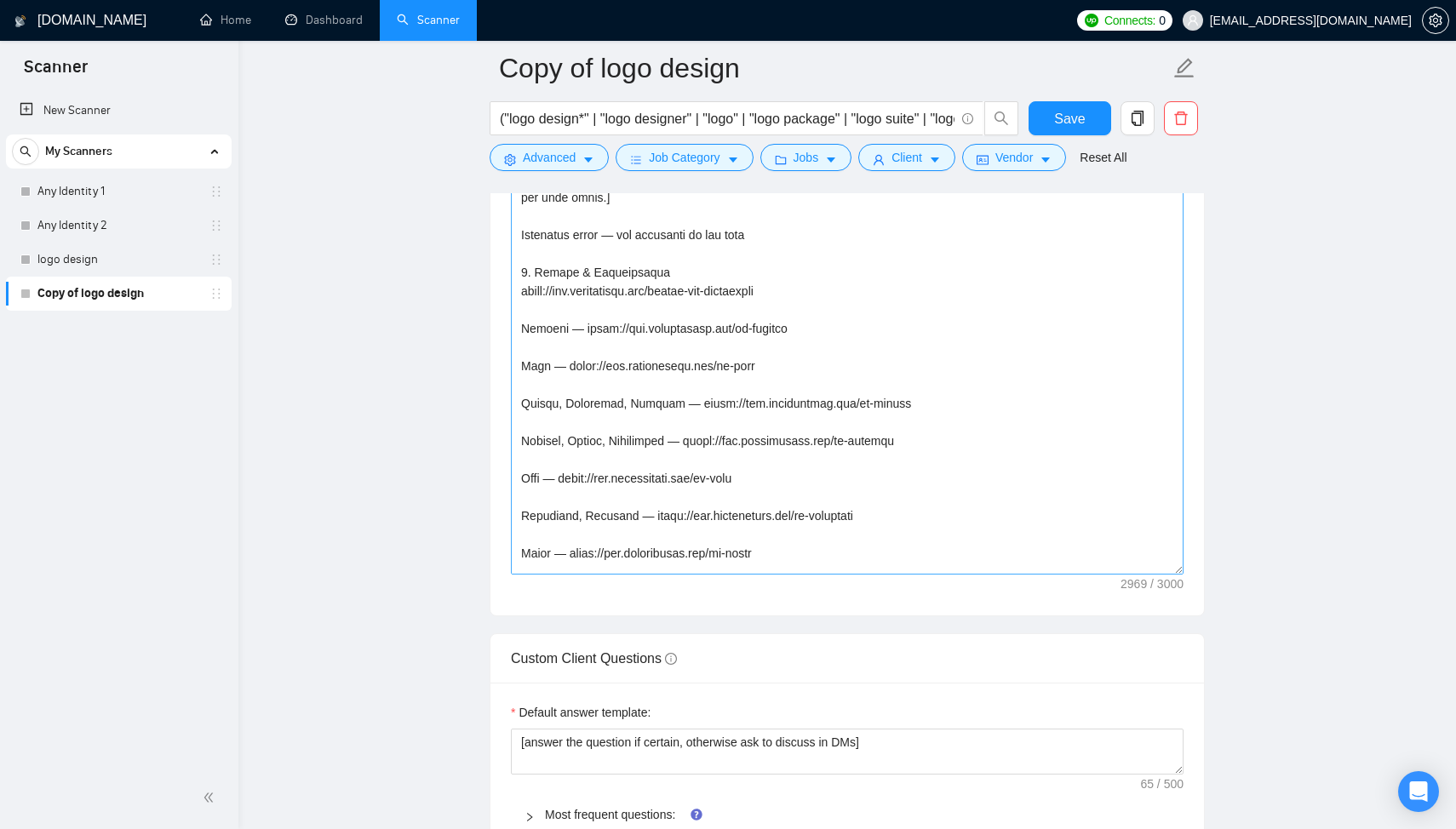
scroll to position [324, 0]
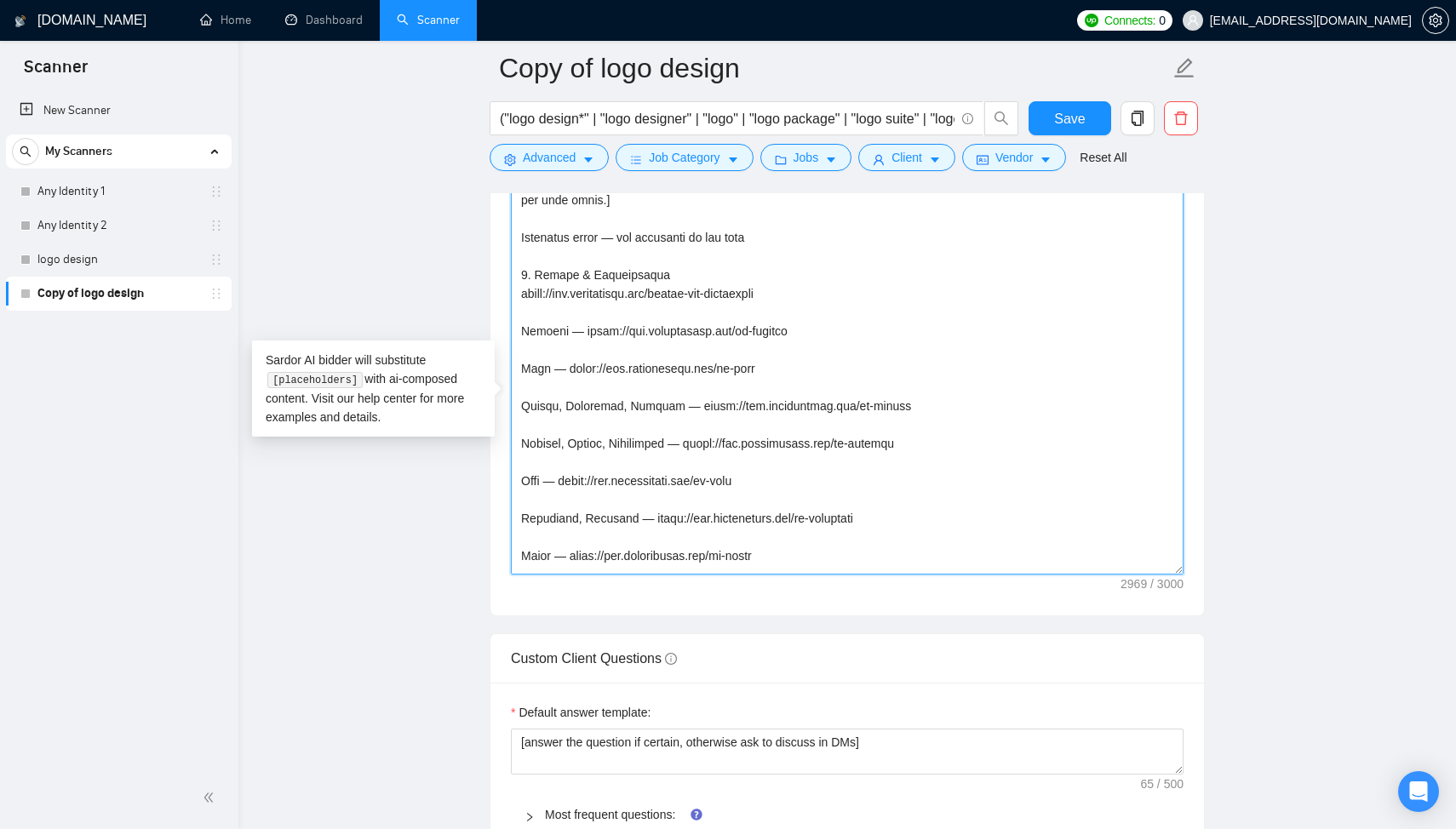
click at [828, 311] on textarea "Cover letter template:" at bounding box center [848, 383] width 673 height 383
click at [874, 311] on textarea "Cover letter template:" at bounding box center [848, 383] width 673 height 383
click at [723, 342] on textarea "Cover letter template:" at bounding box center [848, 383] width 673 height 383
click at [728, 333] on textarea "Cover letter template:" at bounding box center [848, 383] width 673 height 383
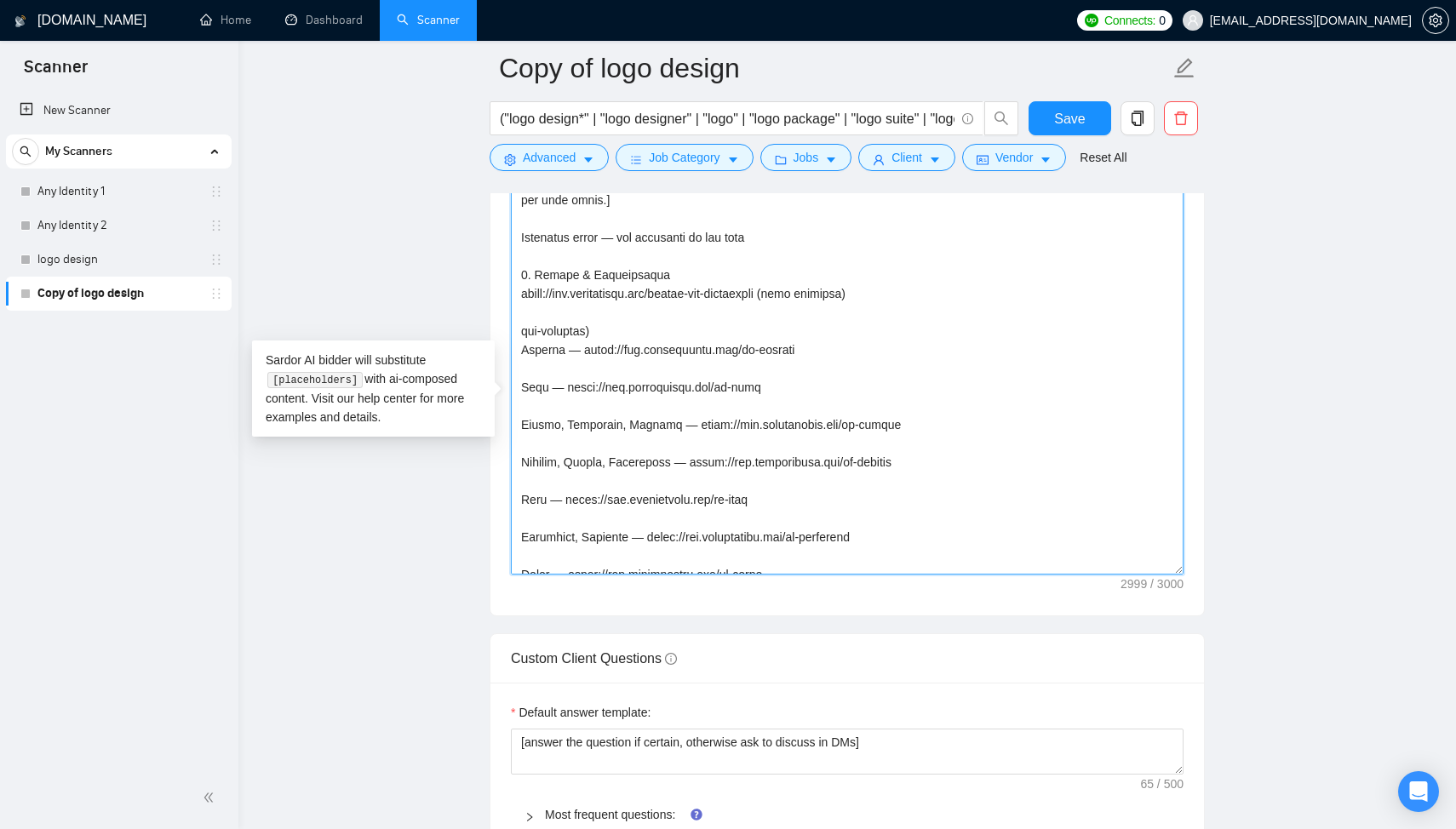
click at [520, 349] on textarea "Cover letter template:" at bounding box center [848, 383] width 673 height 383
click at [620, 347] on textarea "Cover letter template:" at bounding box center [848, 383] width 673 height 383
drag, startPoint x: 626, startPoint y: 345, endPoint x: 518, endPoint y: 346, distance: 108.0
click at [518, 346] on textarea "Cover letter template:" at bounding box center [848, 383] width 673 height 383
drag, startPoint x: 909, startPoint y: 315, endPoint x: 815, endPoint y: 314, distance: 94.0
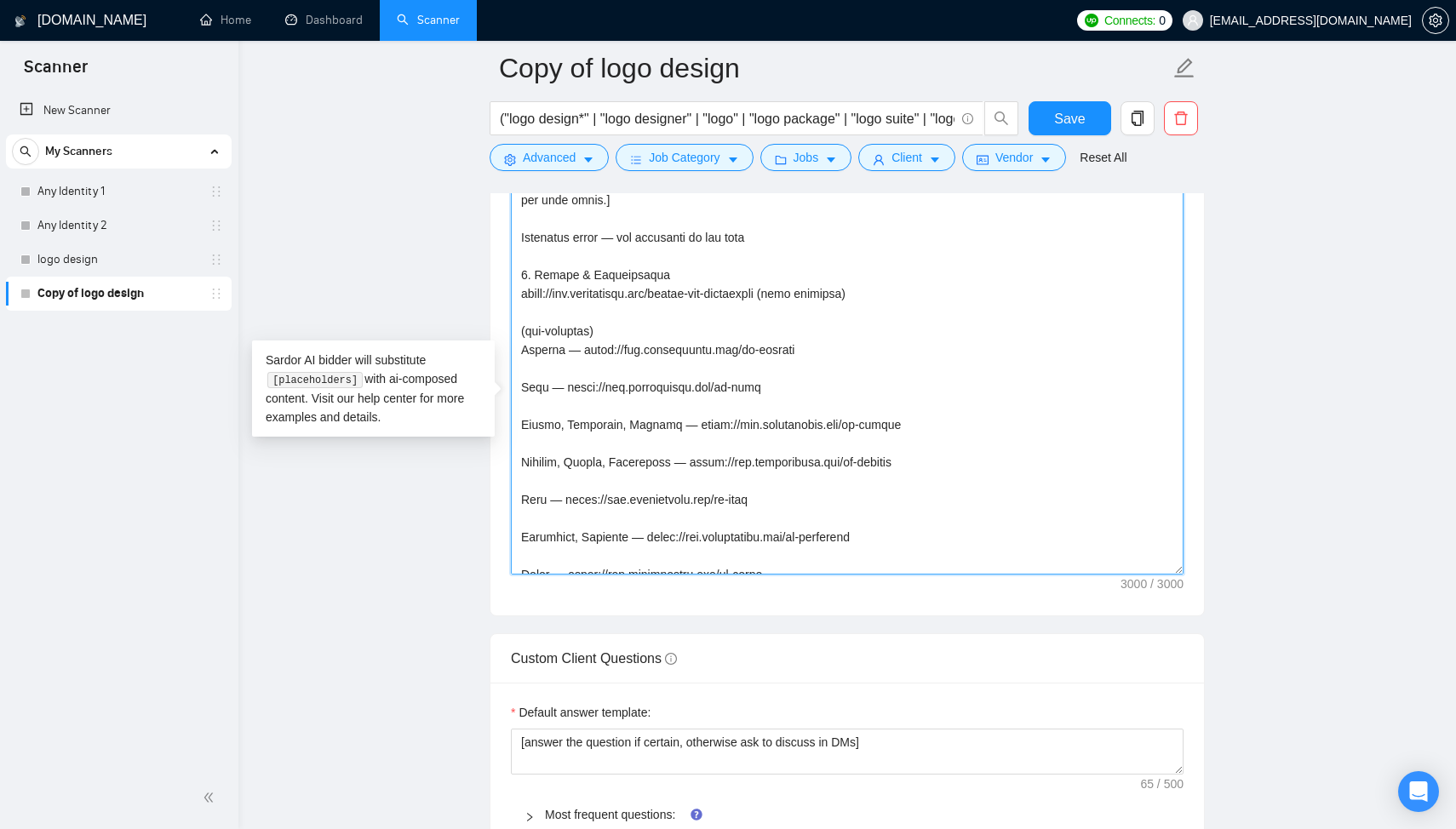
click at [815, 314] on textarea "Cover letter template:" at bounding box center [848, 383] width 673 height 383
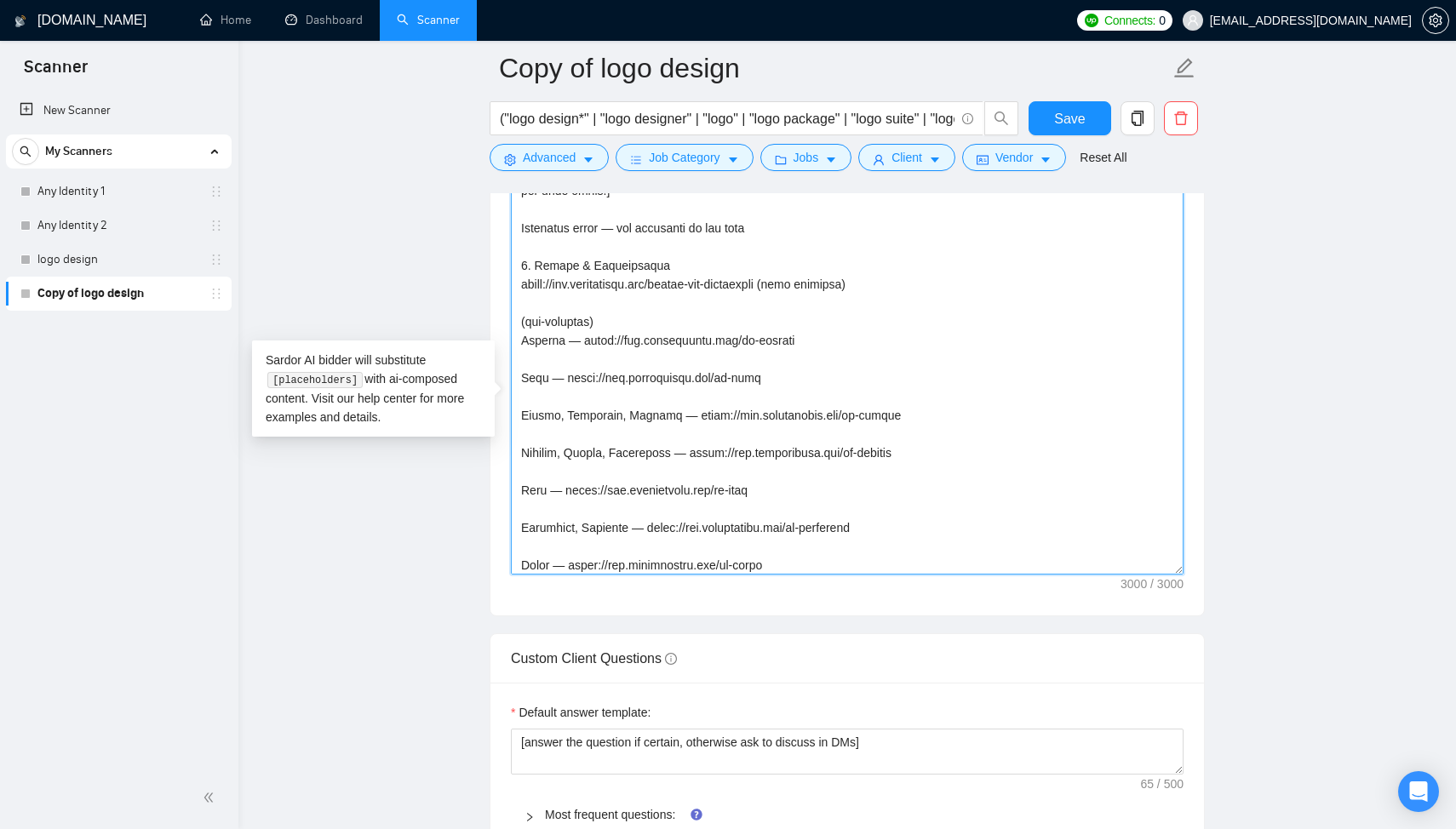
click at [827, 304] on textarea "Cover letter template:" at bounding box center [848, 383] width 673 height 383
drag, startPoint x: 815, startPoint y: 303, endPoint x: 909, endPoint y: 311, distance: 94.3
click at [910, 311] on textarea "Cover letter template:" at bounding box center [848, 383] width 673 height 383
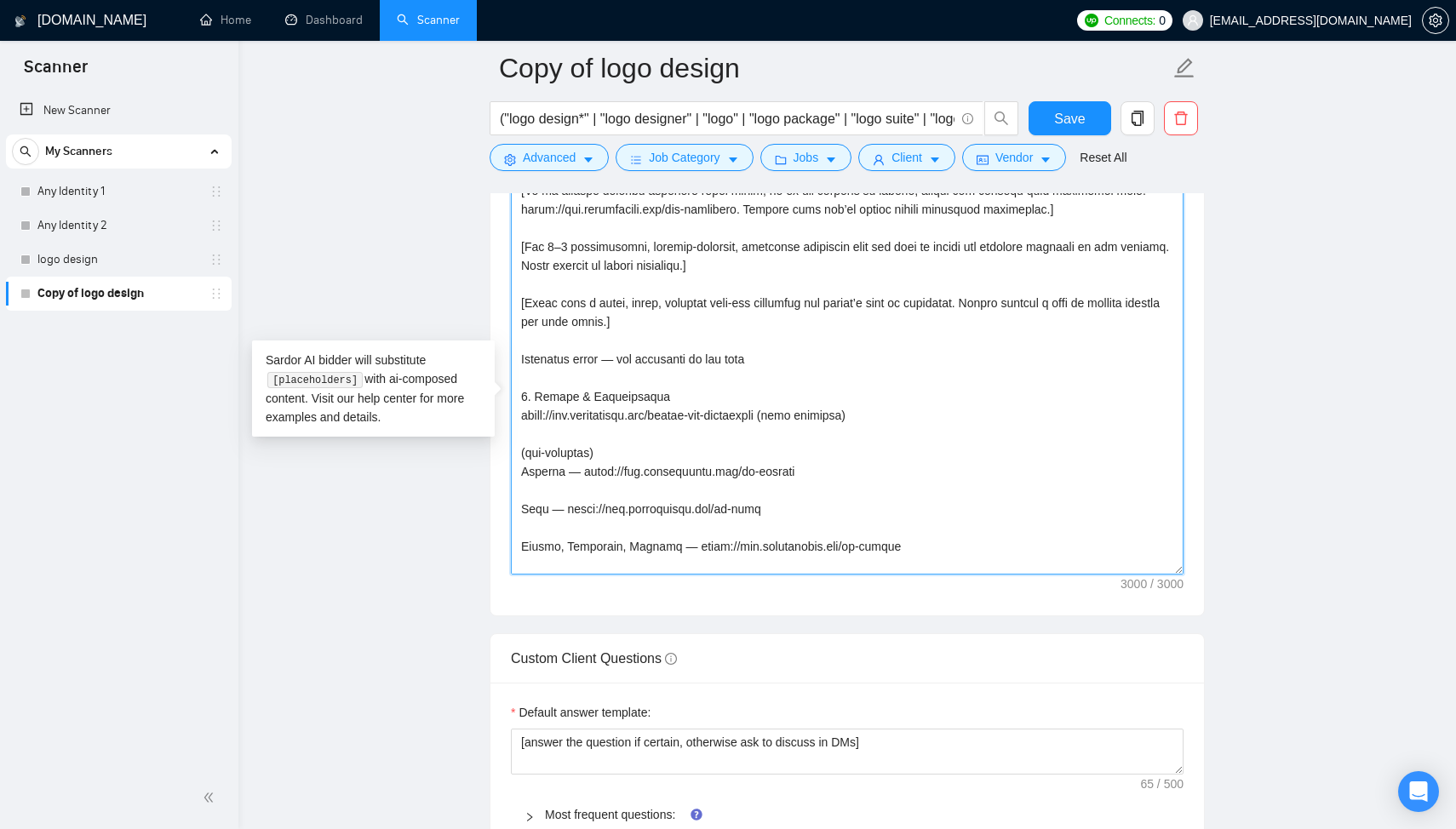
scroll to position [205, 0]
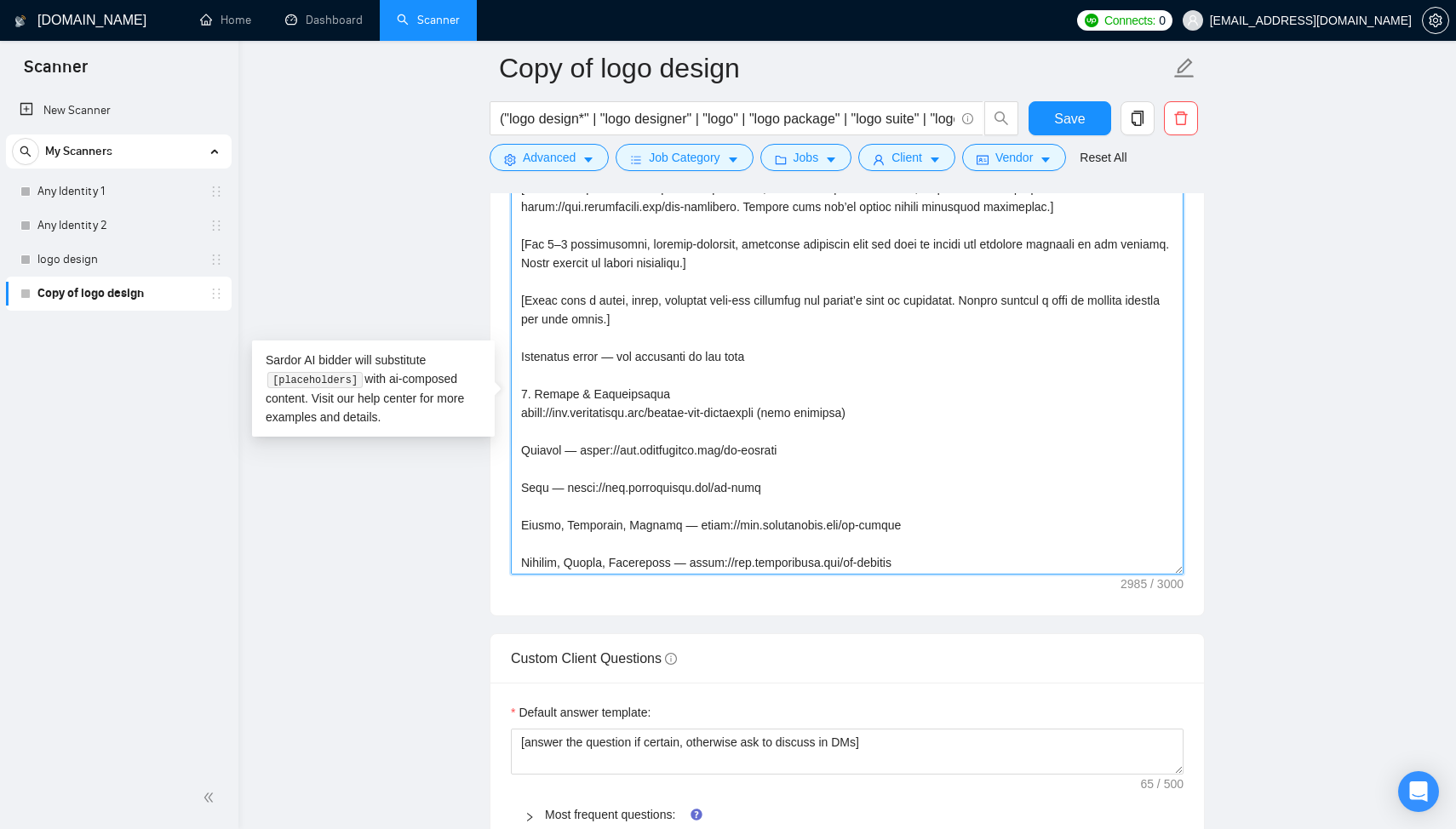
drag, startPoint x: 896, startPoint y: 434, endPoint x: 819, endPoint y: 431, distance: 77.1
click at [819, 431] on textarea "Cover letter template:" at bounding box center [848, 383] width 673 height 383
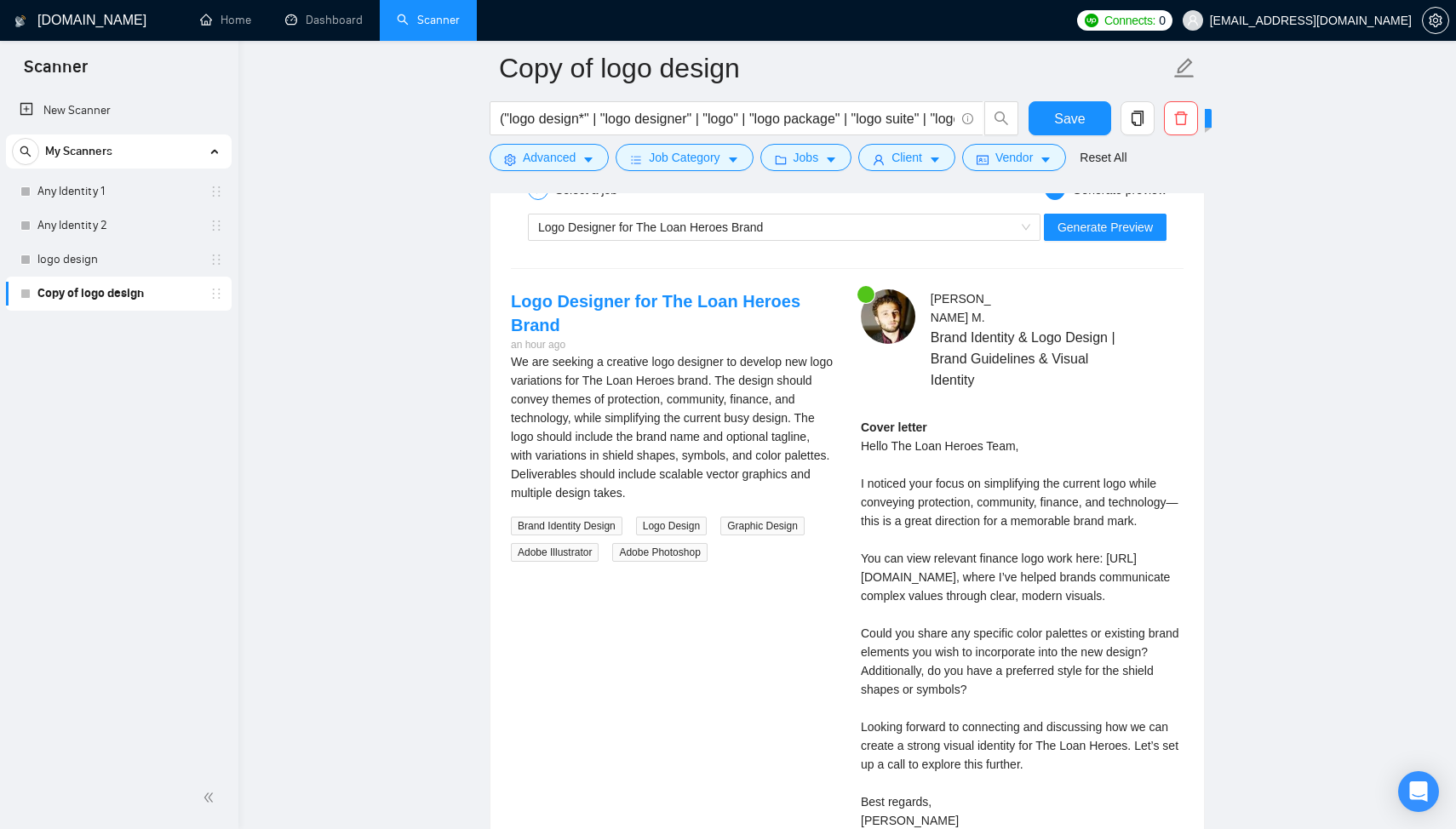
scroll to position [3376, 0]
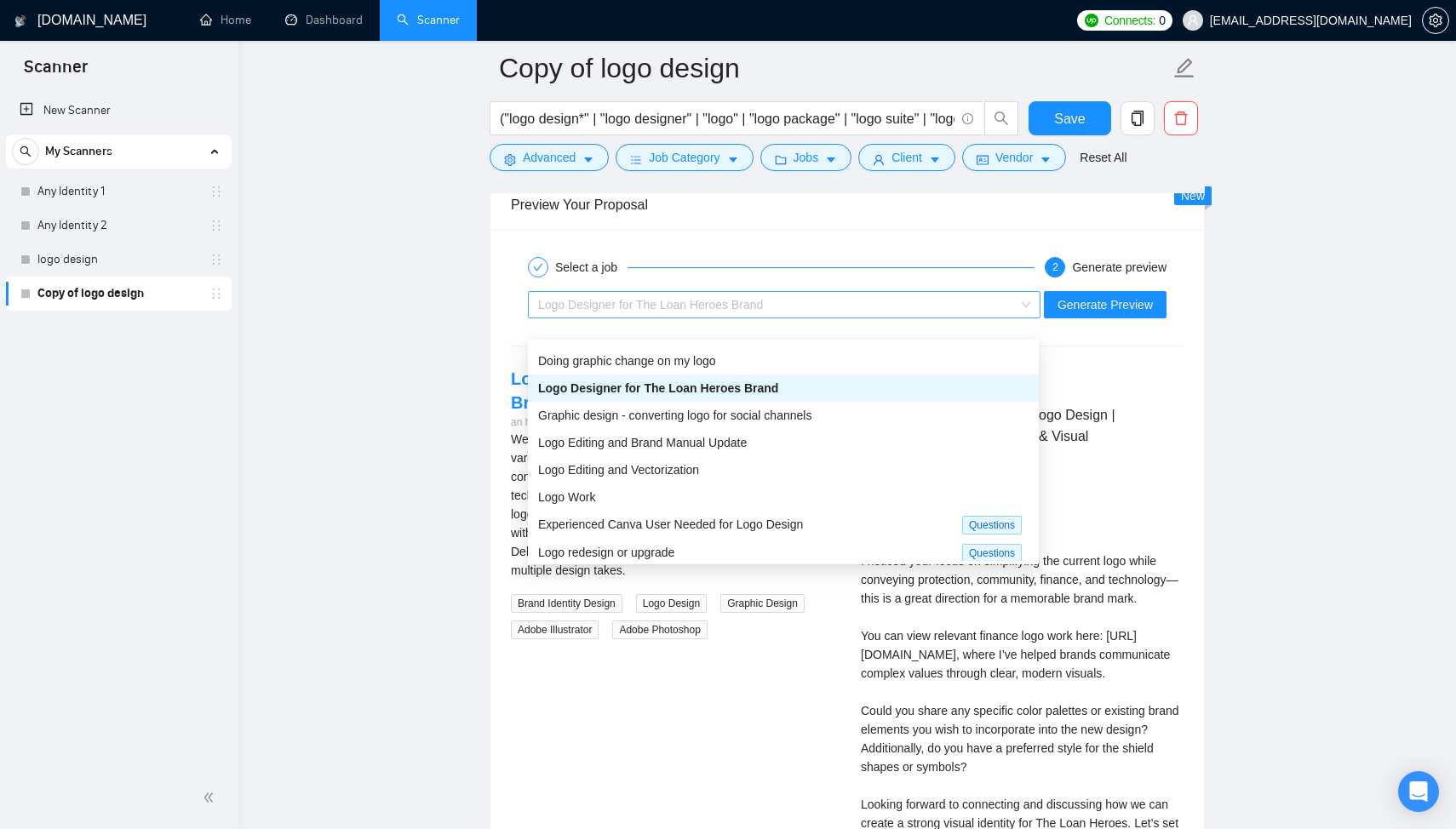
click at [659, 318] on div "Logo Designer for The Loan Heroes Brand" at bounding box center [776, 305] width 477 height 26
click at [666, 444] on span "Logo Editing and Brand Manual Update" at bounding box center [642, 443] width 209 height 13
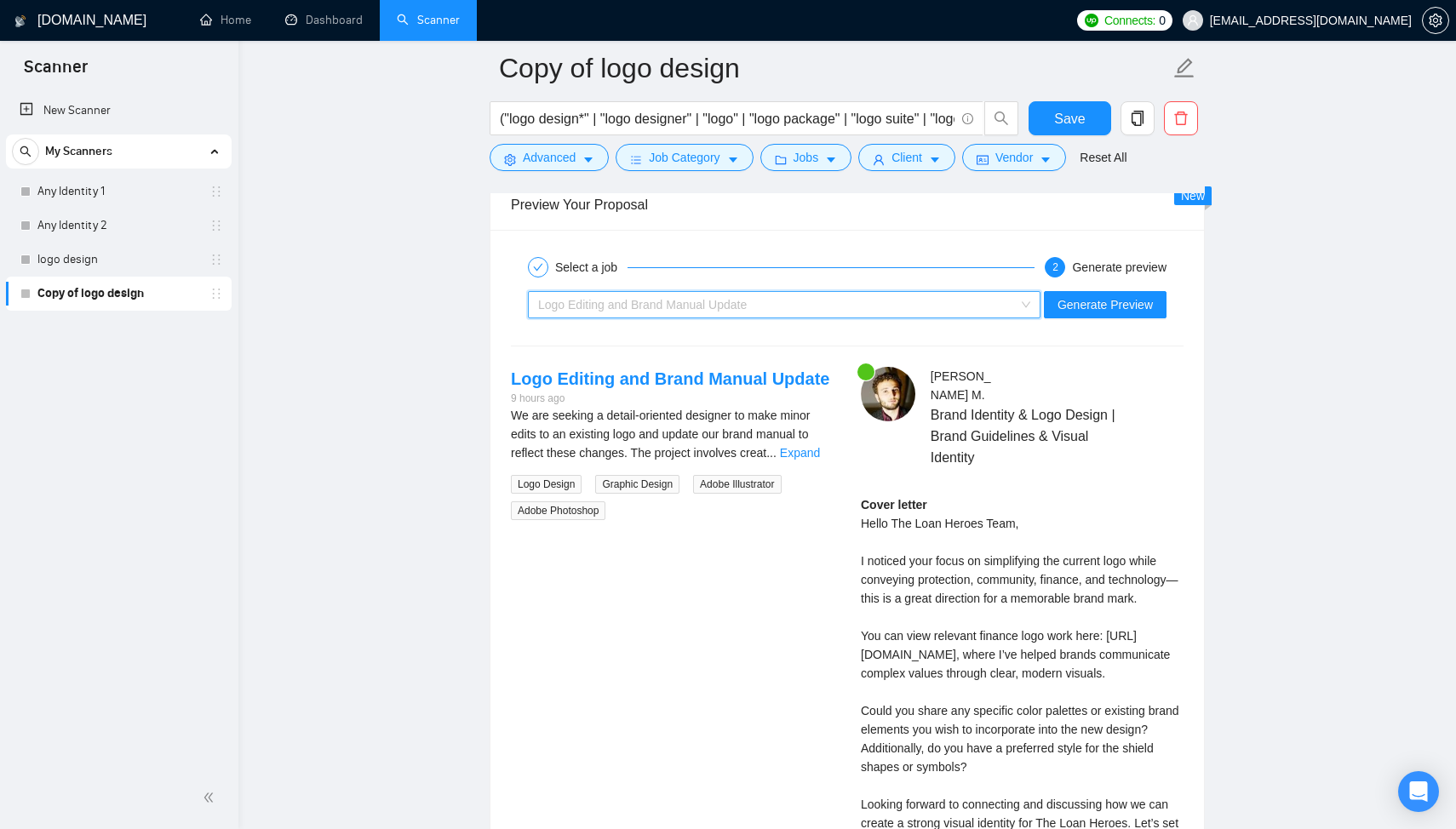
click at [657, 311] on span "Logo Editing and Brand Manual Update" at bounding box center [642, 305] width 209 height 13
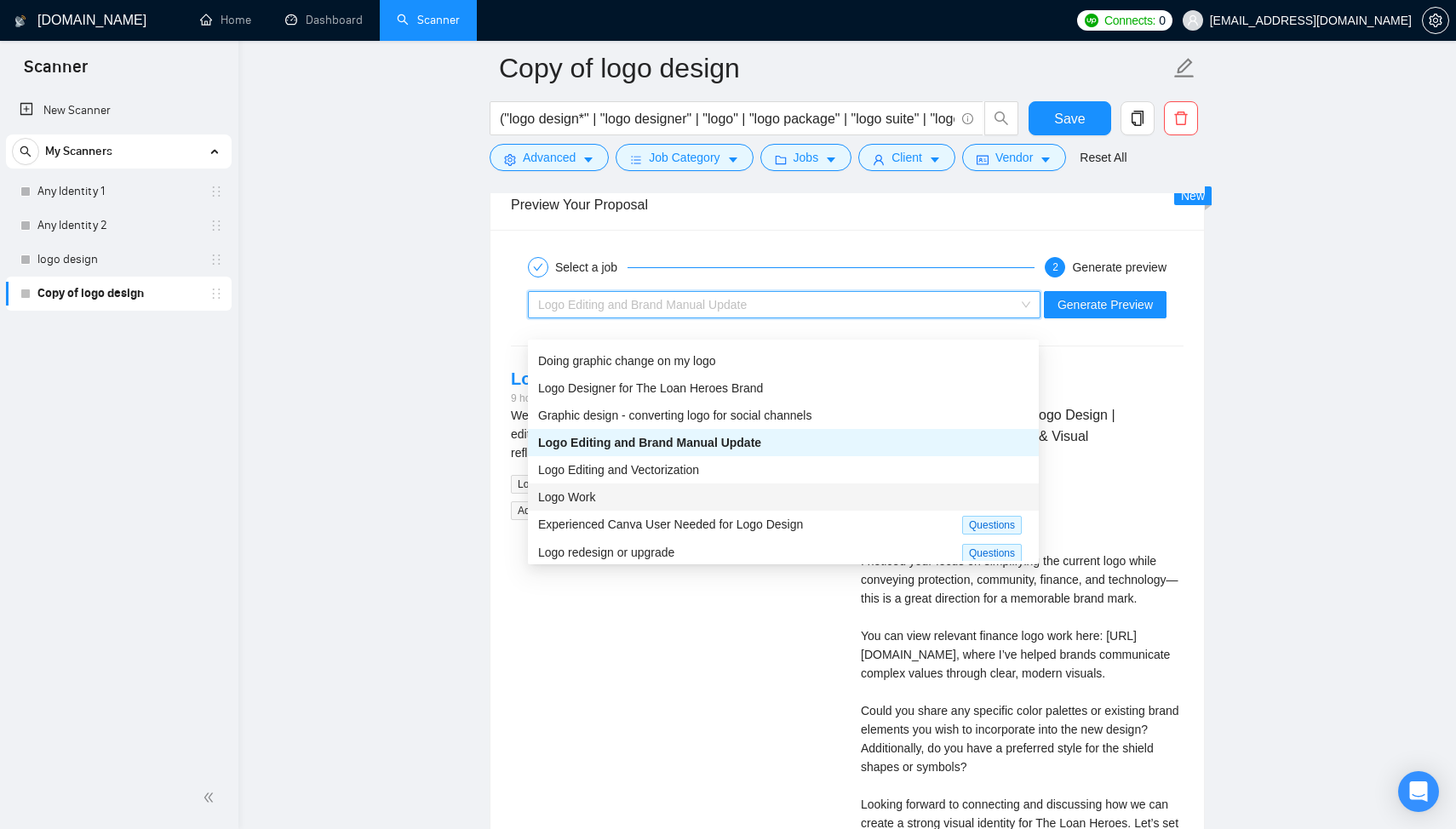
scroll to position [55, 0]
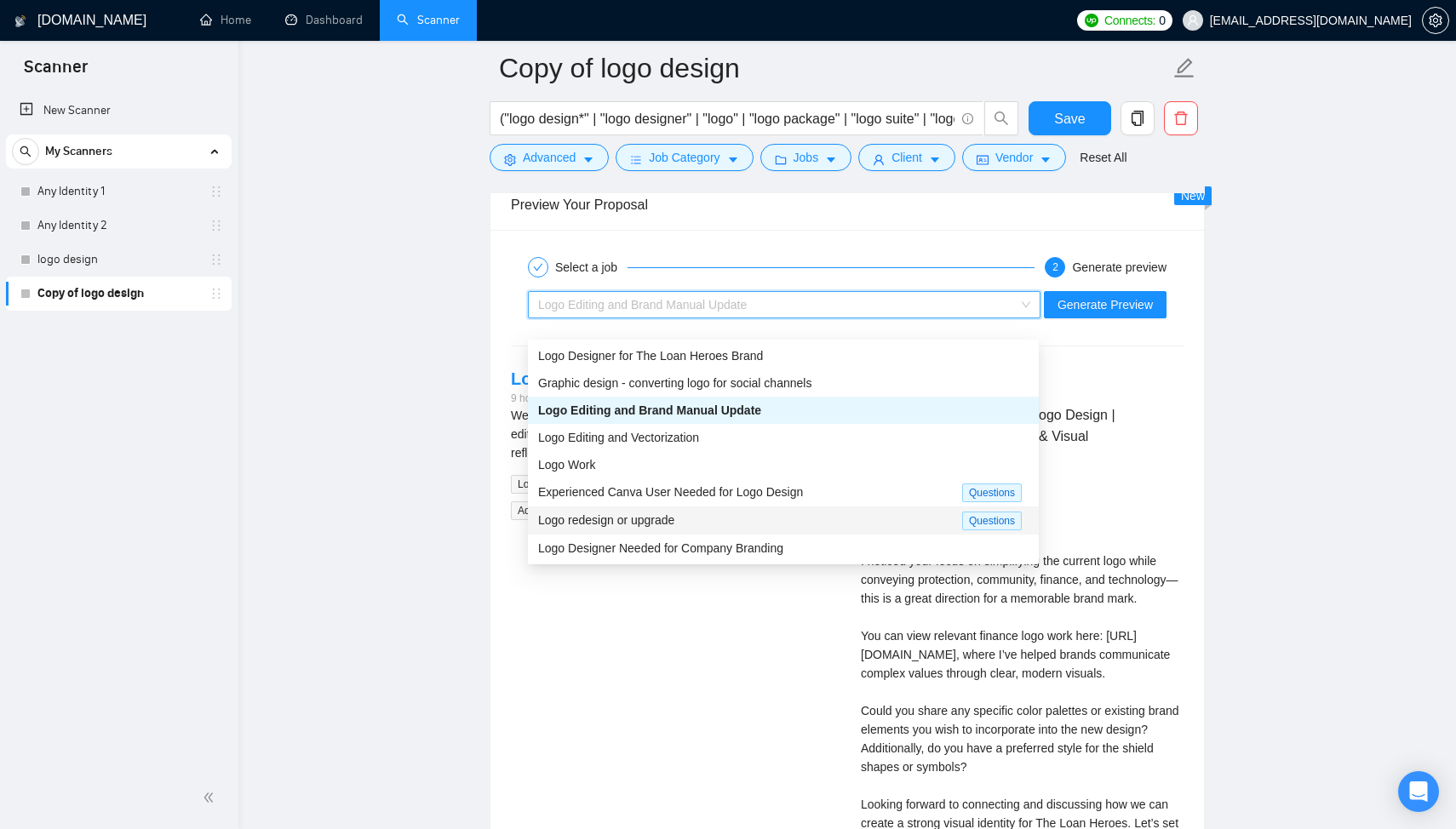
click at [708, 527] on div "Logo redesign or upgrade" at bounding box center [749, 521] width 424 height 20
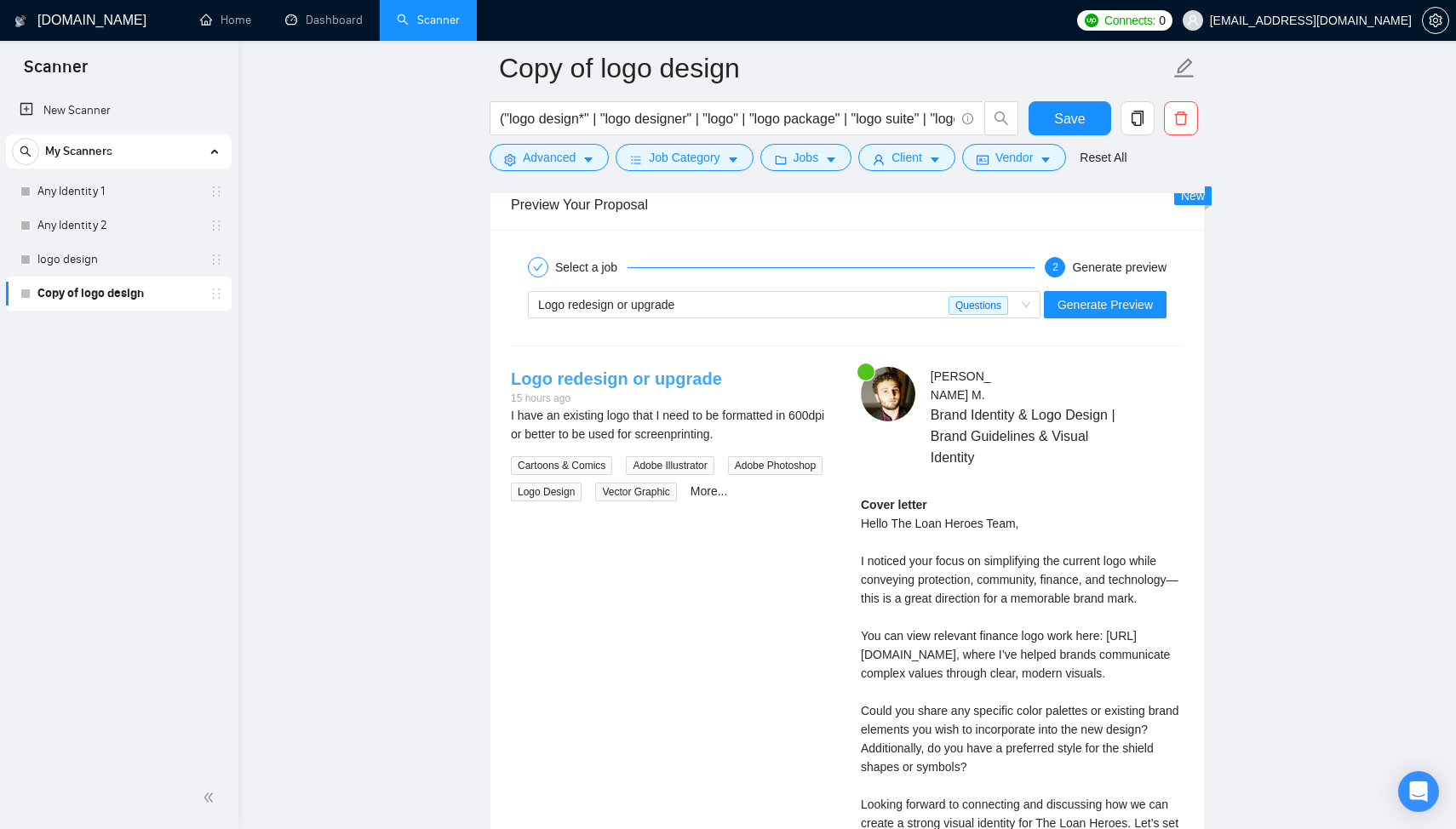
click at [688, 387] on link "Logo redesign or upgrade" at bounding box center [617, 379] width 211 height 19
click at [641, 311] on span "Logo redesign or upgrade" at bounding box center [606, 305] width 136 height 13
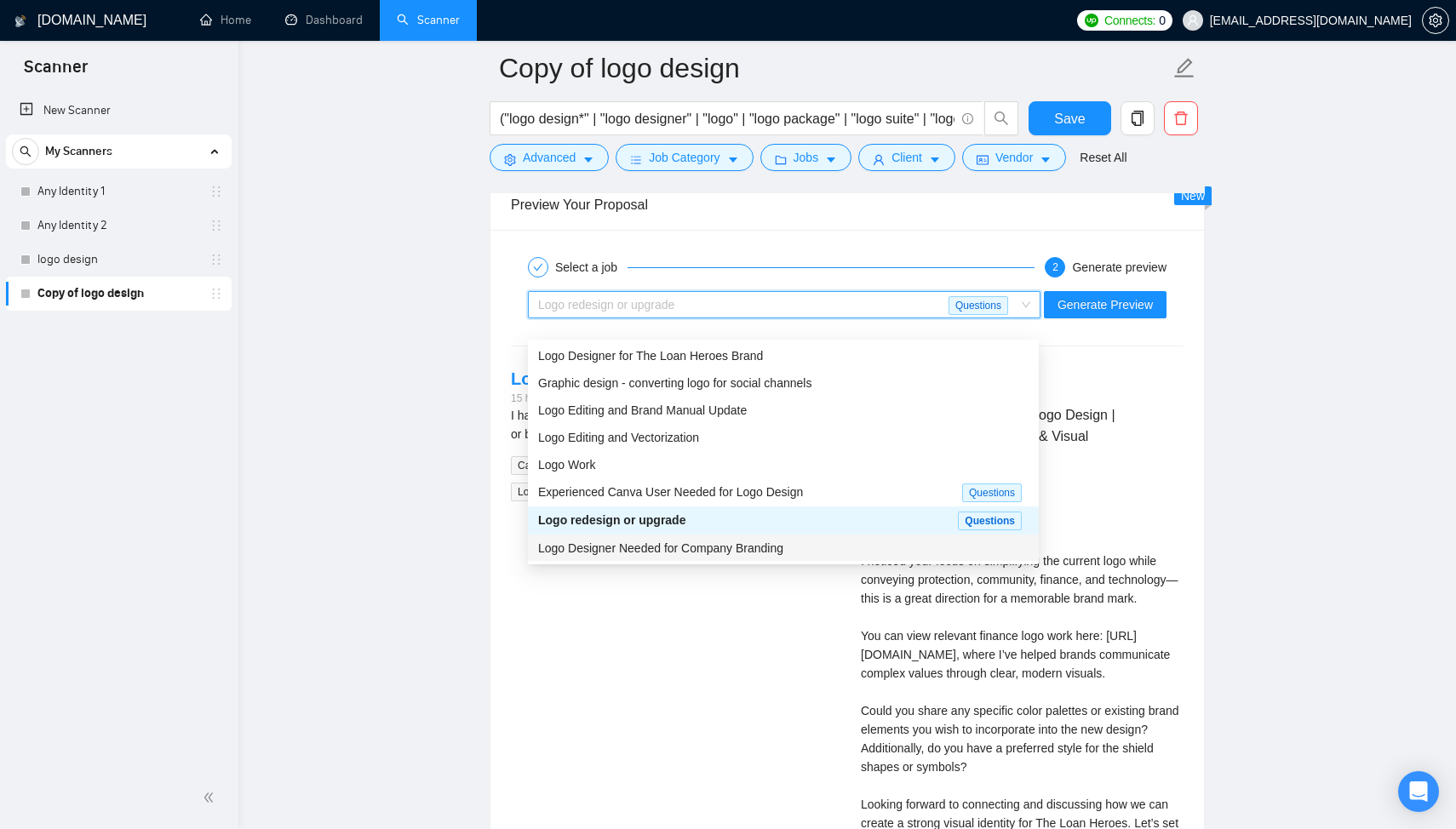
click at [655, 545] on span "Logo Designer Needed for Company Branding" at bounding box center [661, 548] width 246 height 13
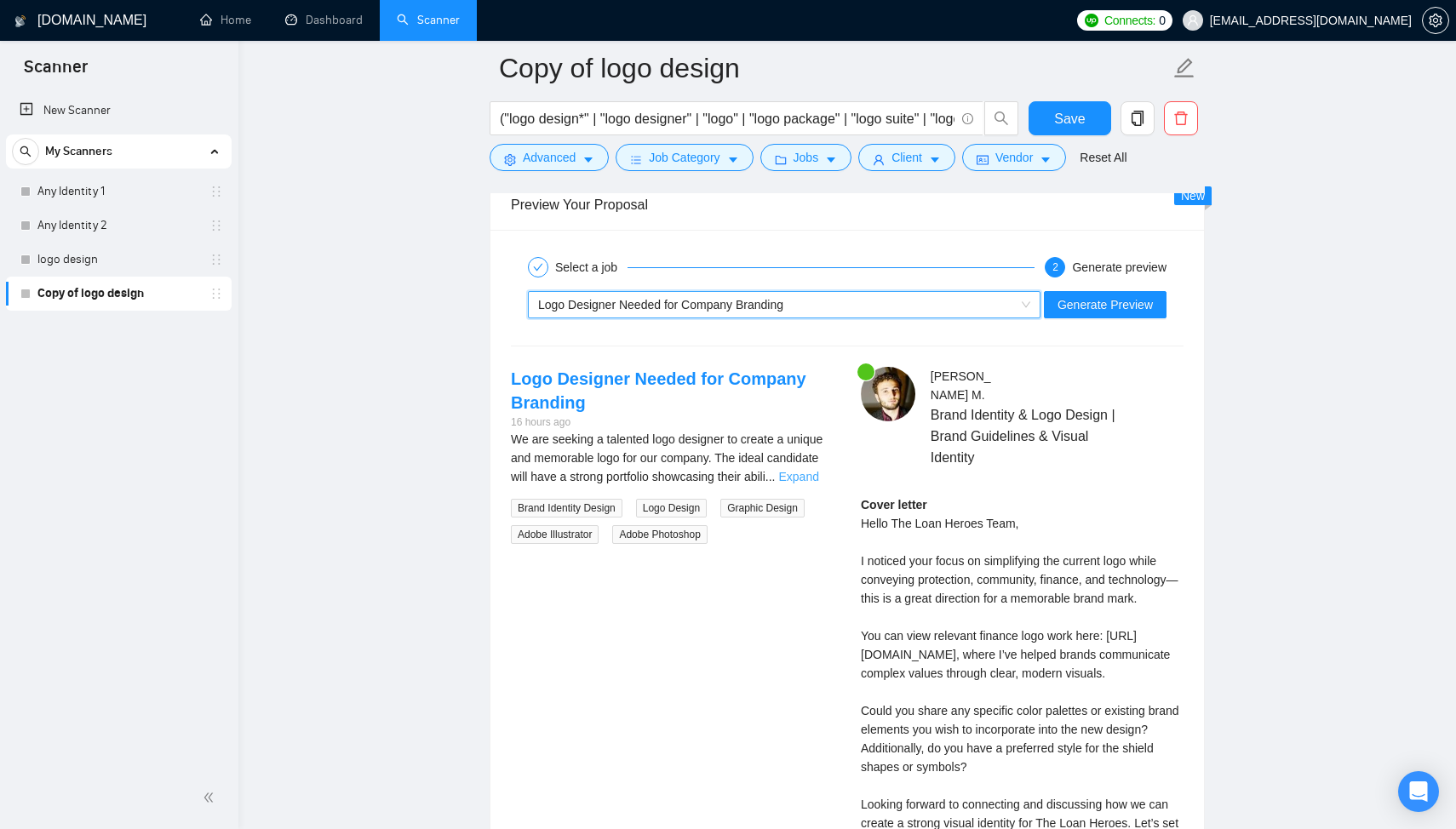
click at [803, 484] on link "Expand" at bounding box center [799, 477] width 40 height 13
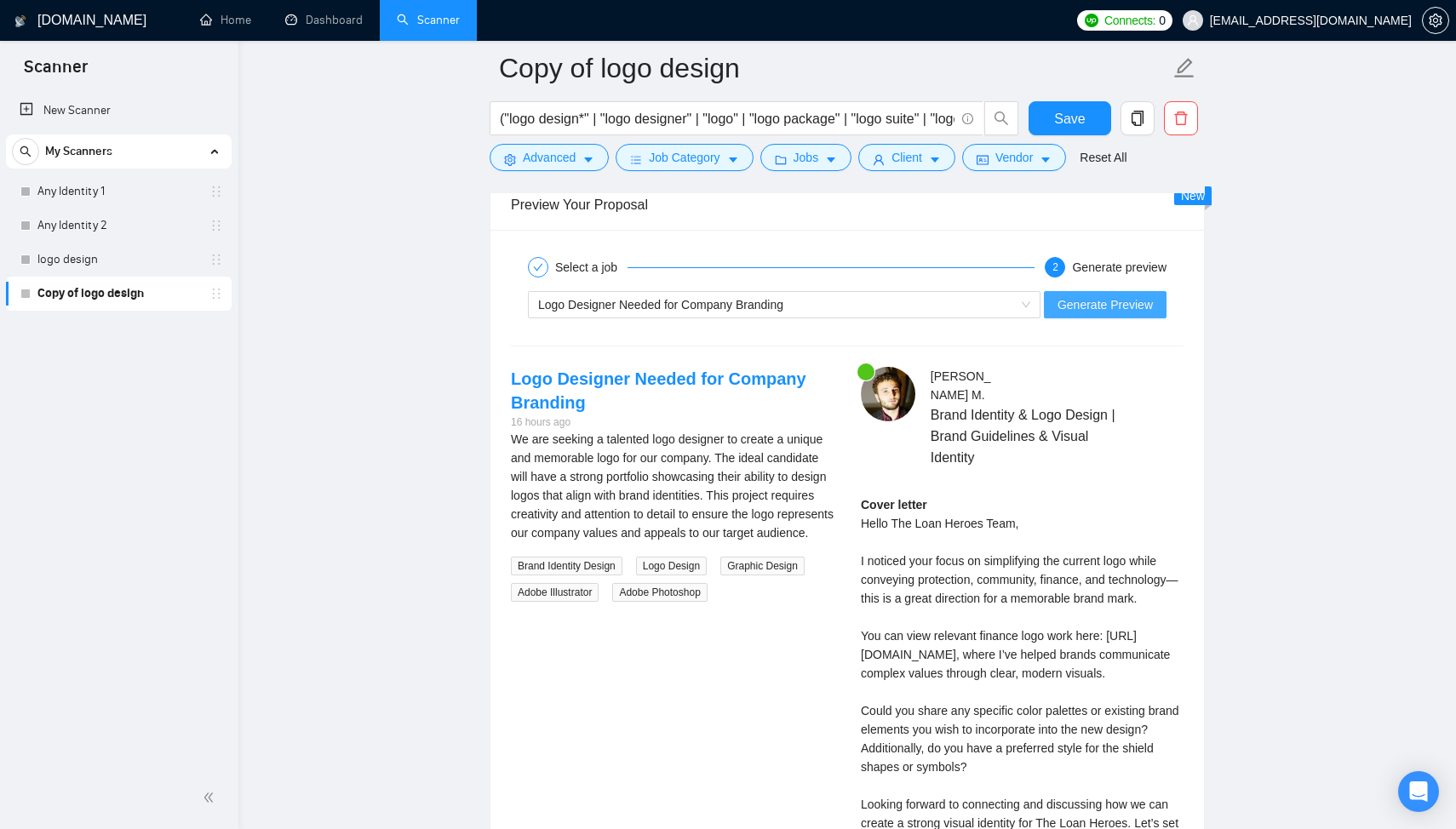
click at [1097, 314] on span "Generate Preview" at bounding box center [1106, 305] width 95 height 19
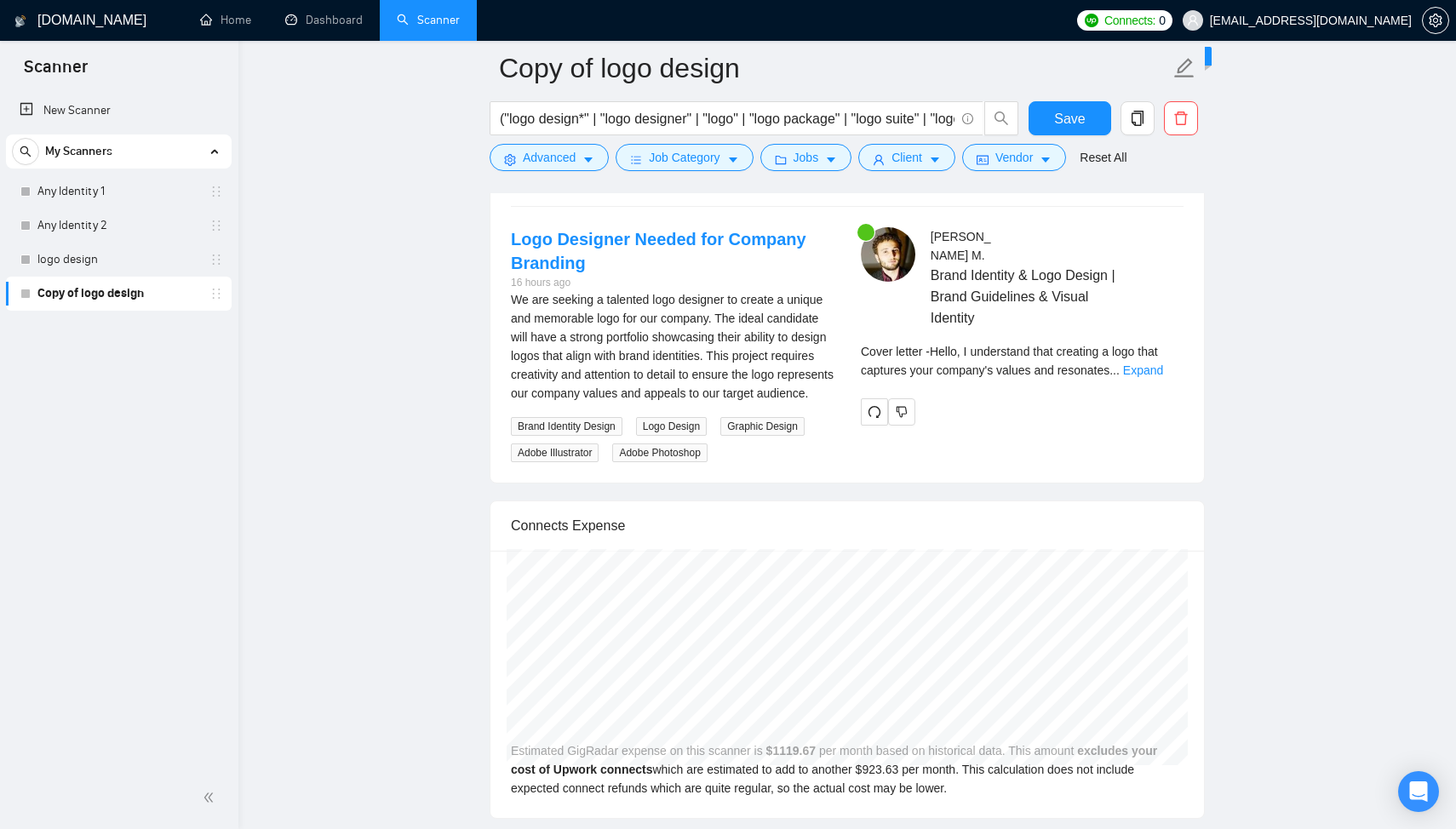
scroll to position [3506, 0]
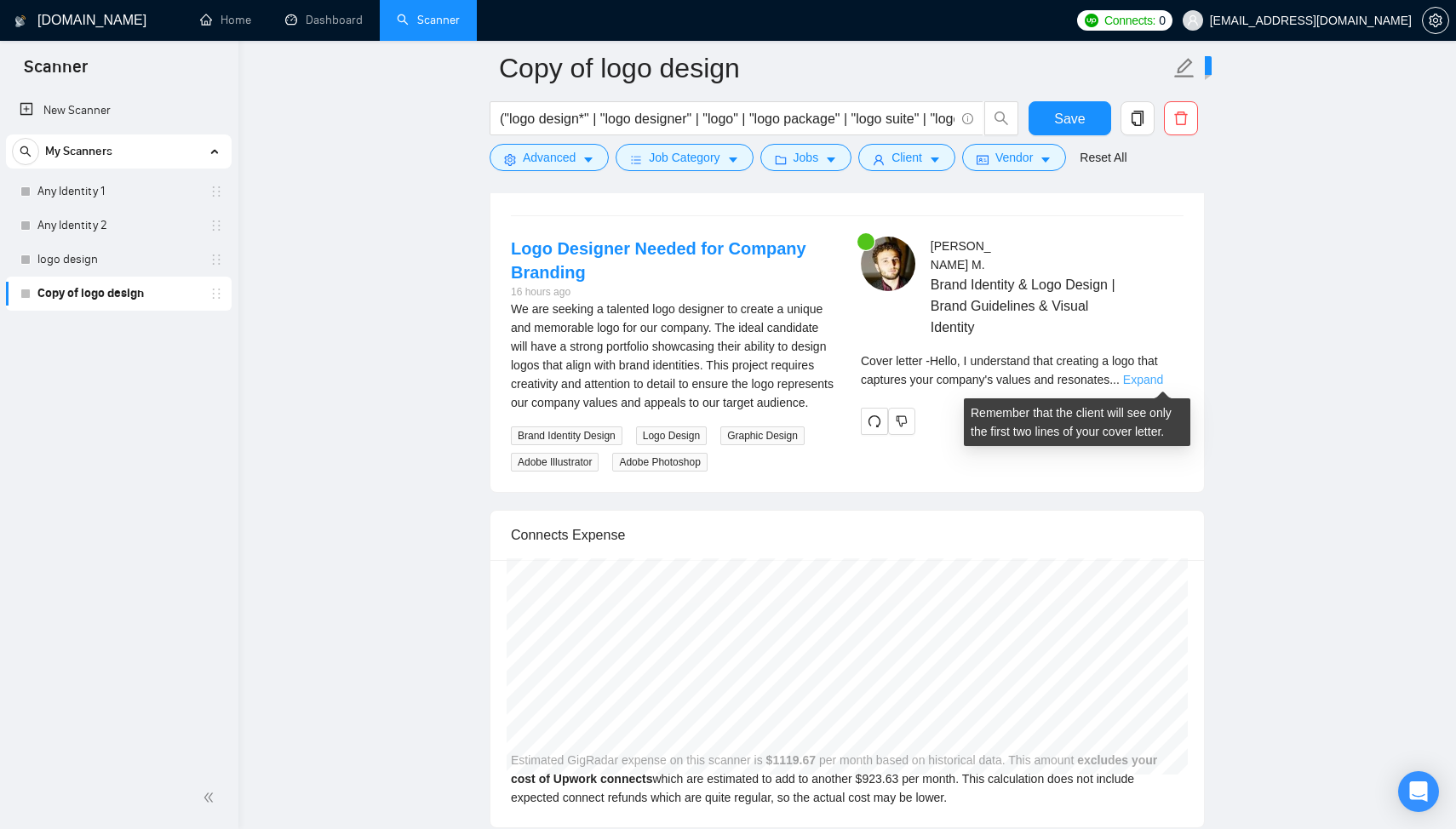
click at [1156, 378] on link "Expand" at bounding box center [1144, 380] width 40 height 13
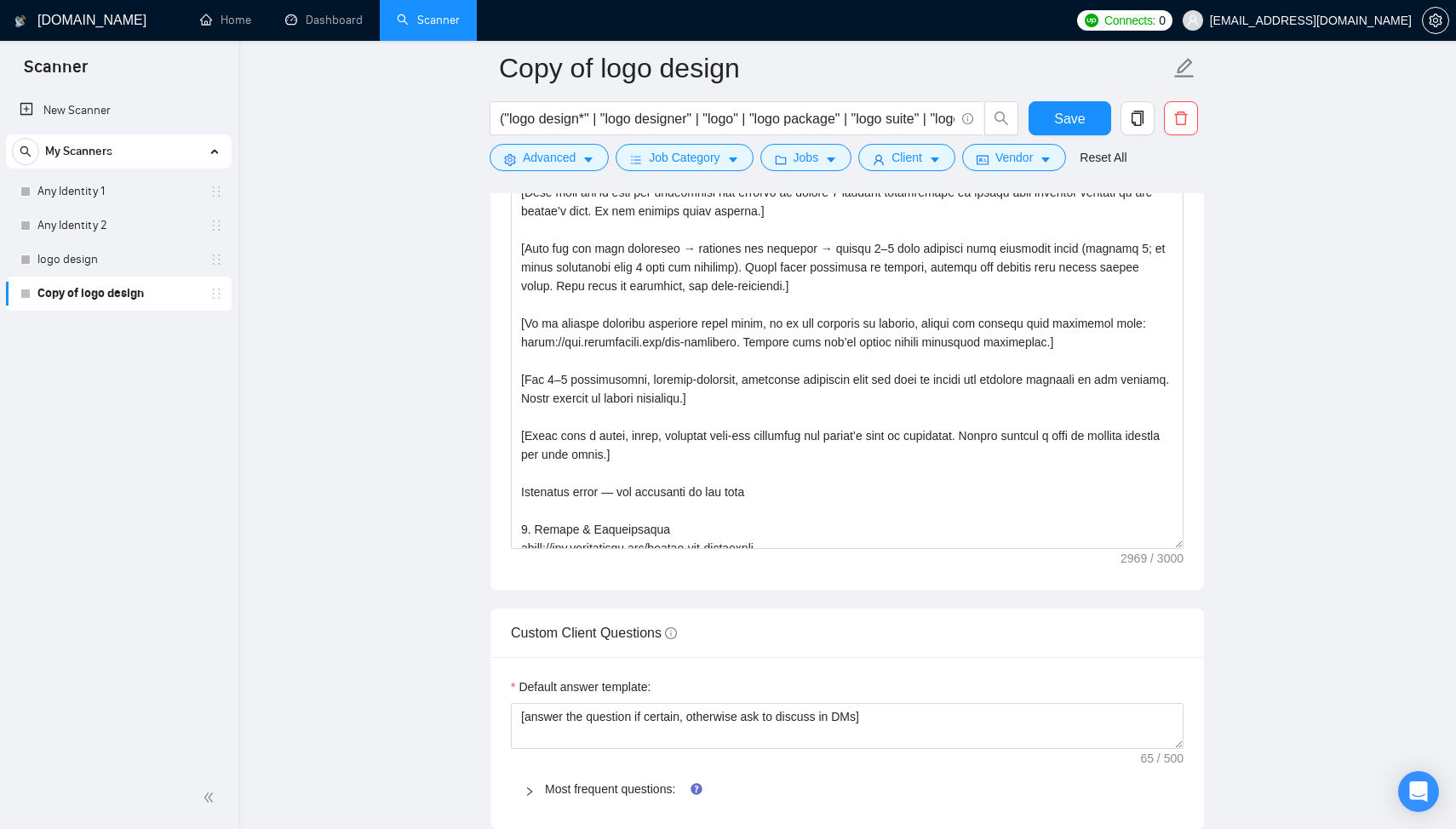
scroll to position [0, 0]
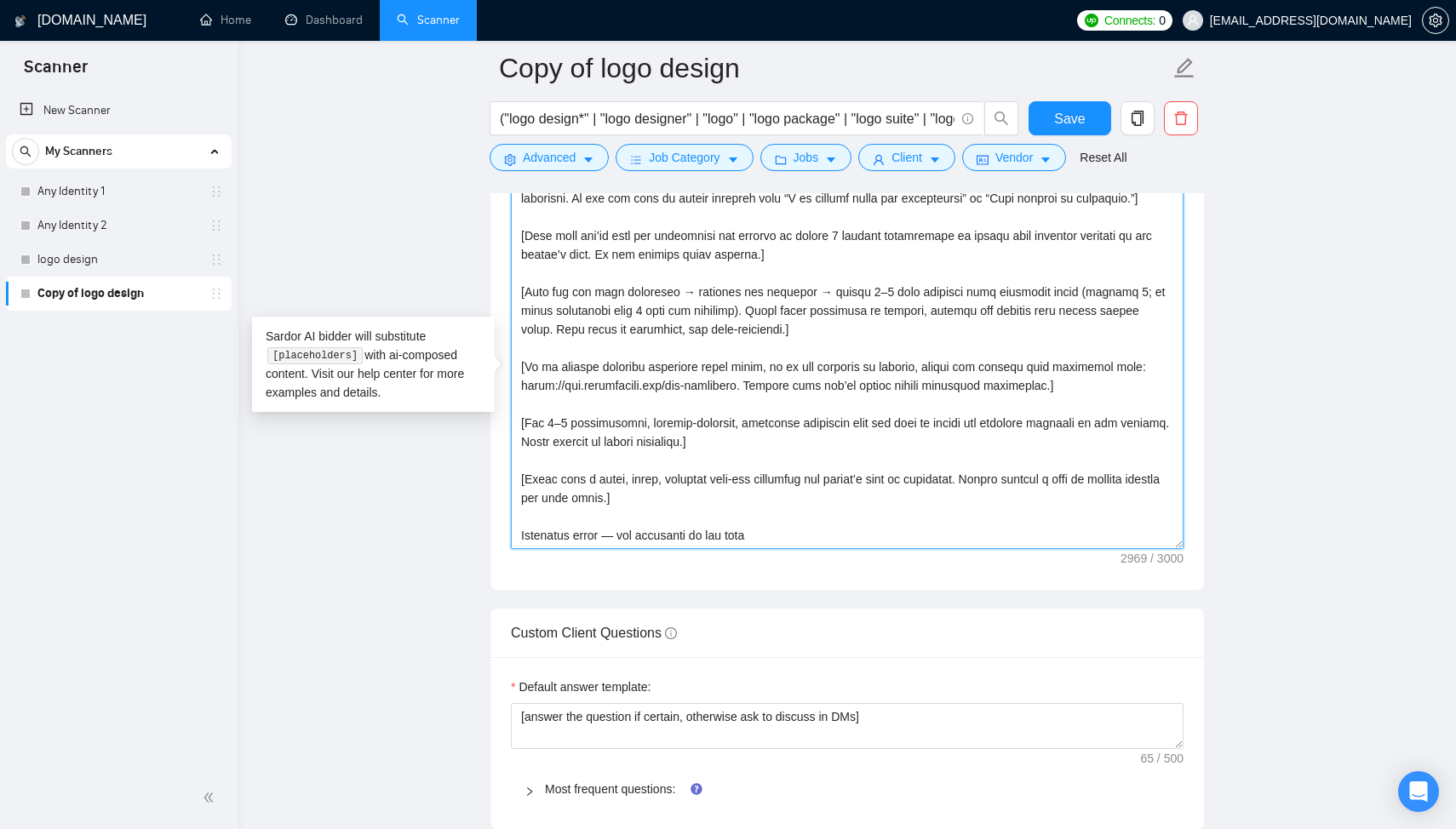
drag, startPoint x: 746, startPoint y: 439, endPoint x: 756, endPoint y: 439, distance: 10.0
click at [756, 439] on textarea "Cover letter template:" at bounding box center [848, 357] width 673 height 383
drag, startPoint x: 791, startPoint y: 444, endPoint x: 744, endPoint y: 443, distance: 47.0
click at [744, 443] on textarea "Cover letter template:" at bounding box center [848, 357] width 673 height 383
click at [849, 439] on textarea "Cover letter template:" at bounding box center [848, 357] width 673 height 383
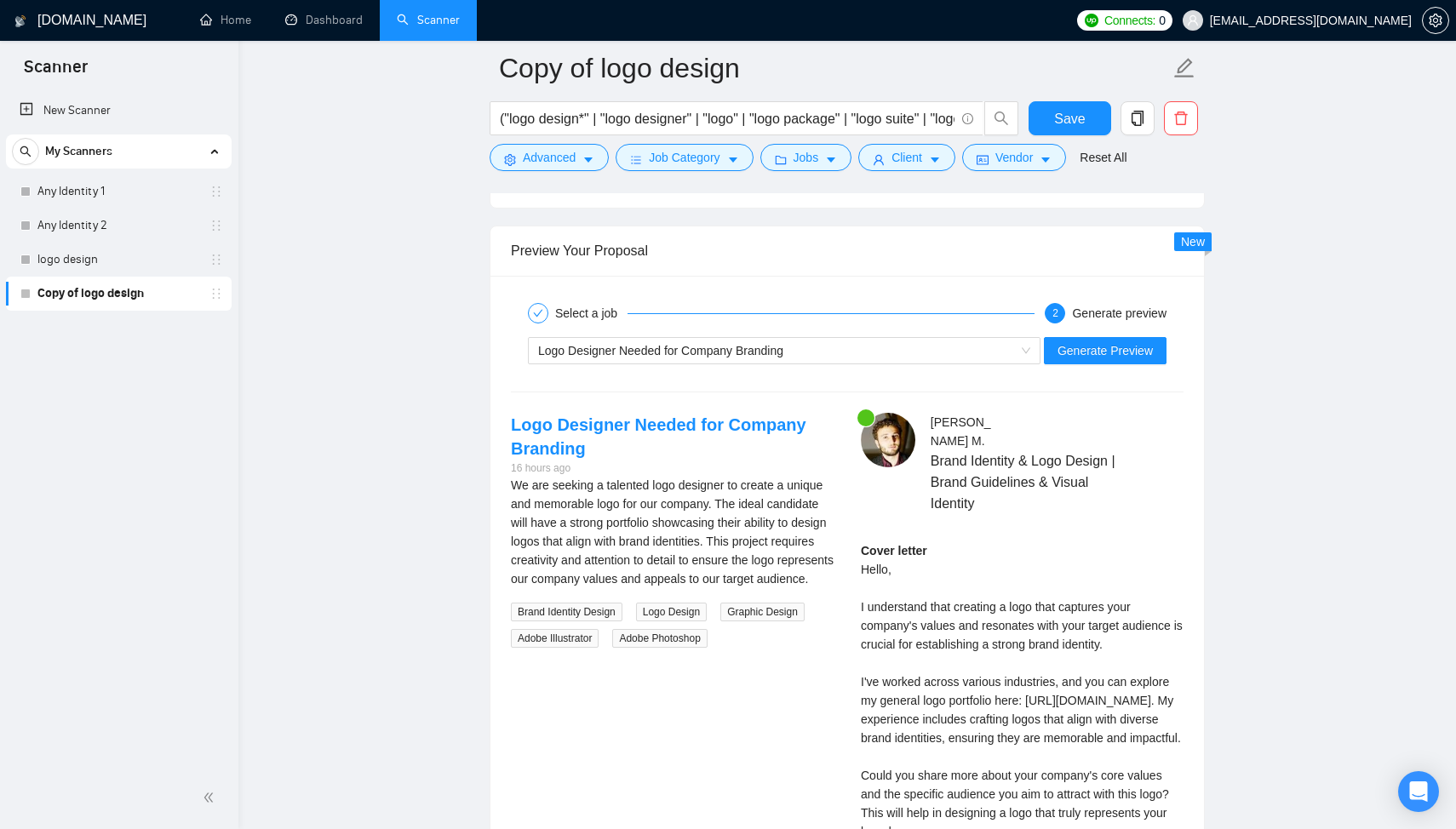
scroll to position [3489, 0]
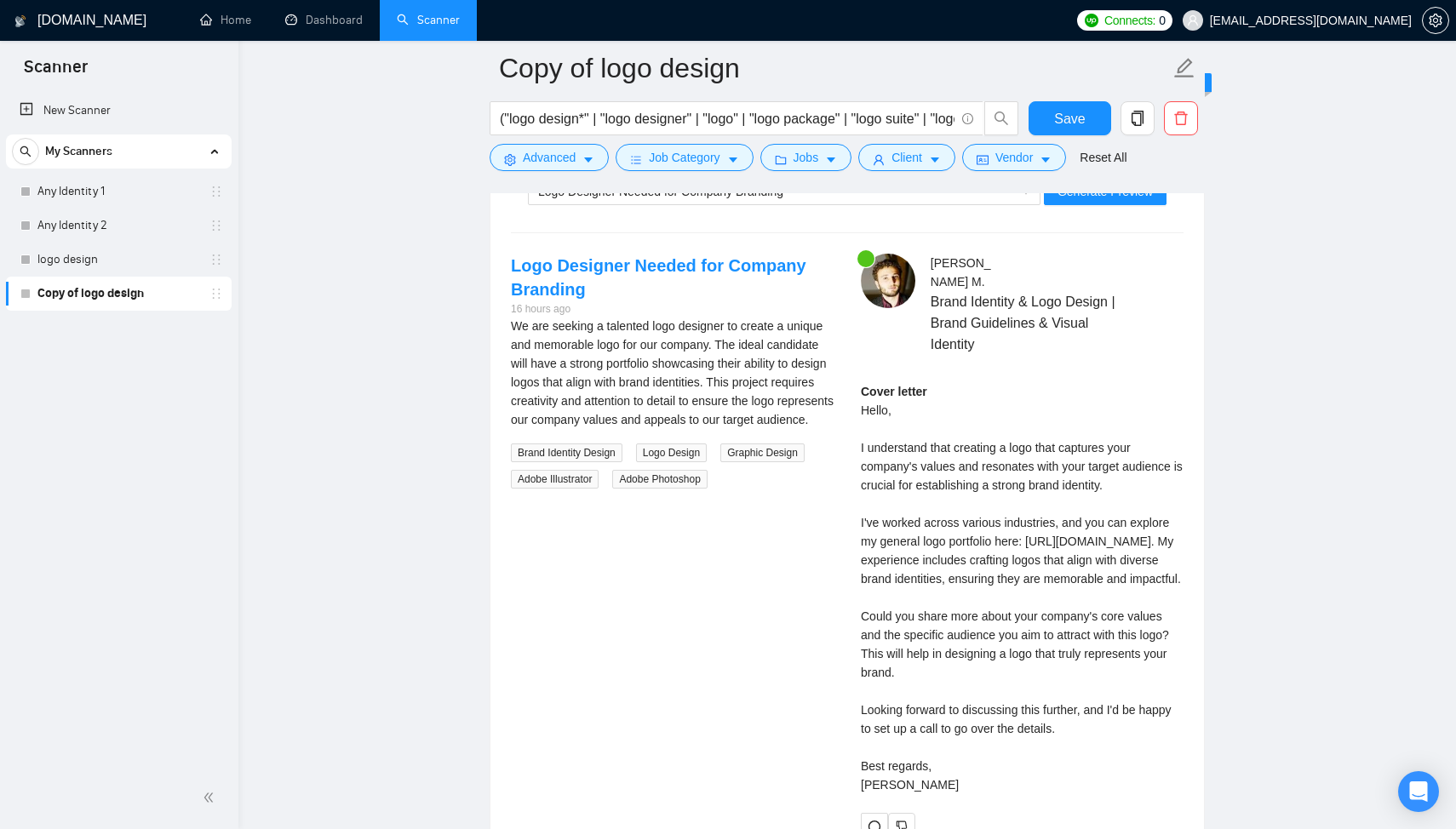
click at [648, 212] on div "Logo Designer Needed for Company Branding Generate Preview" at bounding box center [848, 191] width 676 height 41
click at [648, 205] on div "Logo Designer Needed for Company Branding" at bounding box center [776, 191] width 477 height 26
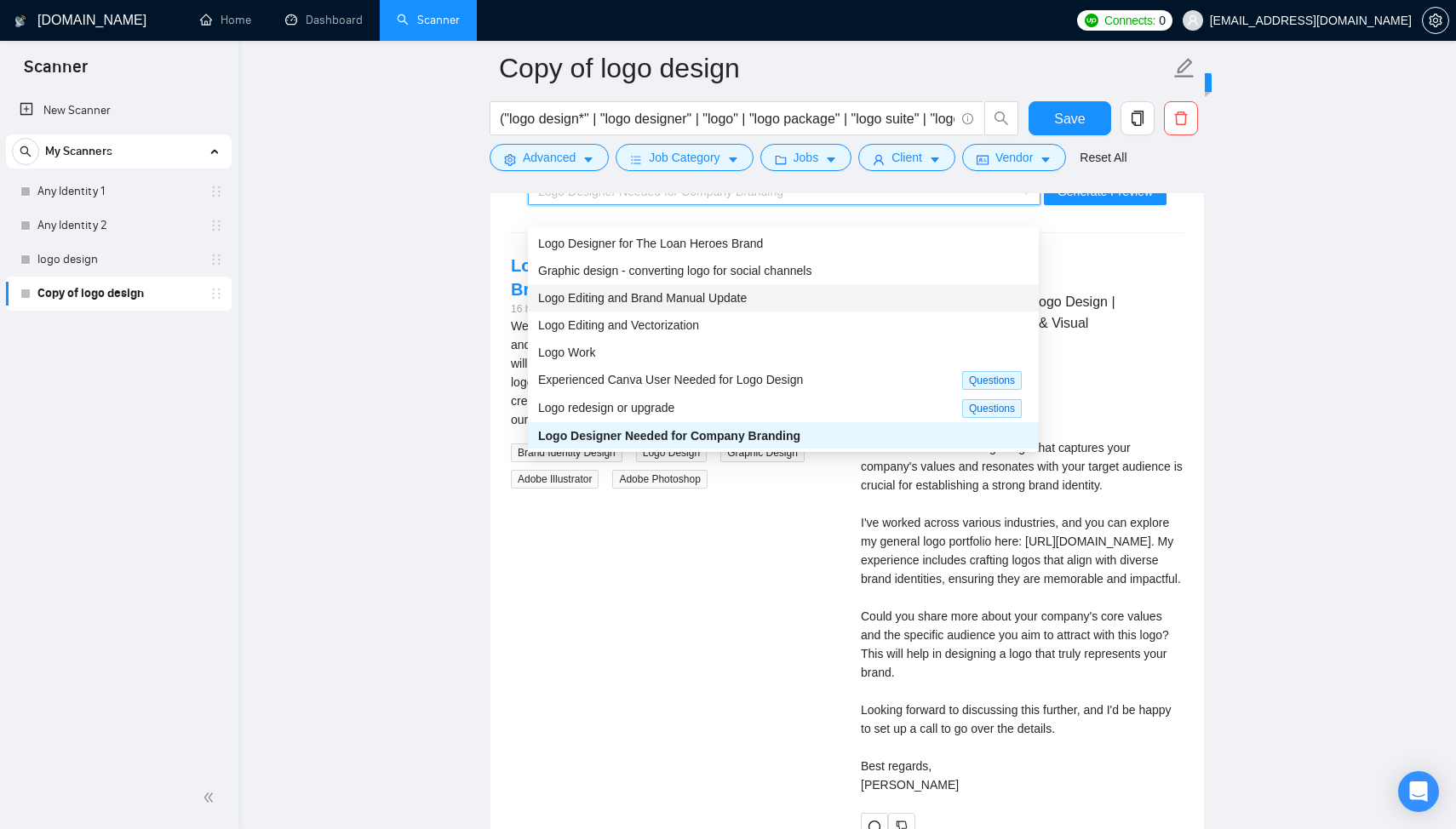
scroll to position [0, 0]
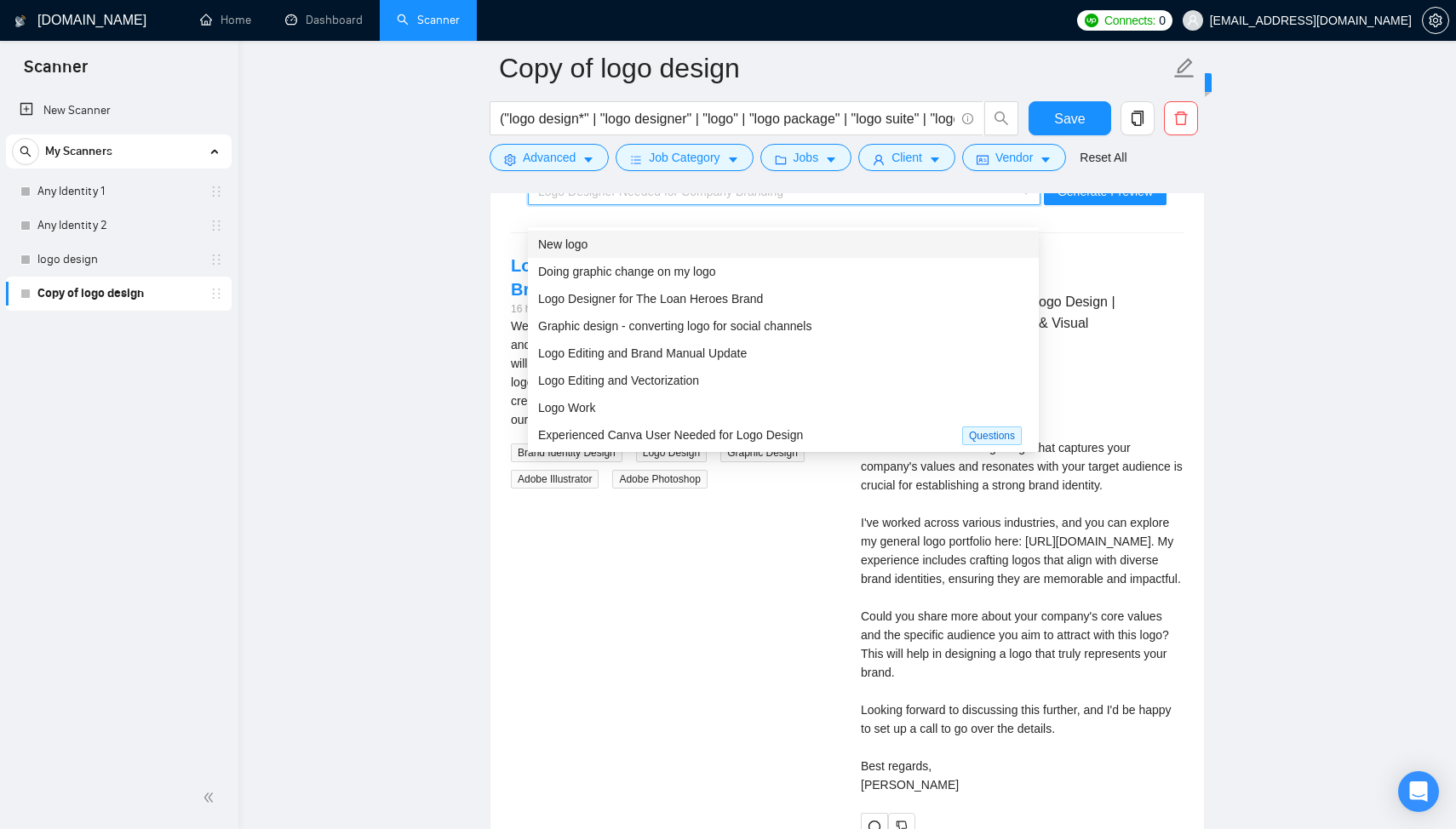
click at [665, 247] on div "New logo" at bounding box center [783, 245] width 490 height 19
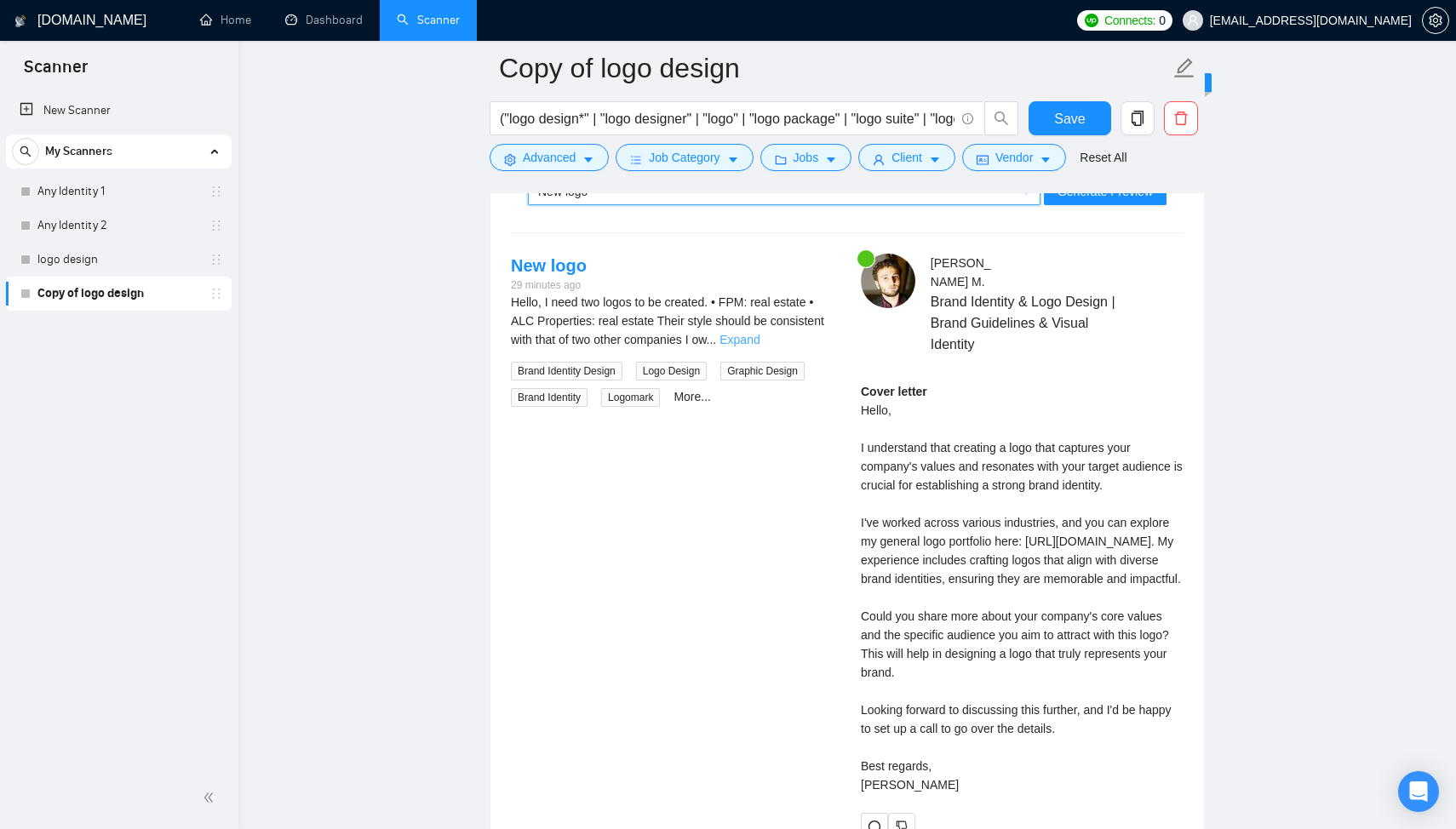
click at [760, 346] on link "Expand" at bounding box center [740, 340] width 40 height 13
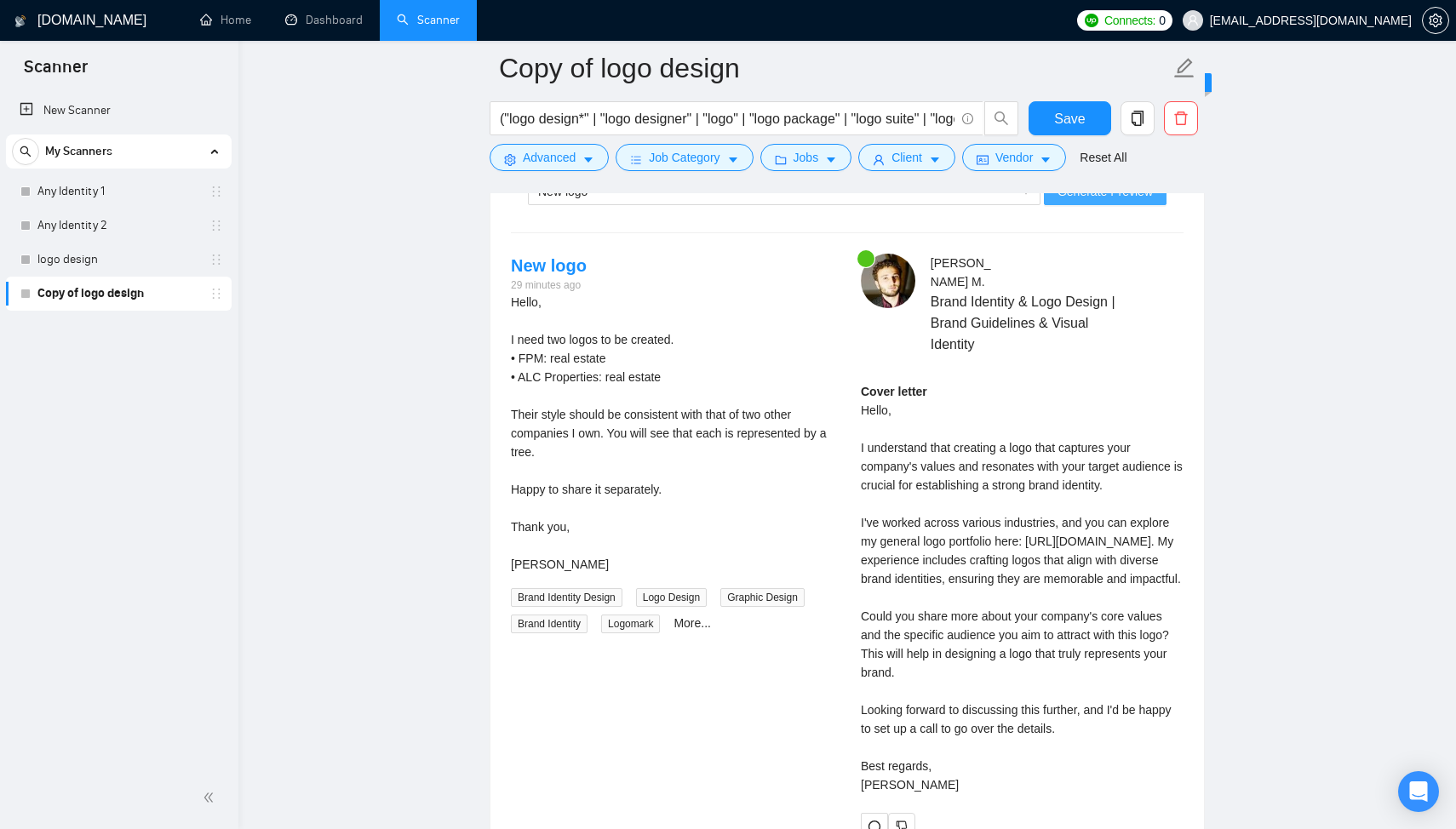
click at [1093, 206] on button "Generate Preview" at bounding box center [1105, 191] width 123 height 28
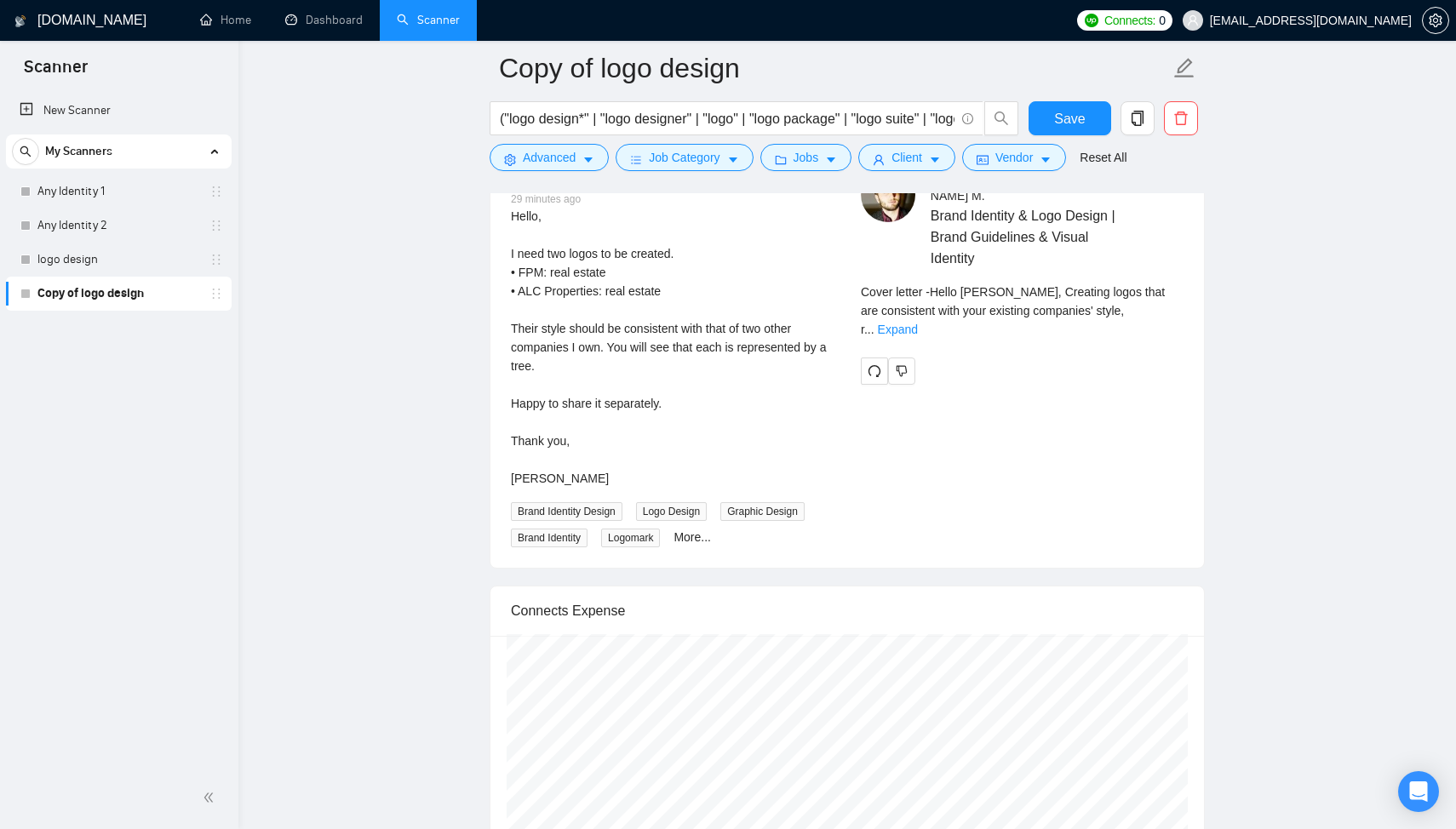
scroll to position [3595, 0]
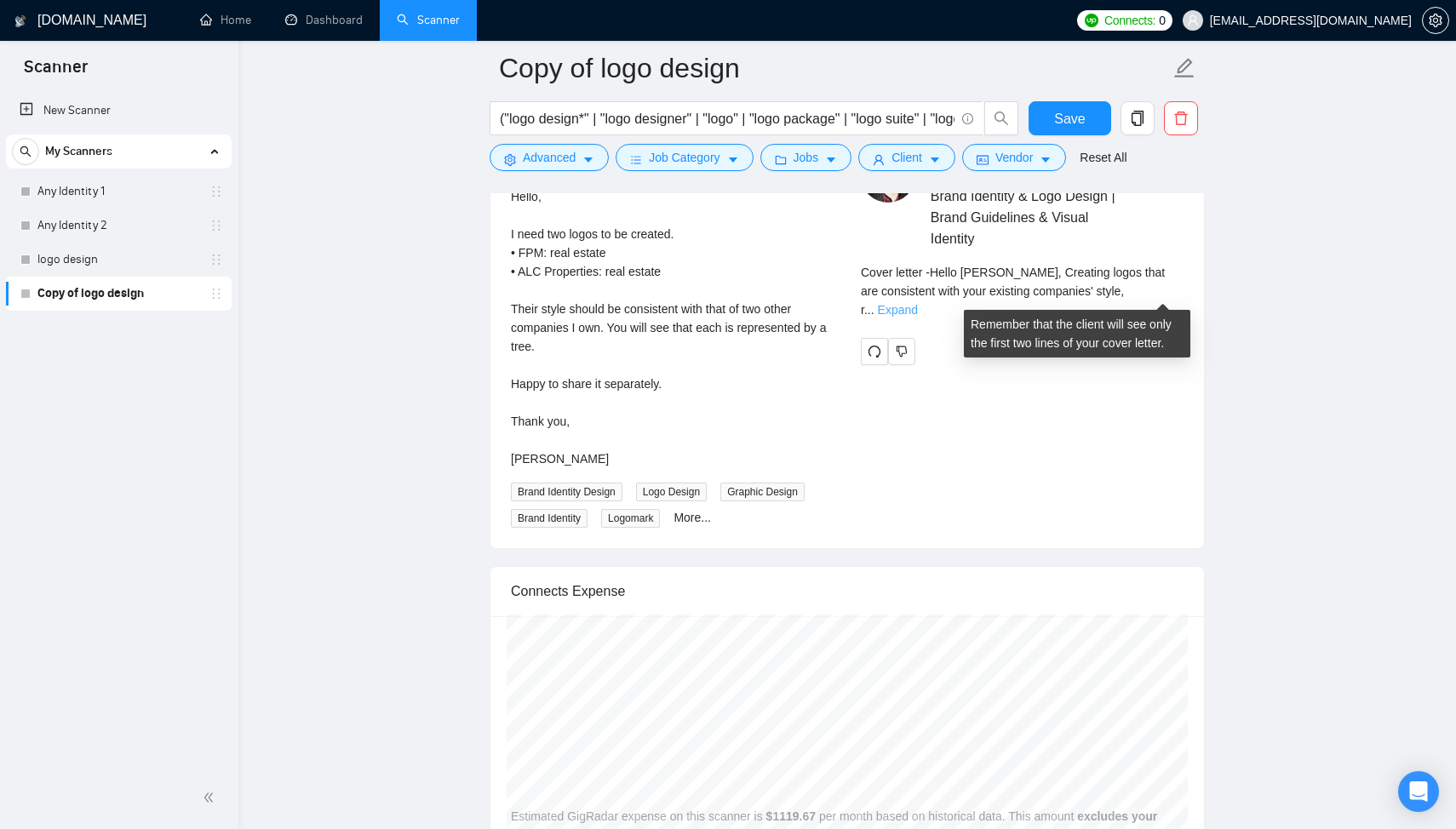
click at [918, 303] on link "Expand" at bounding box center [898, 309] width 40 height 13
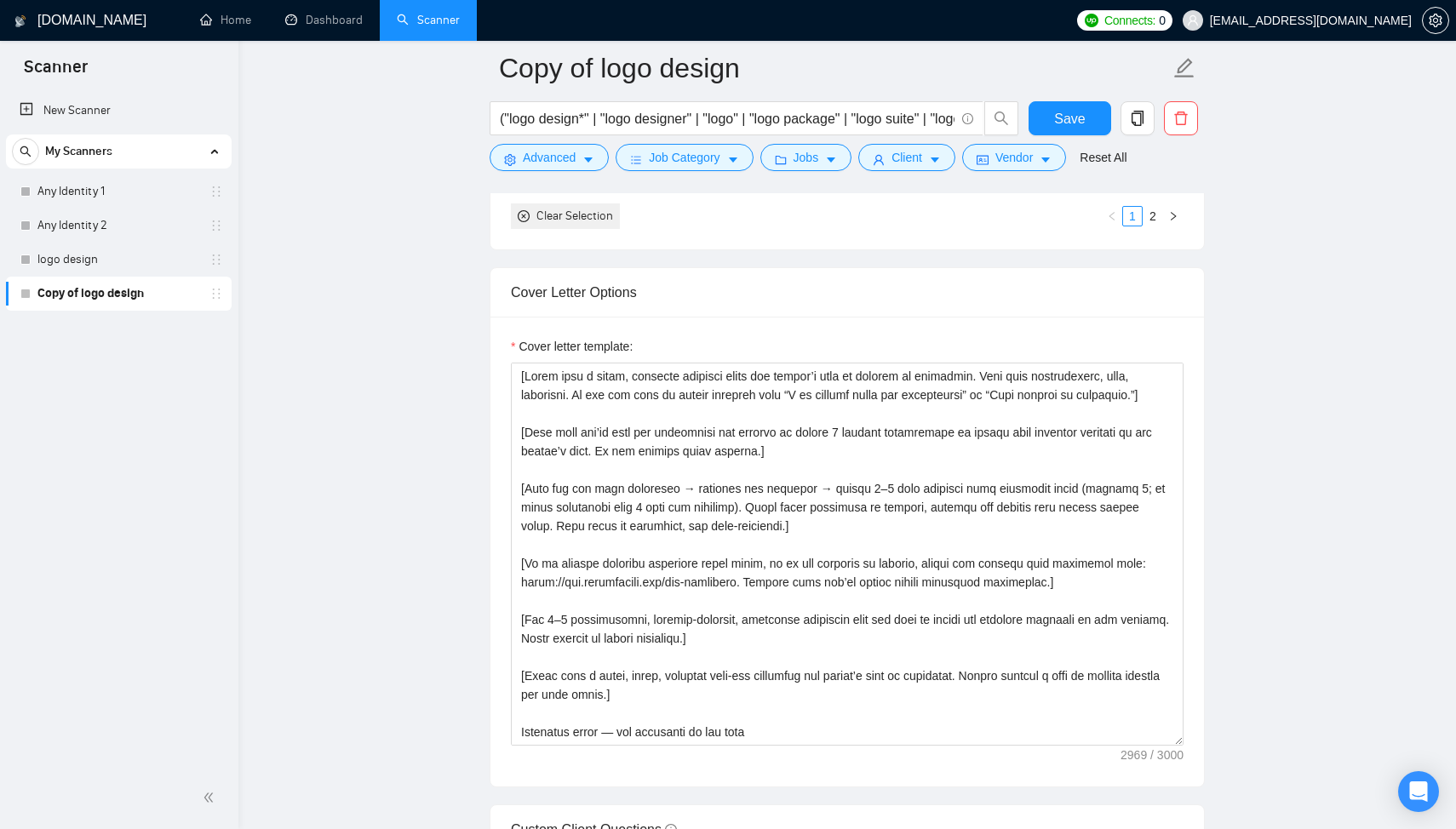
scroll to position [2022, 0]
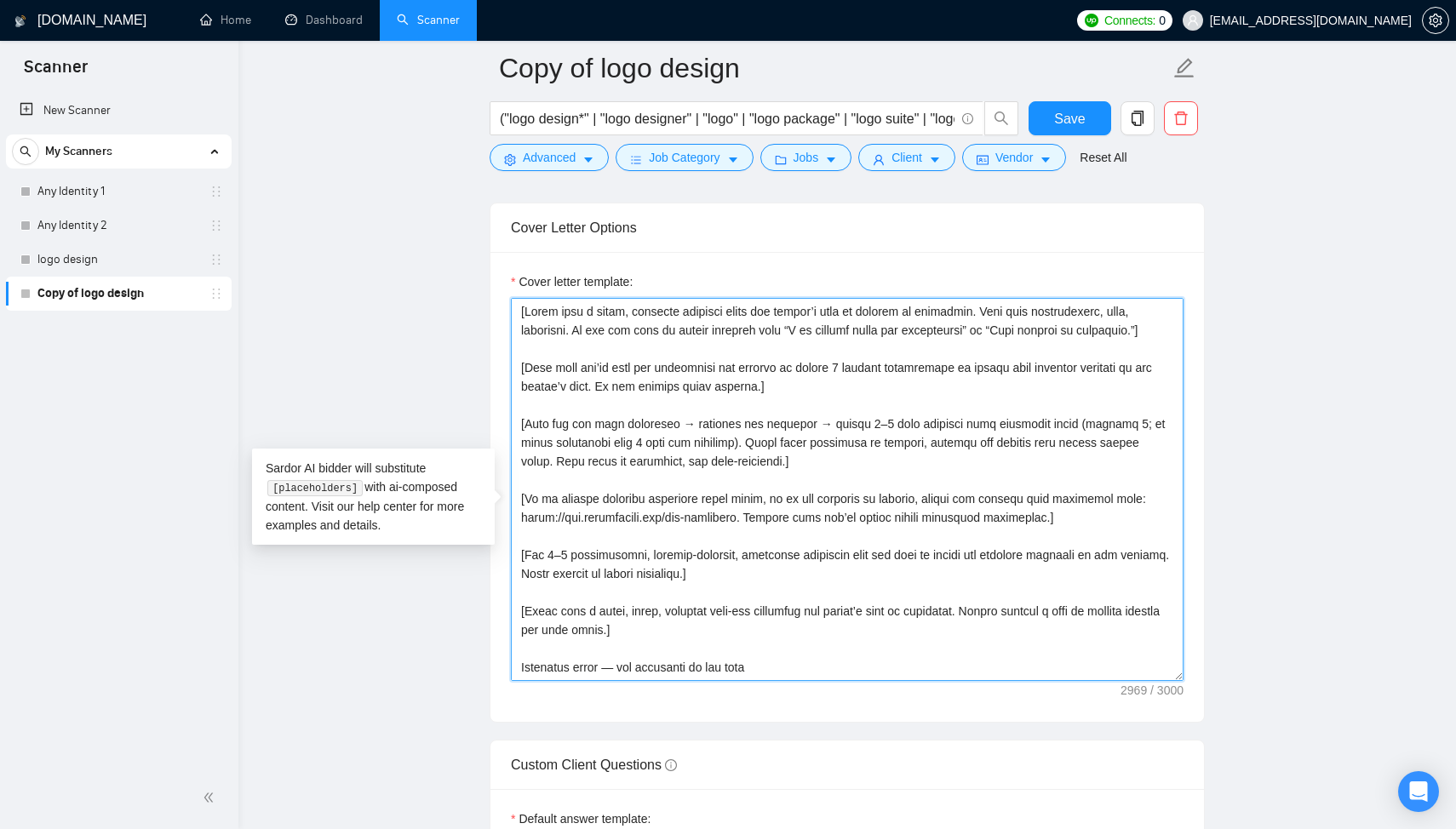
click at [648, 385] on textarea "Cover letter template:" at bounding box center [848, 489] width 673 height 383
drag, startPoint x: 528, startPoint y: 385, endPoint x: 648, endPoint y: 383, distance: 120.0
click at [648, 383] on textarea "Cover letter template:" at bounding box center [848, 489] width 673 height 383
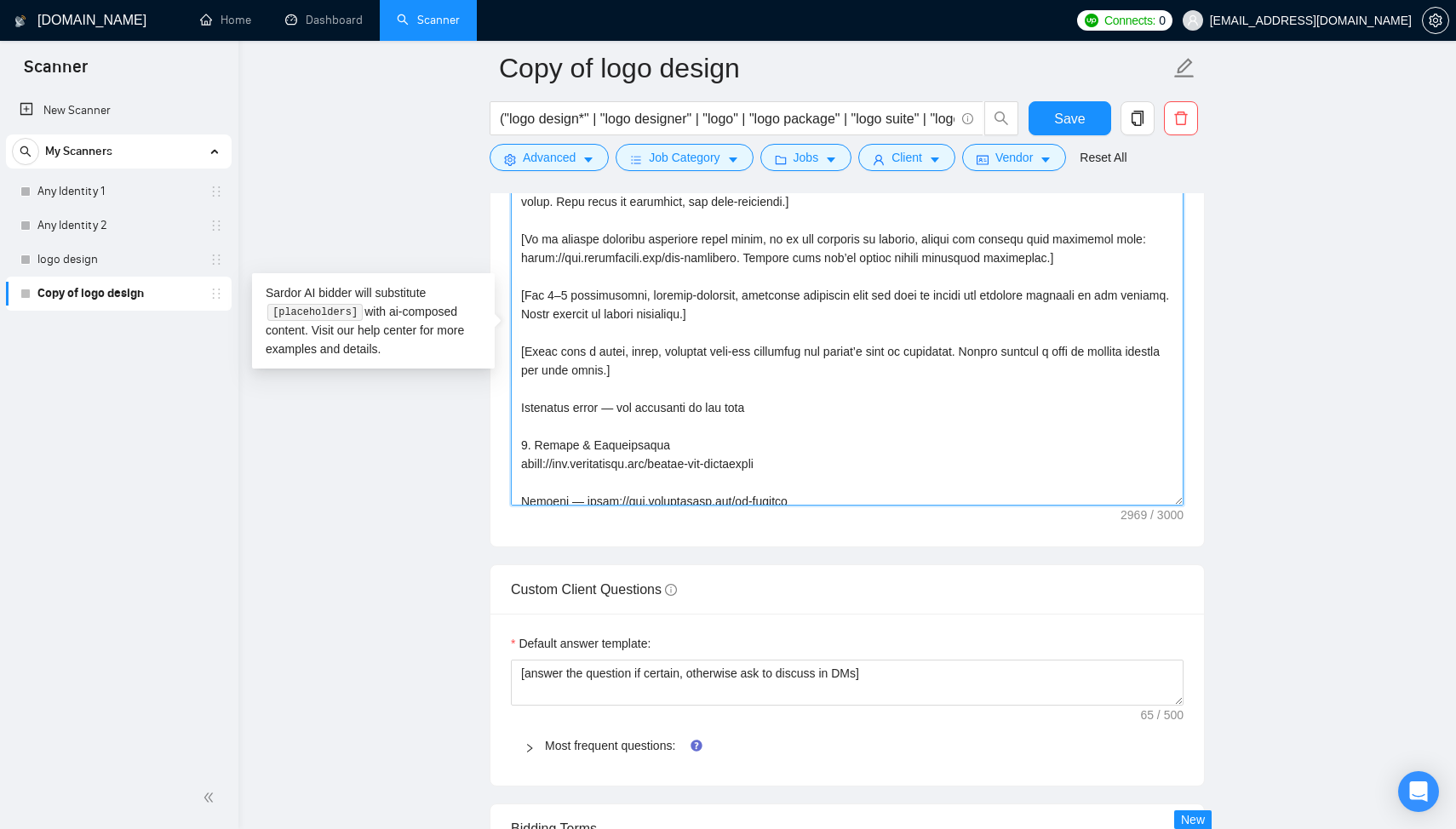
scroll to position [86, 0]
drag, startPoint x: 795, startPoint y: 493, endPoint x: 519, endPoint y: 465, distance: 277.4
click at [519, 465] on textarea "Cover letter template:" at bounding box center [848, 314] width 673 height 383
paste textarea "Technology, SaaS, Apps, Crypto, Finance https://www.arturmikhov.art/mm-finance …"
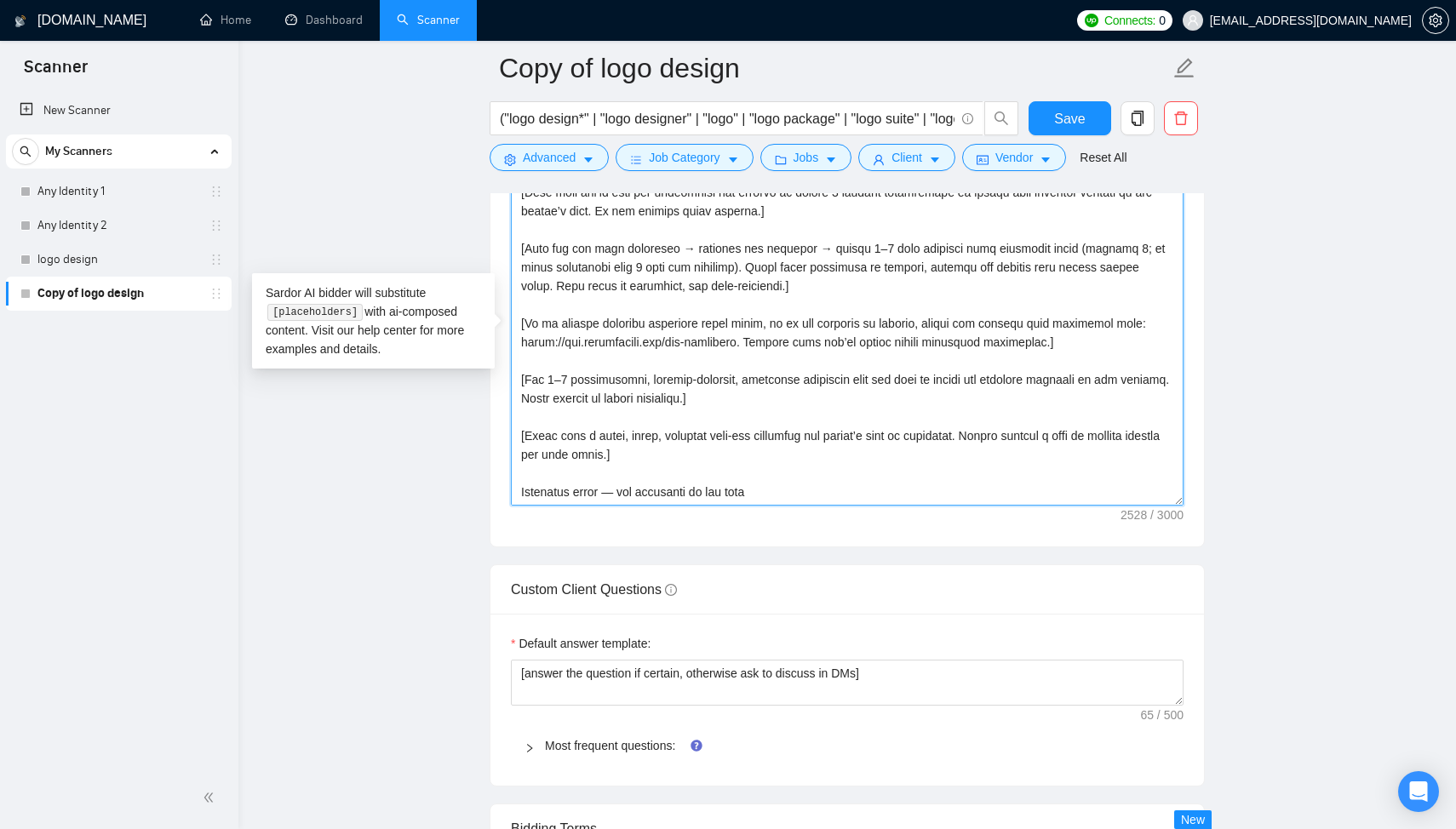
scroll to position [16, 0]
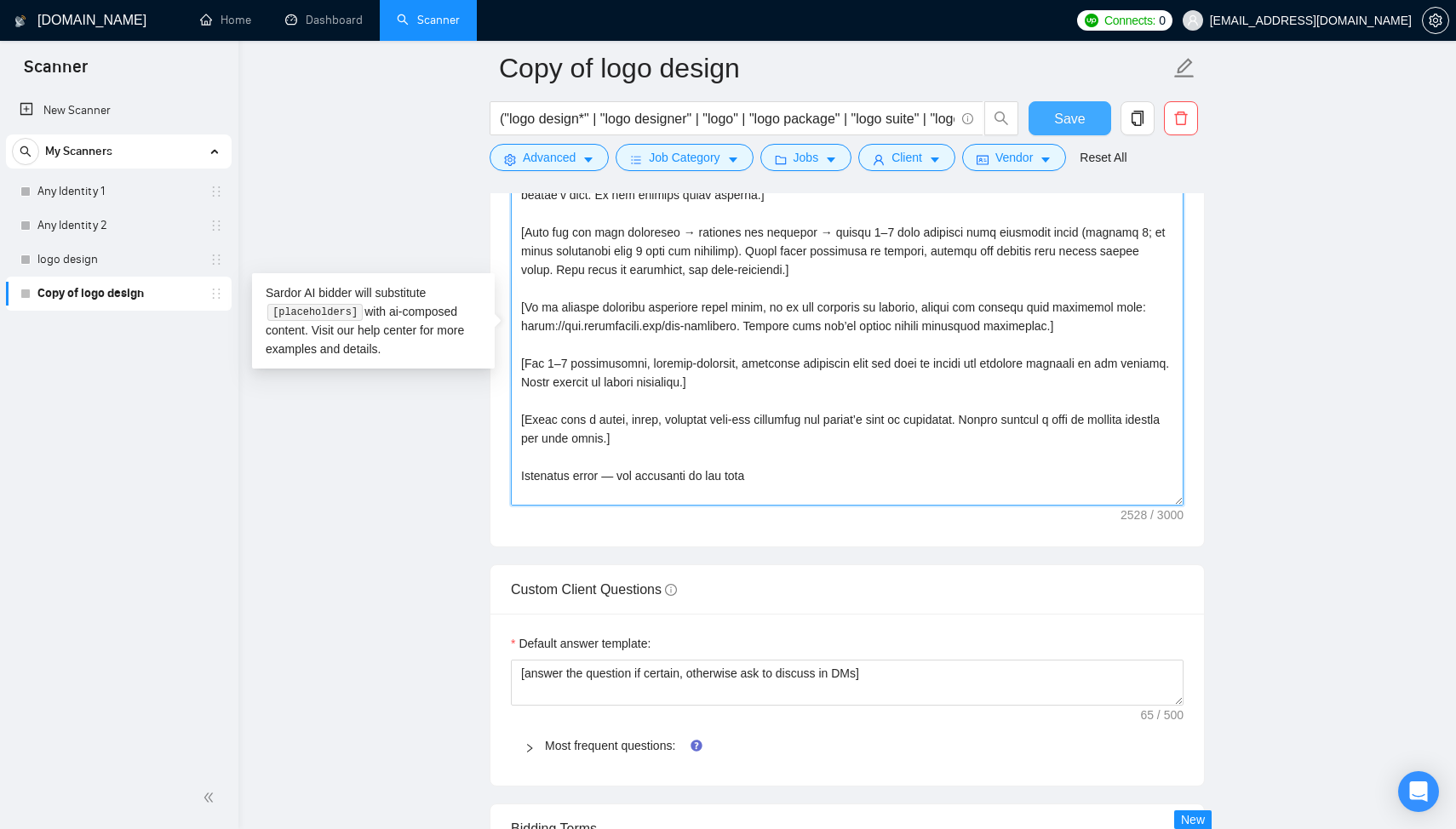
type textarea "[Lorem ipsu d sitam, consecte adipisci elits doe tempor’i utla et dolorem al en…"
click at [1067, 125] on span "Save" at bounding box center [1069, 119] width 30 height 21
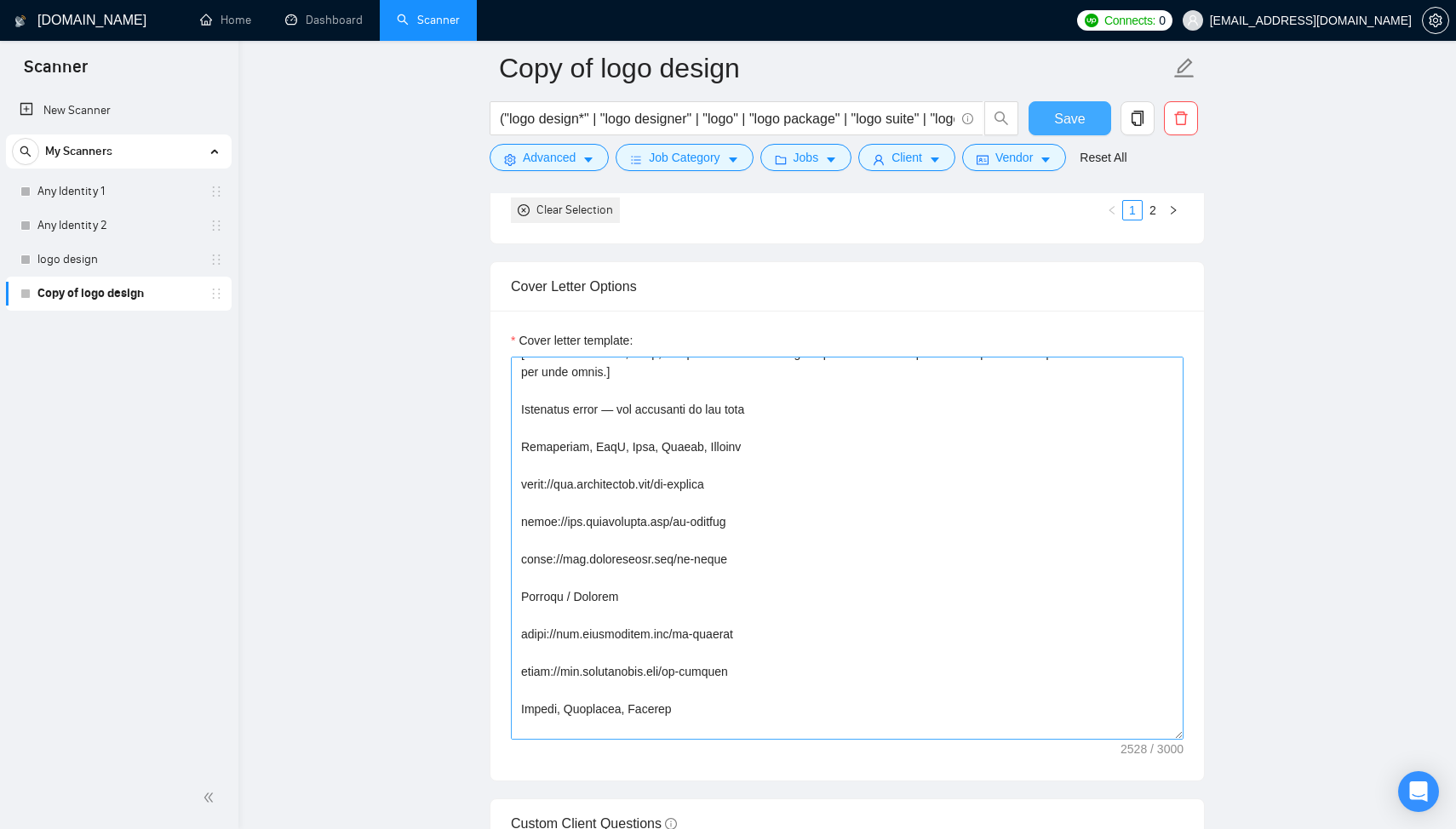
scroll to position [326, 0]
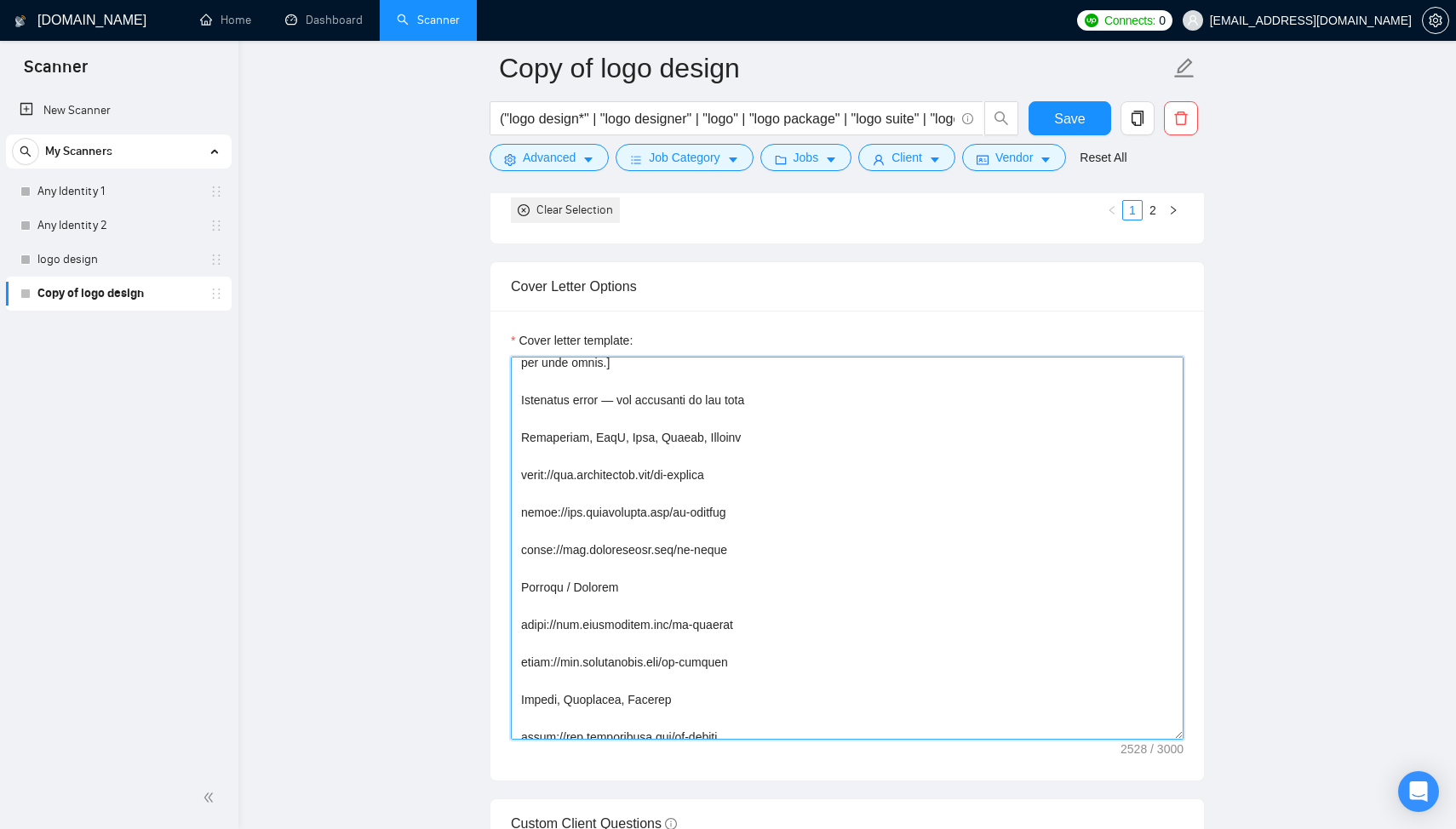
click at [769, 459] on textarea "Cover letter template:" at bounding box center [848, 548] width 673 height 383
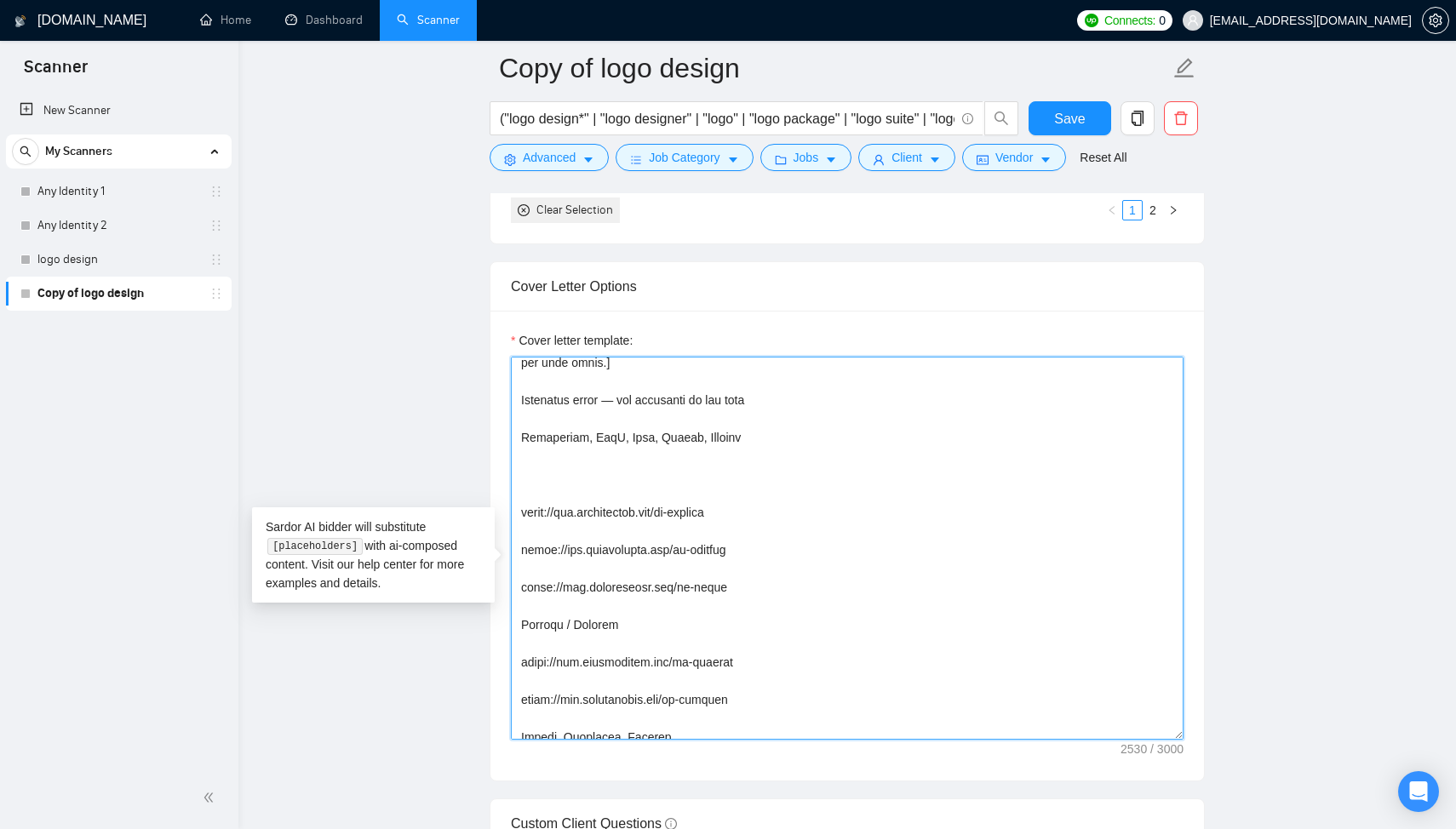
paste textarea "https://www.arturmikhov.art/logotypes-marks-logofolio-collection-2024"
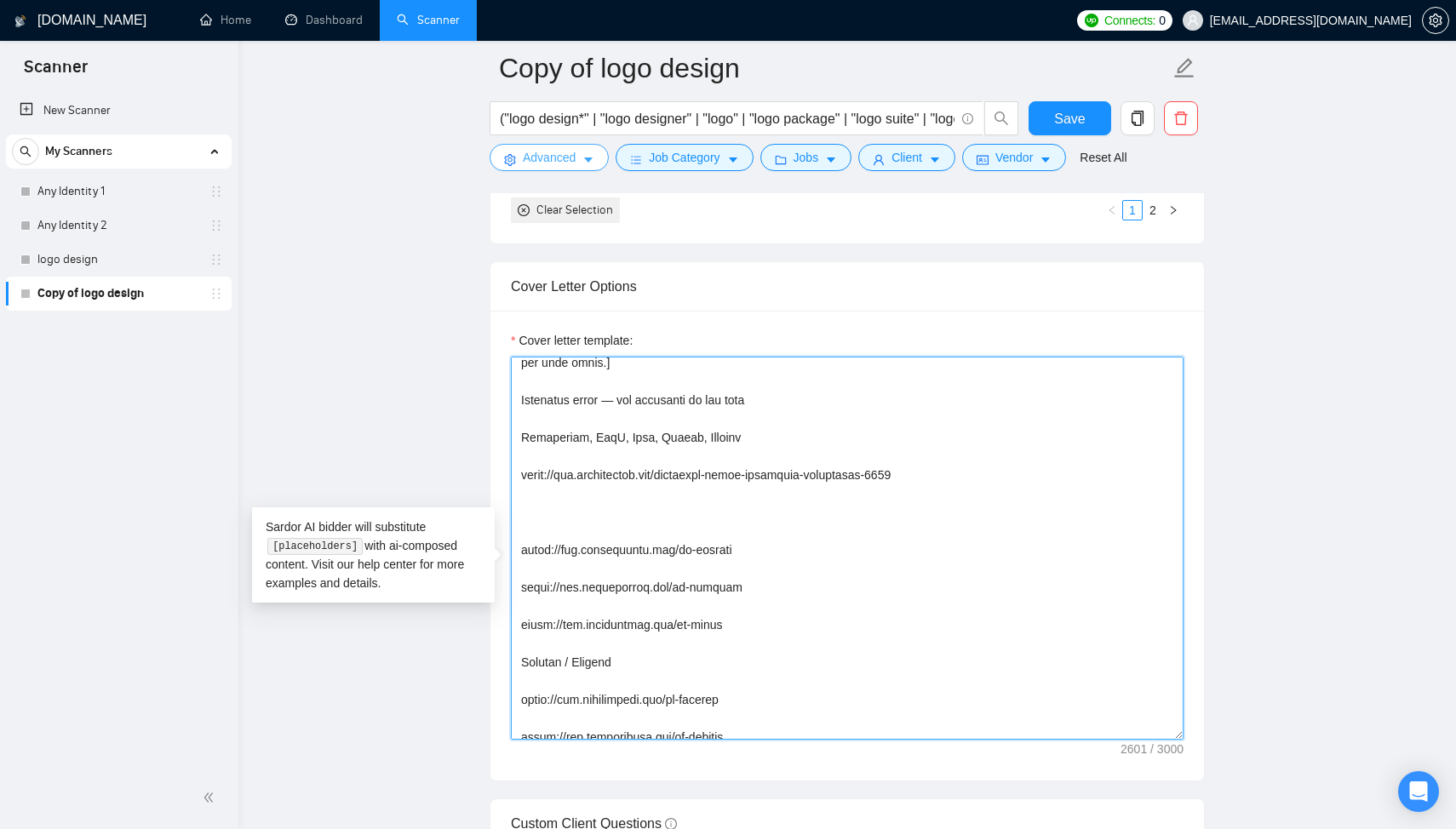
paste textarea "https://www.arturmikhov.art/20-best-logo-of-2024"
type textarea "[Lorem ipsu d sitam, consecte adipisci elits doe tempor’i utla et dolorem al en…"
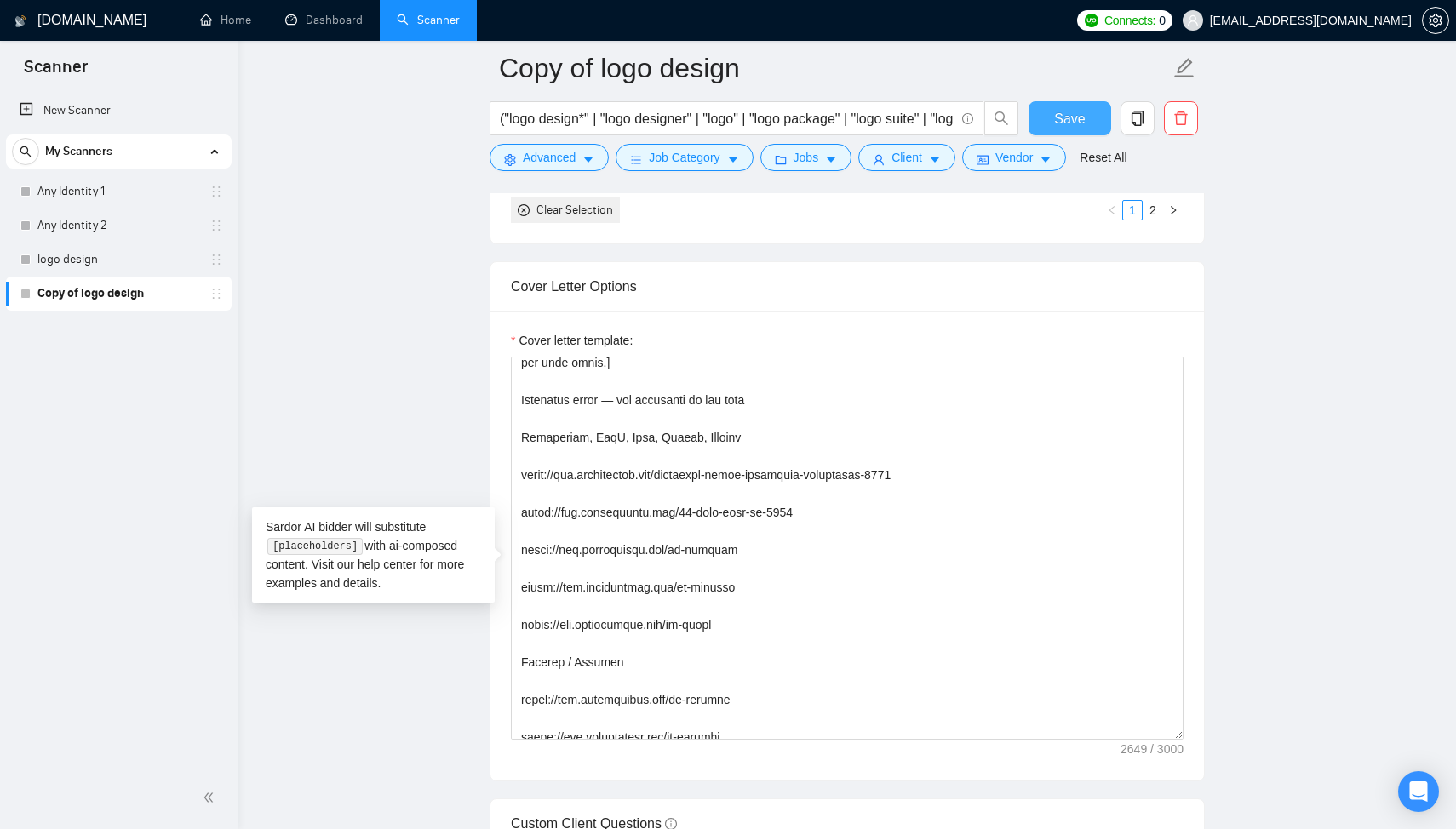
click at [1060, 128] on button "Save" at bounding box center [1069, 118] width 83 height 34
